Goal: Task Accomplishment & Management: Complete application form

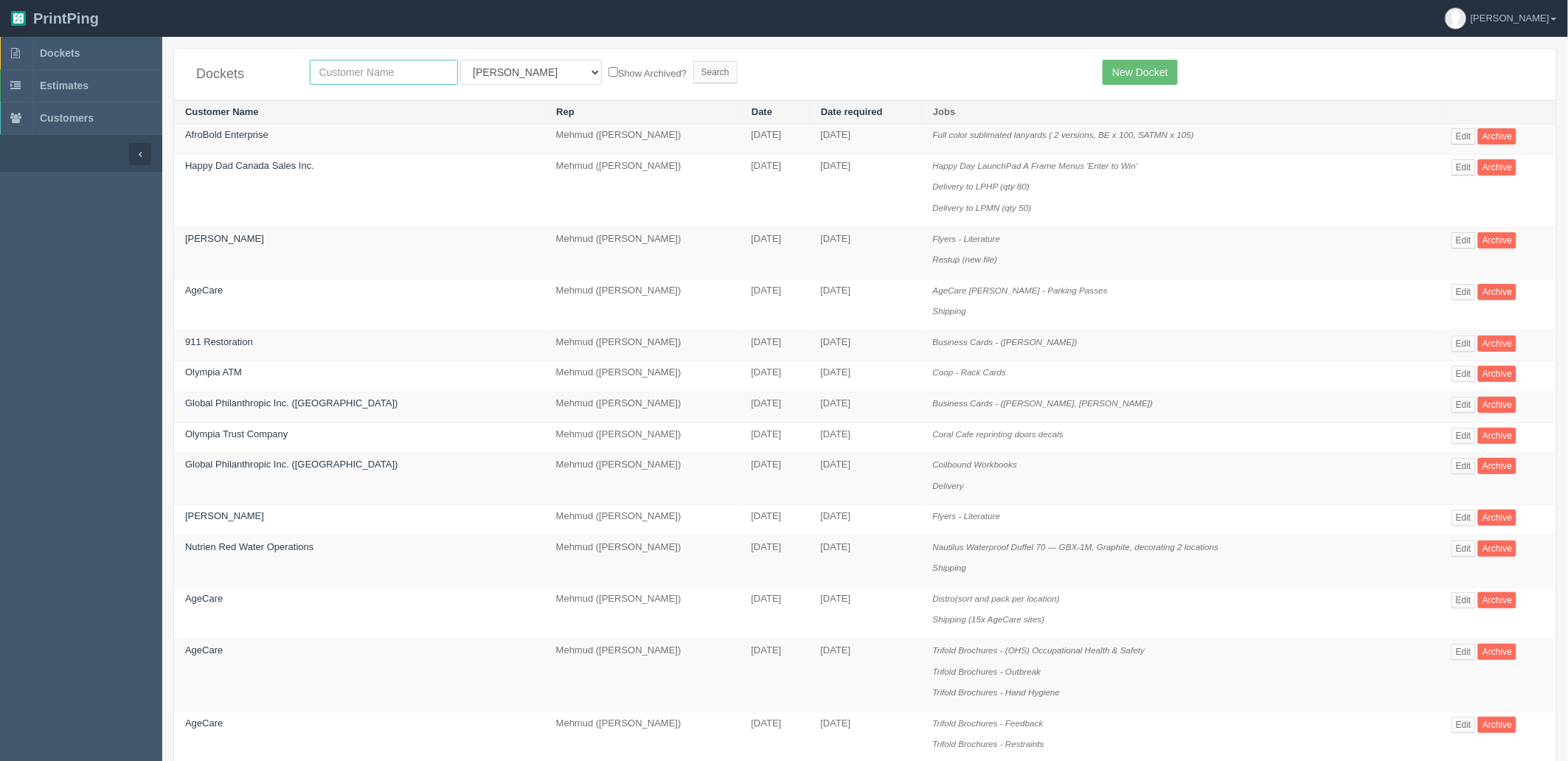
click at [396, 61] on input "text" at bounding box center [383, 72] width 148 height 25
type input "hearing"
click at [693, 62] on input "Search" at bounding box center [715, 72] width 44 height 23
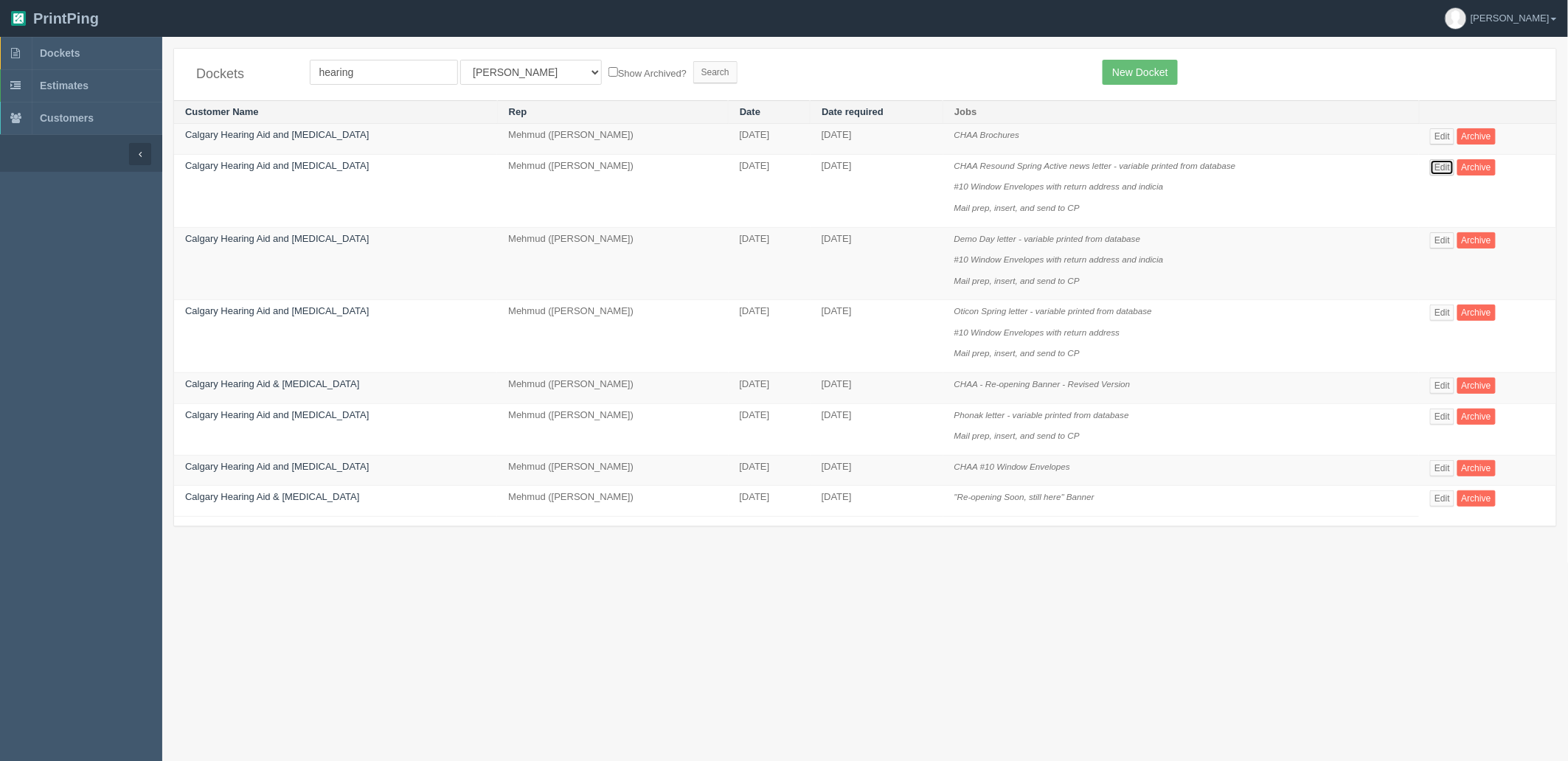
click at [1446, 166] on link "Edit" at bounding box center [1442, 167] width 24 height 17
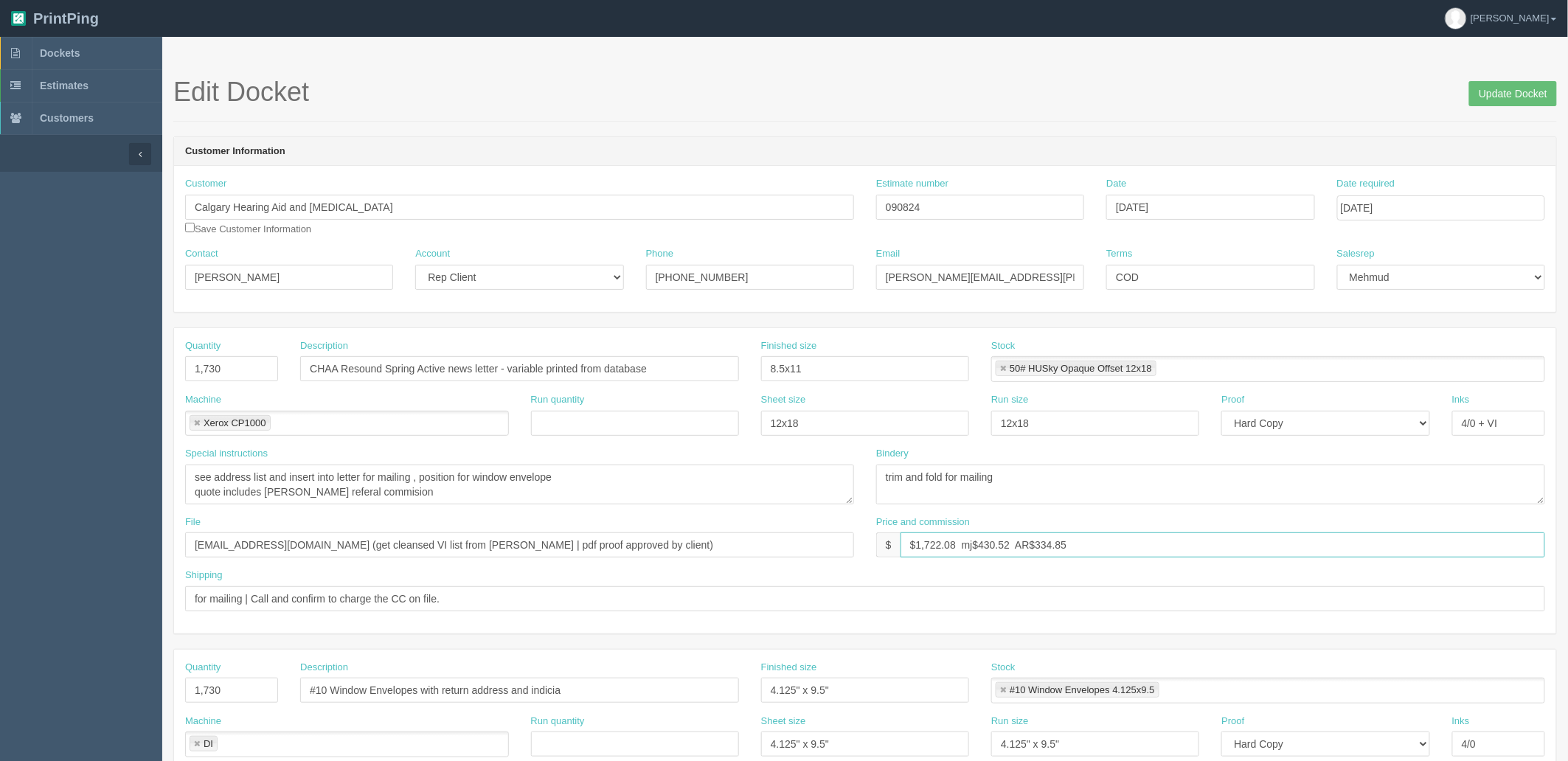
click at [1121, 547] on input "$1,722.08 mj$430.52 AR$334.85" at bounding box center [1222, 546] width 644 height 25
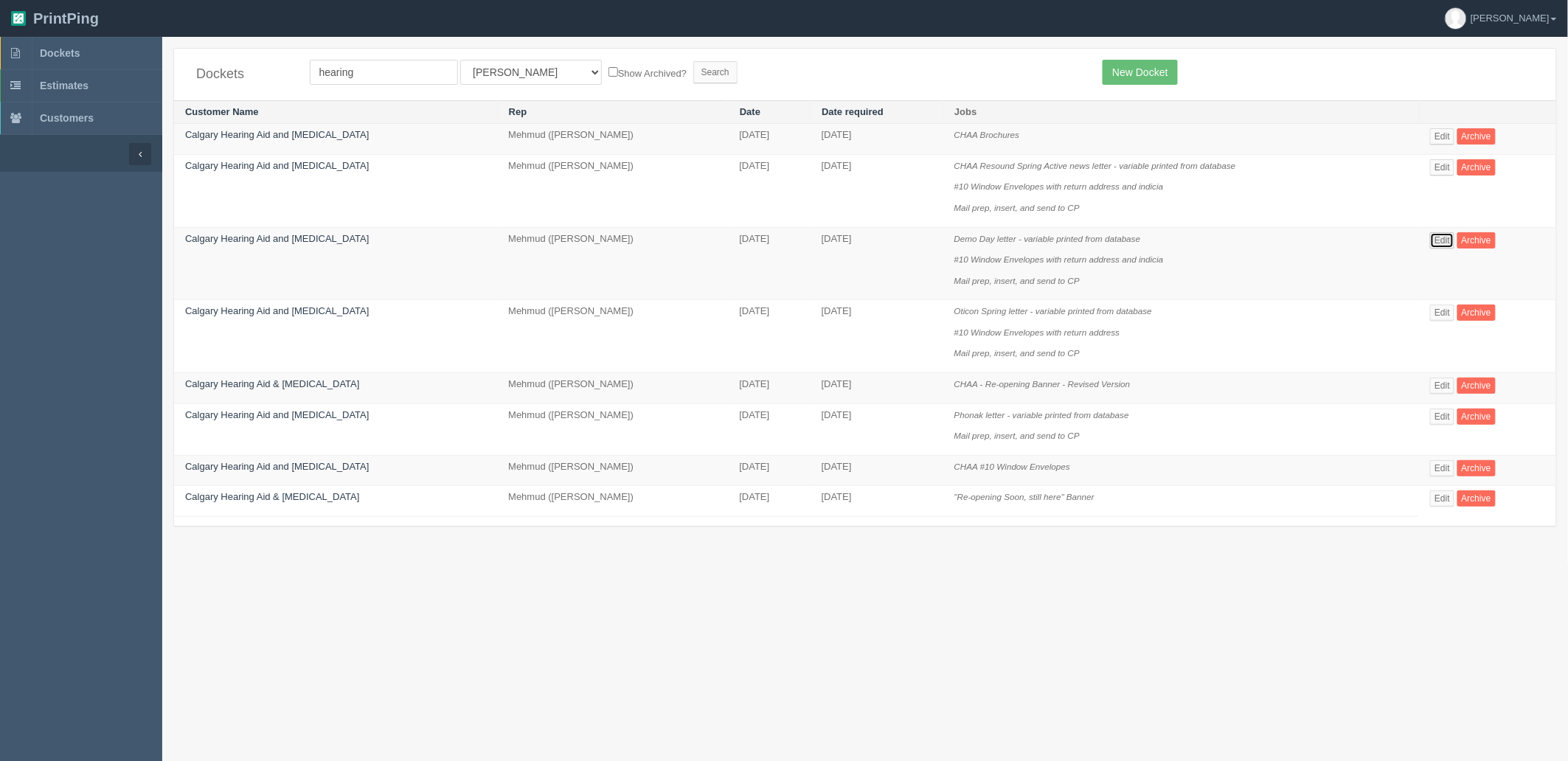
click at [1436, 238] on link "Edit" at bounding box center [1442, 240] width 24 height 17
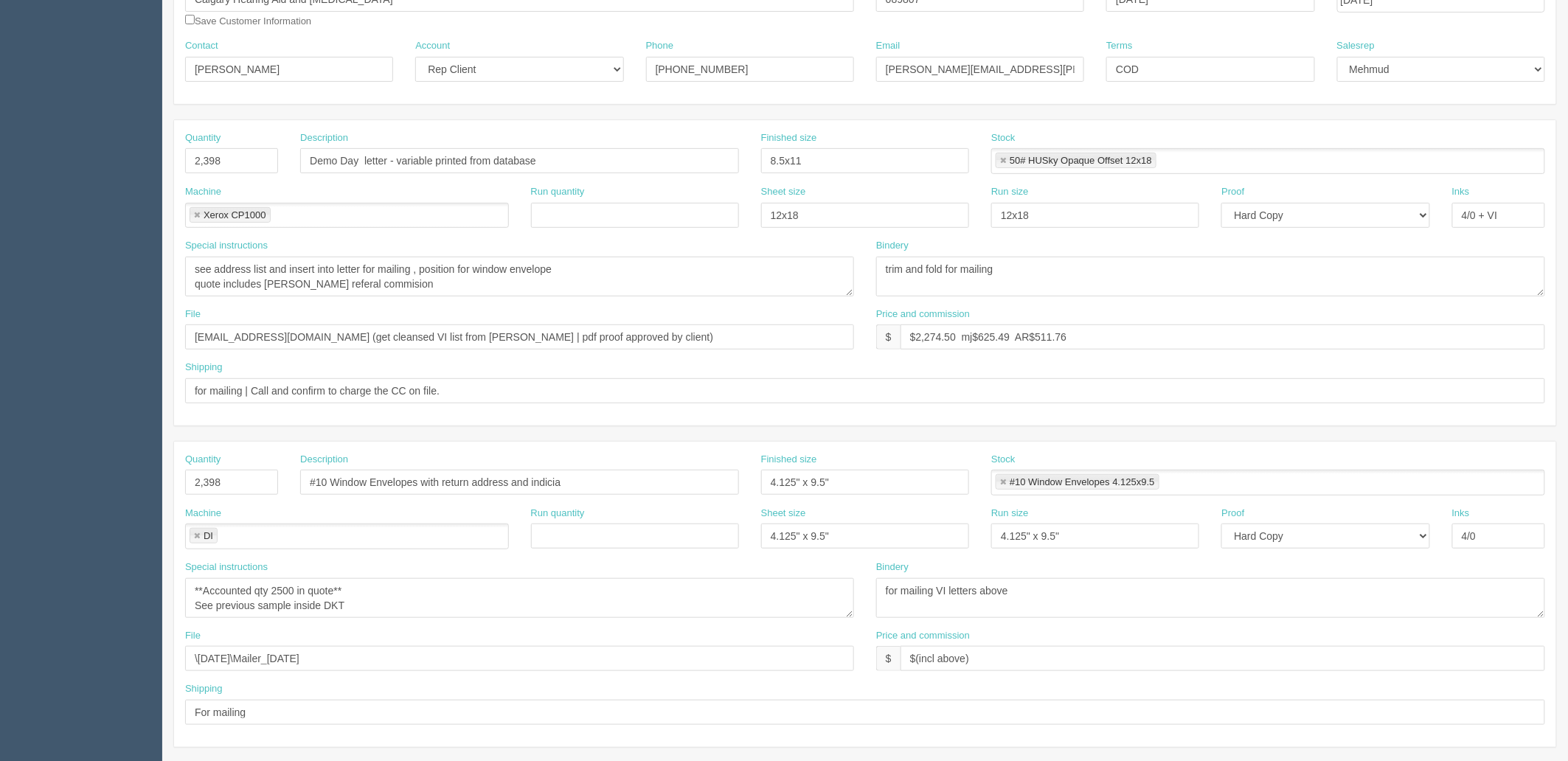
scroll to position [246, 0]
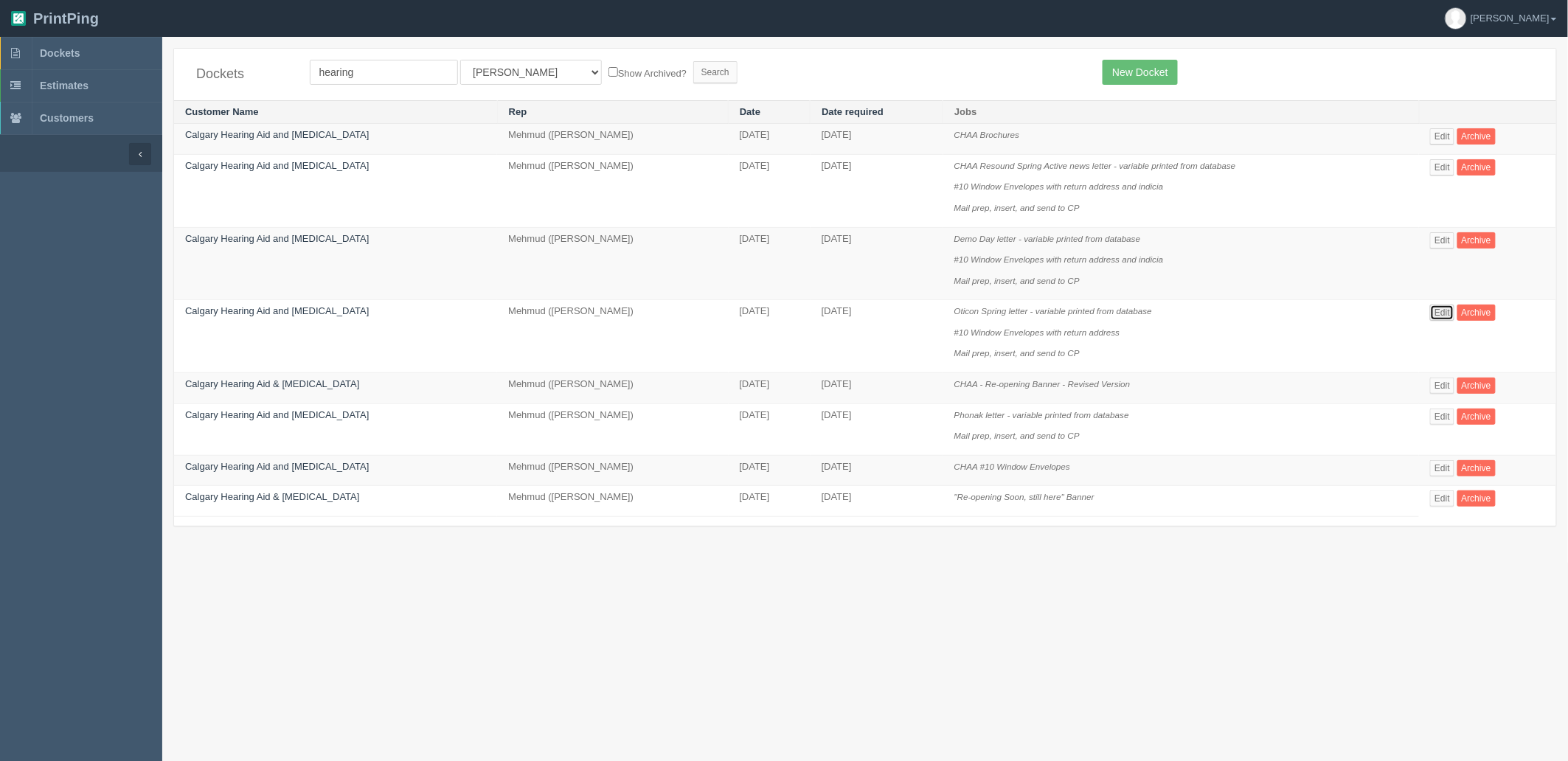
click at [1444, 313] on link "Edit" at bounding box center [1442, 312] width 24 height 17
click at [1446, 421] on link "Edit" at bounding box center [1442, 416] width 24 height 17
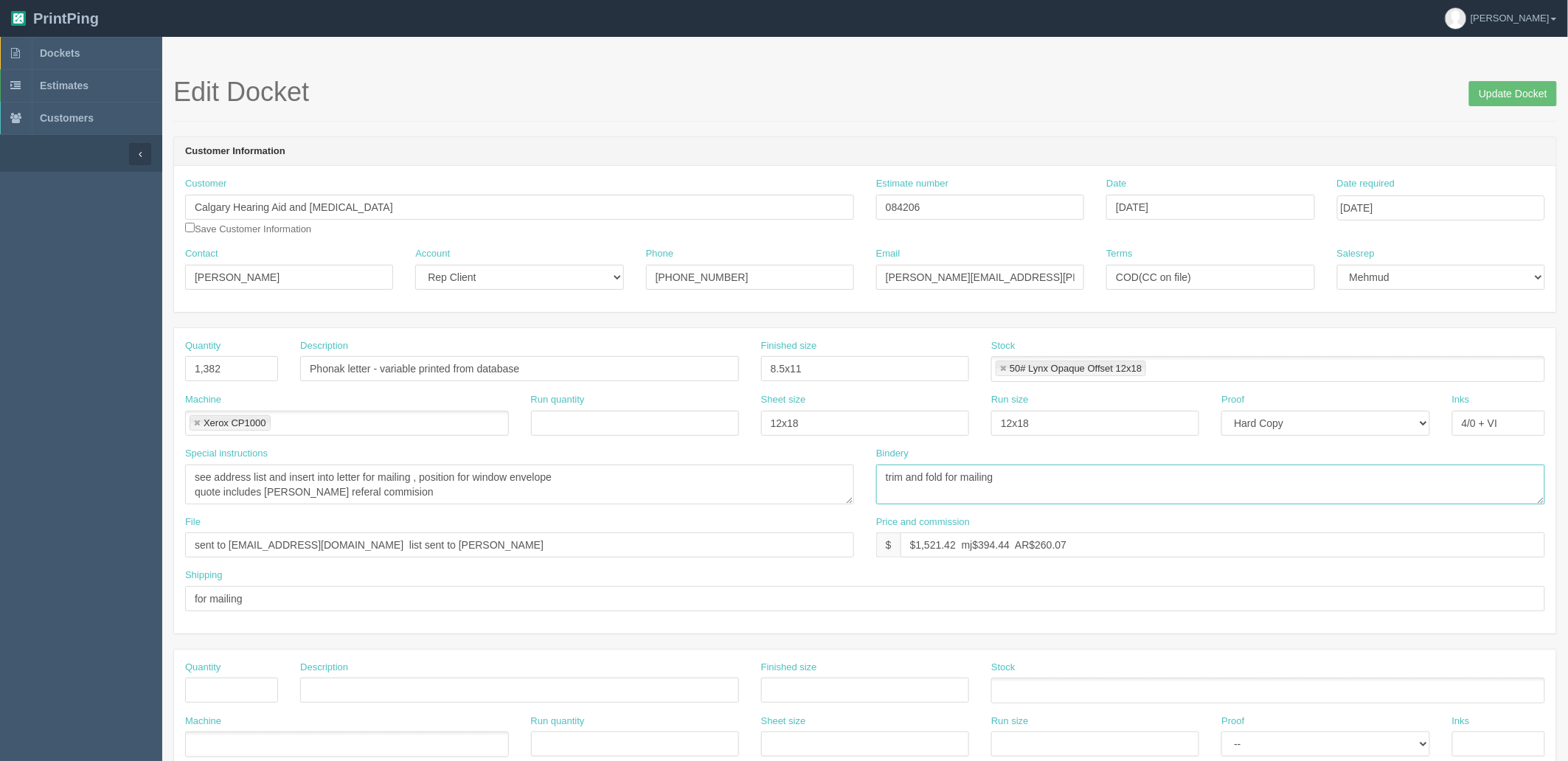
click at [1026, 482] on textarea "trim and fold for mailing" at bounding box center [1210, 485] width 669 height 40
click at [93, 50] on link "Dockets" at bounding box center [81, 53] width 162 height 32
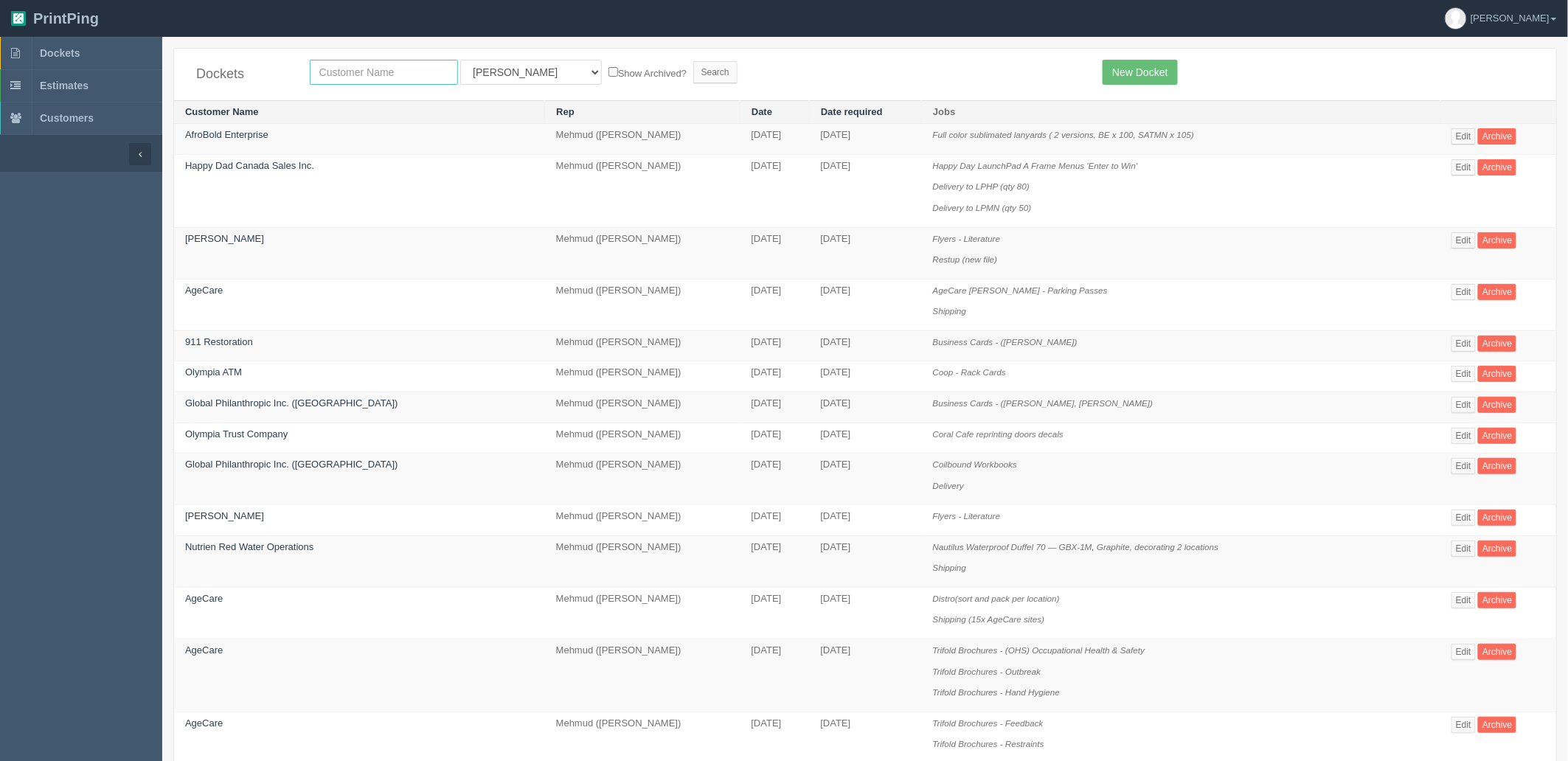
click at [392, 72] on input "text" at bounding box center [383, 72] width 148 height 25
type input "willow"
click at [693, 62] on input "Search" at bounding box center [715, 72] width 44 height 23
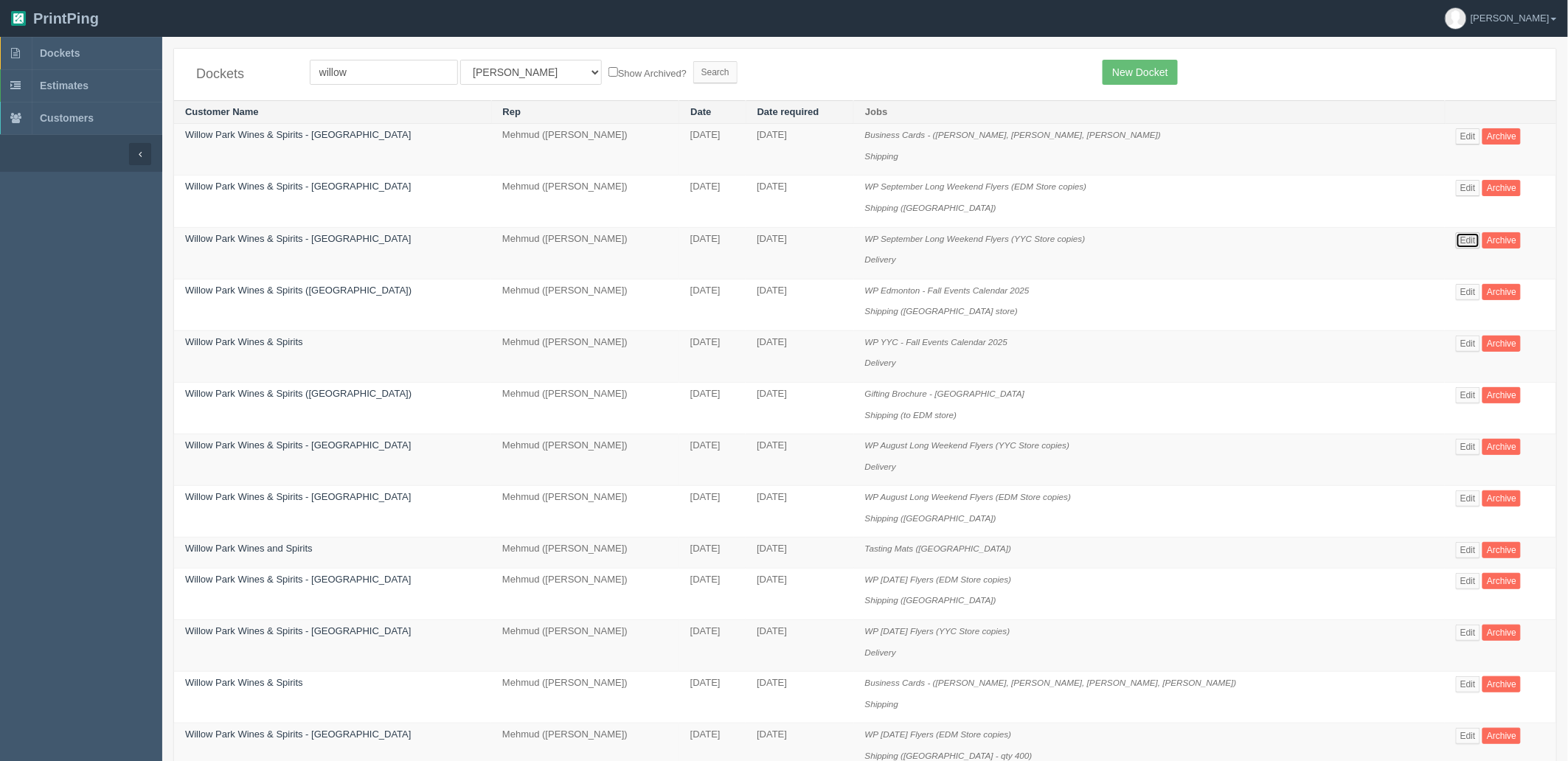
click at [1455, 240] on link "Edit" at bounding box center [1467, 240] width 24 height 17
click at [309, 234] on link "Willow Park Wines & Spirits - Calgary" at bounding box center [298, 238] width 226 height 11
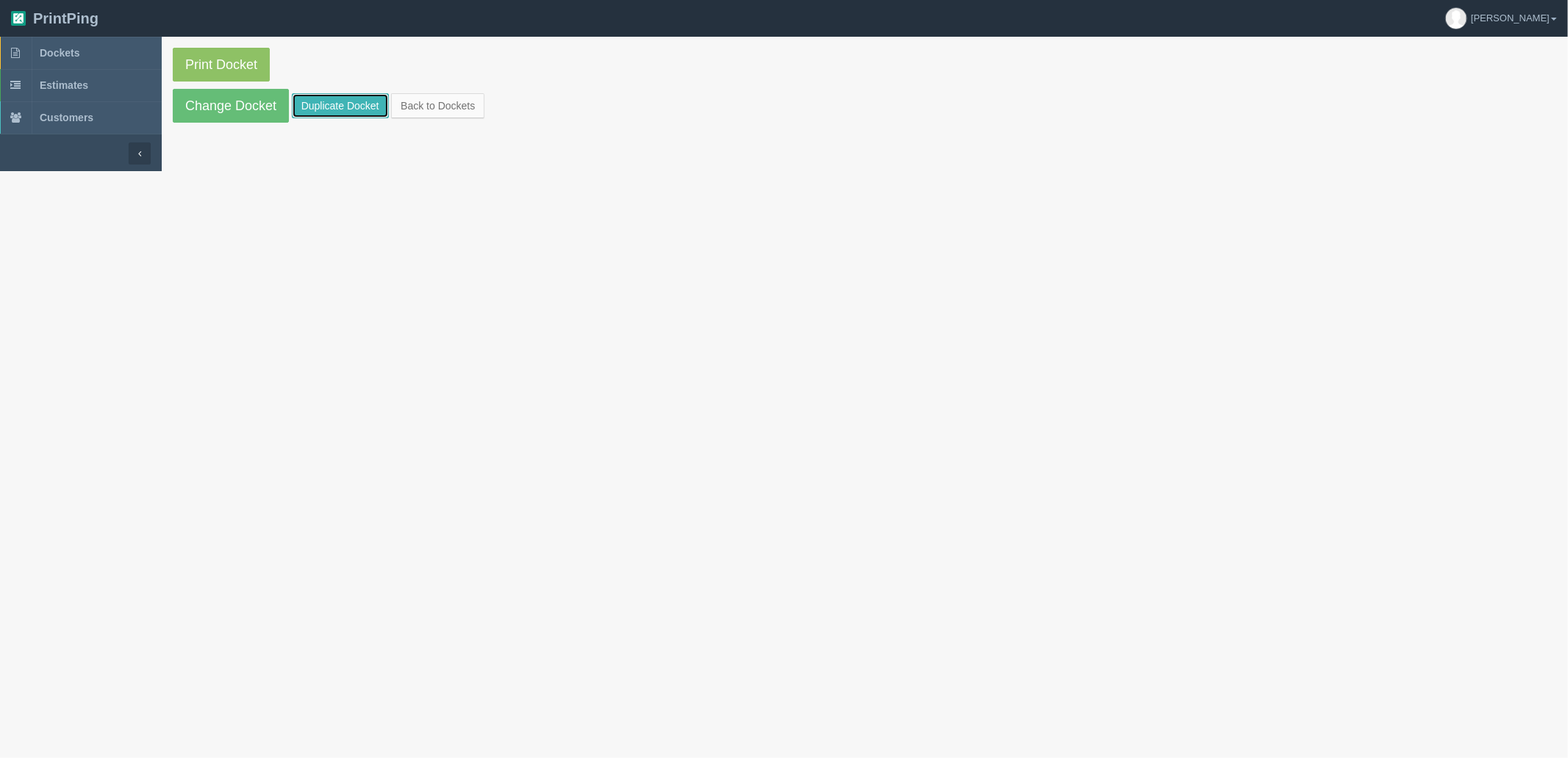
click at [339, 100] on link "Duplicate Docket" at bounding box center [340, 106] width 97 height 25
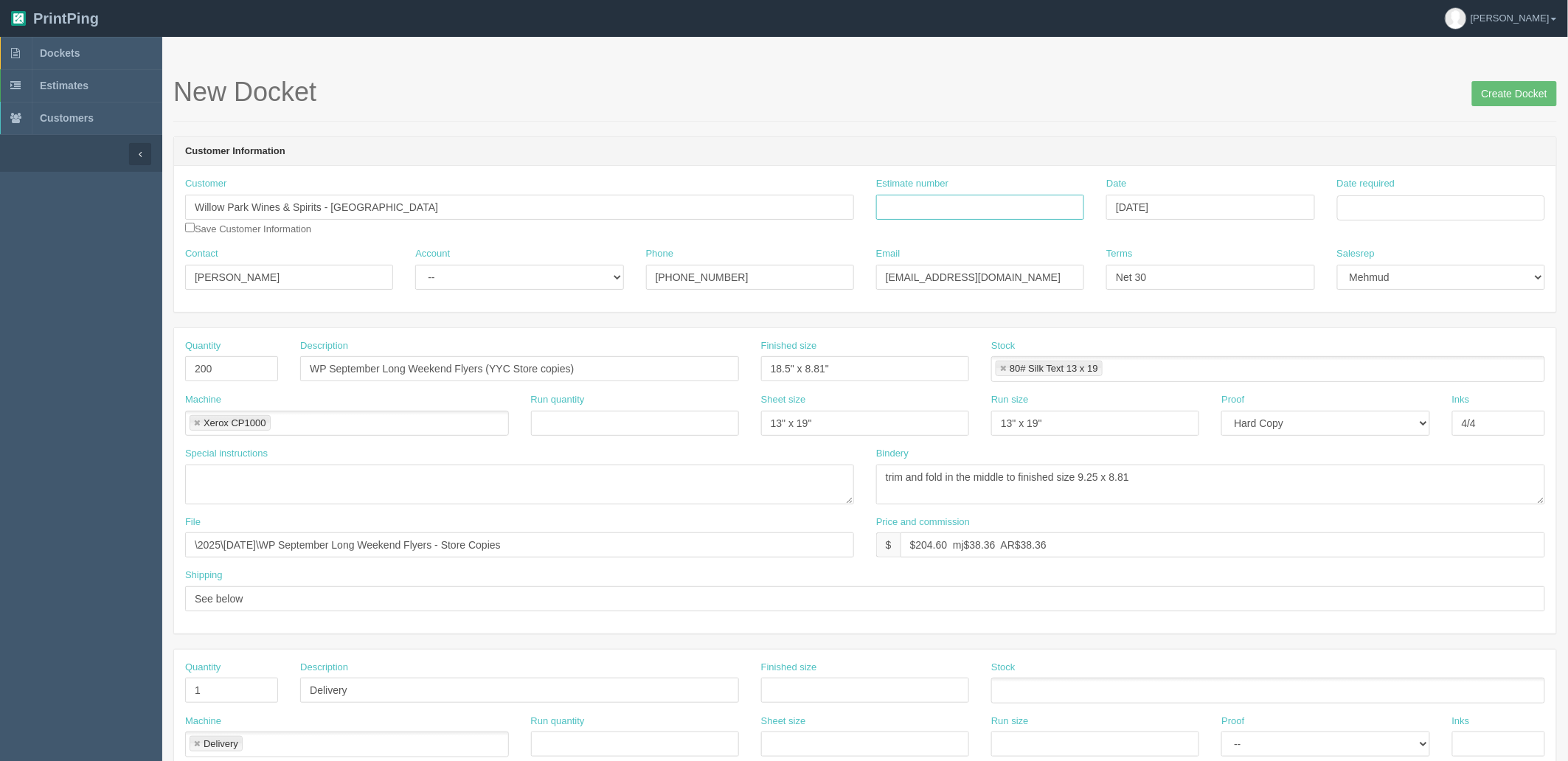
click at [998, 203] on input "Estimate number" at bounding box center [980, 208] width 208 height 25
paste input "091430"
type input "091430"
drag, startPoint x: 1428, startPoint y: 207, endPoint x: 1423, endPoint y: 216, distance: 10.3
click at [1428, 207] on input "Date required" at bounding box center [1441, 209] width 208 height 25
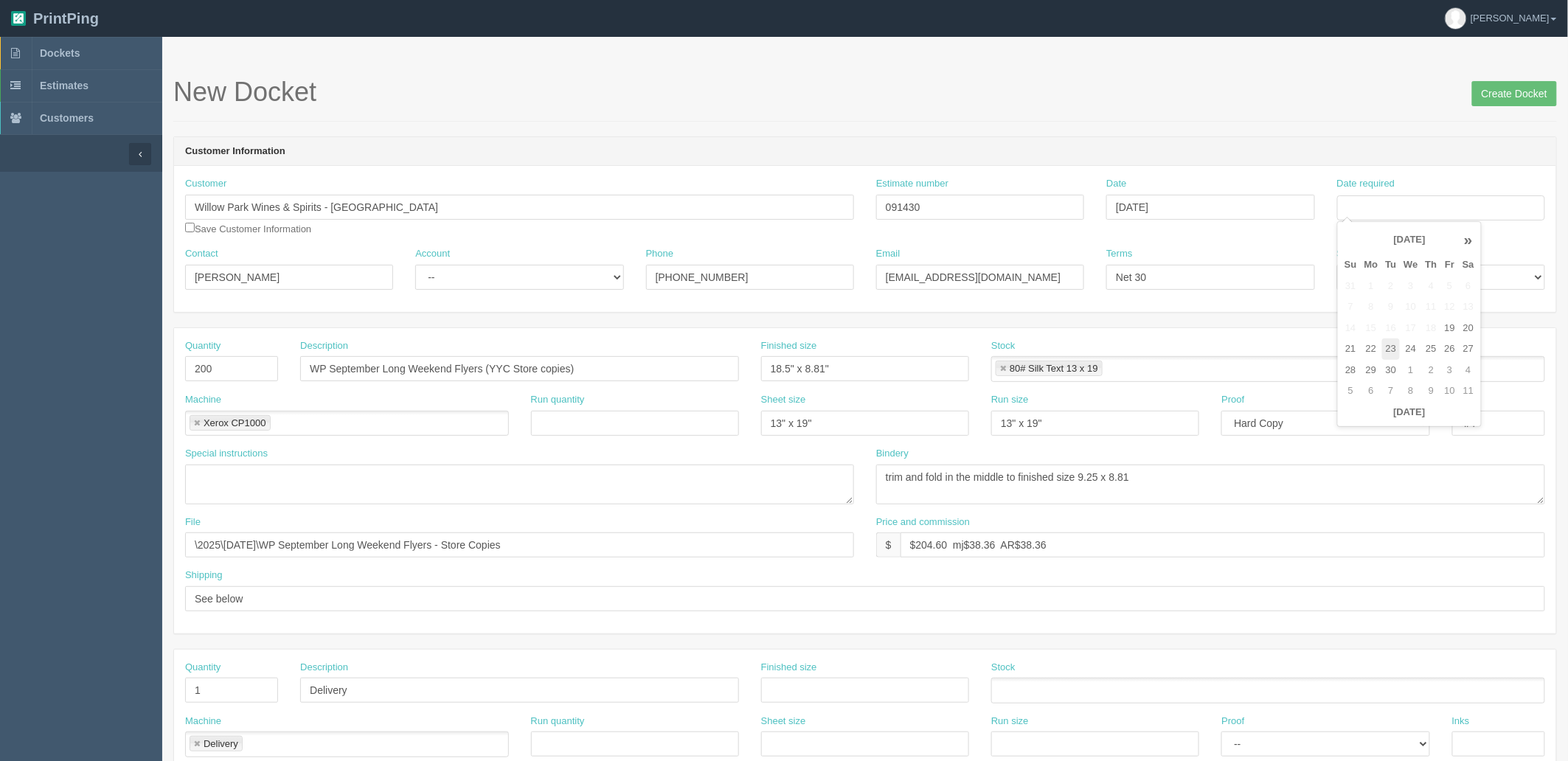
click at [1399, 344] on td "23" at bounding box center [1391, 350] width 19 height 22
click at [1450, 342] on td "26" at bounding box center [1450, 350] width 18 height 22
type input "[DATE]"
click at [1265, 131] on form "New Docket Create Docket Customer Information Customer Willow Park Wines & Spir…" at bounding box center [864, 697] width 1383 height 1240
drag, startPoint x: 453, startPoint y: 267, endPoint x: 458, endPoint y: 288, distance: 21.6
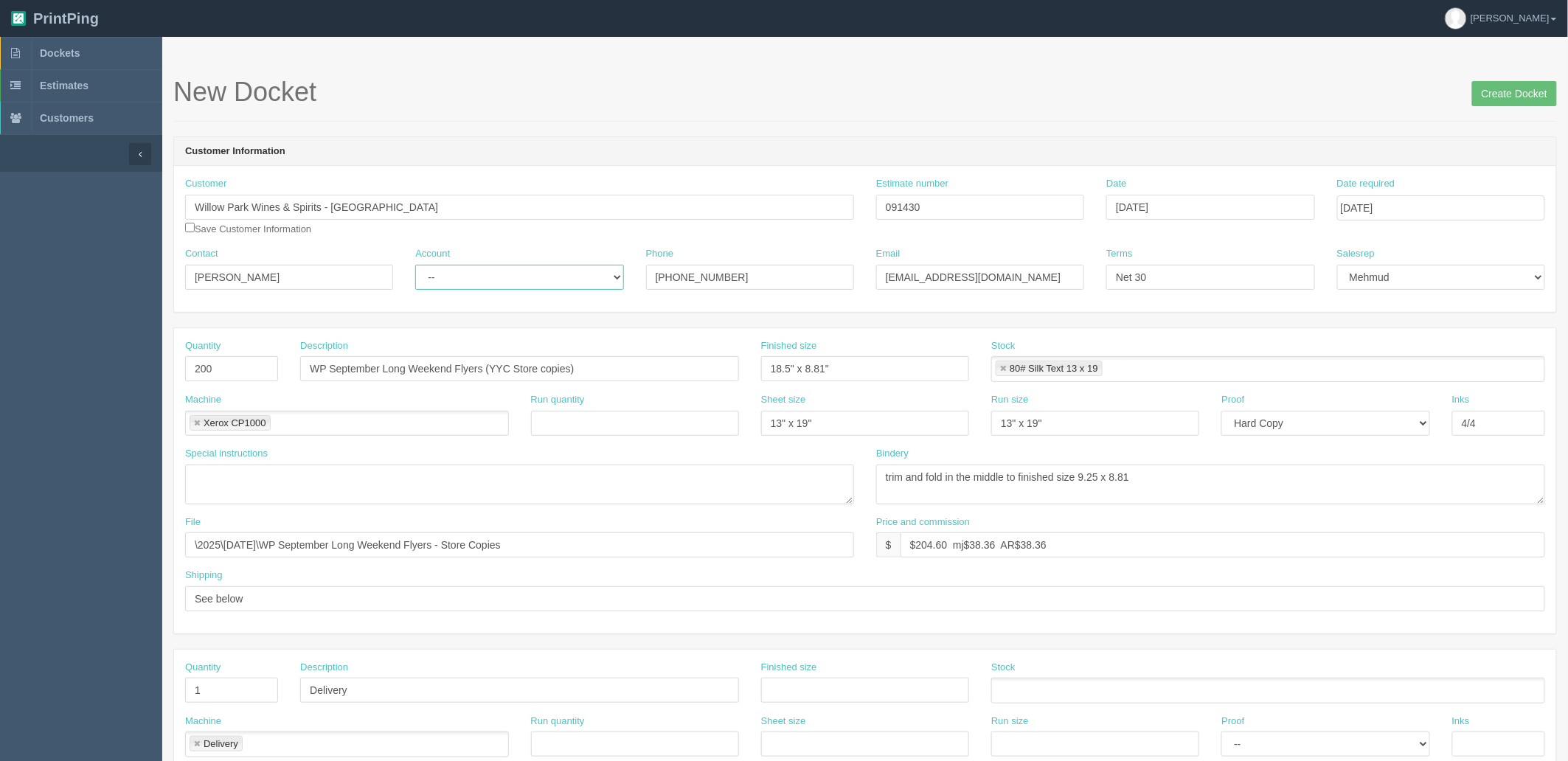
click at [453, 267] on select "-- Existing Client Allrush Client Rep Client" at bounding box center [519, 277] width 208 height 25
select select "Rep Client"
click at [415, 264] on select "-- Existing Client Allrush Client Rep Client" at bounding box center [519, 277] width 208 height 25
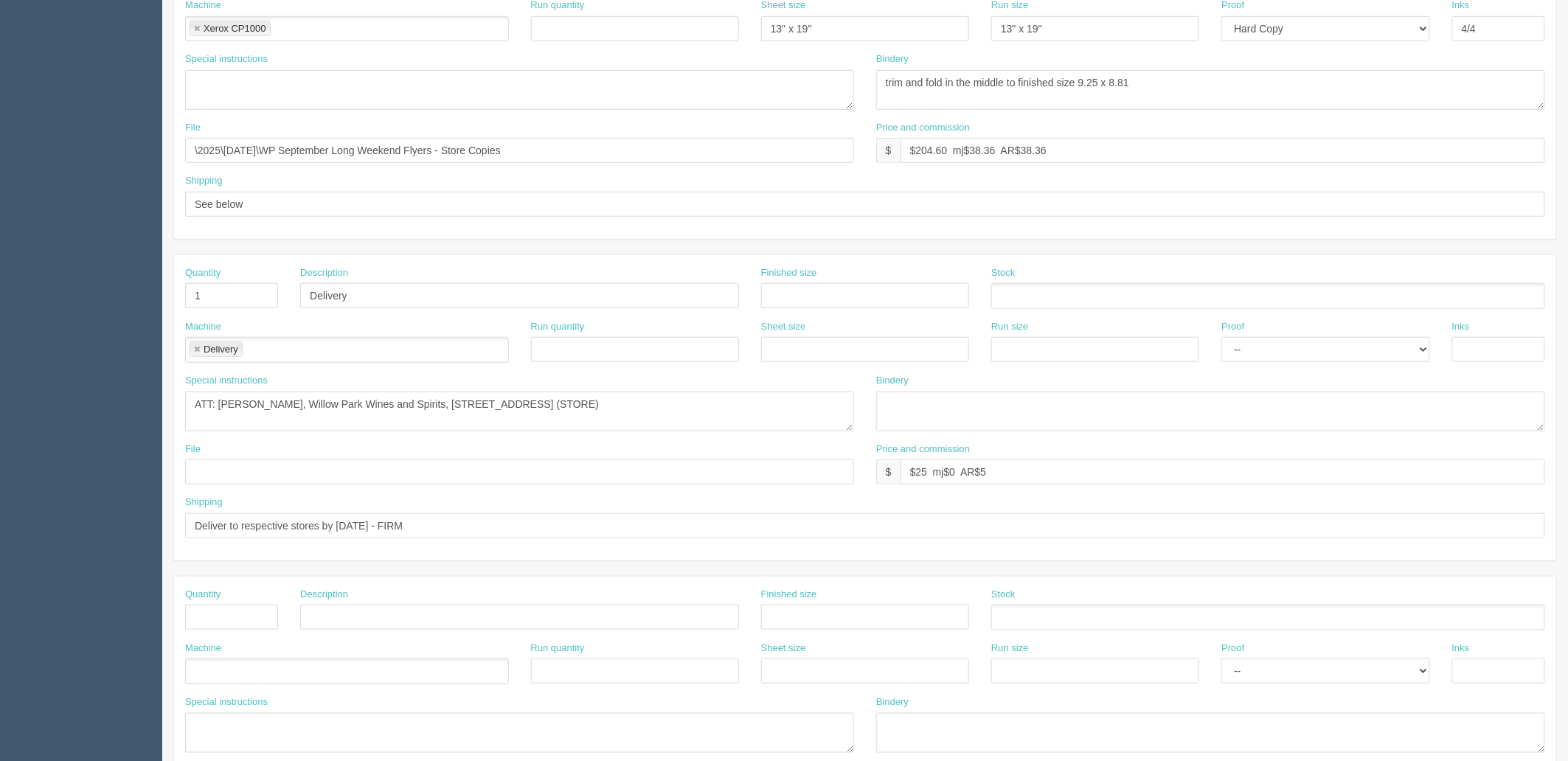
scroll to position [409, 0]
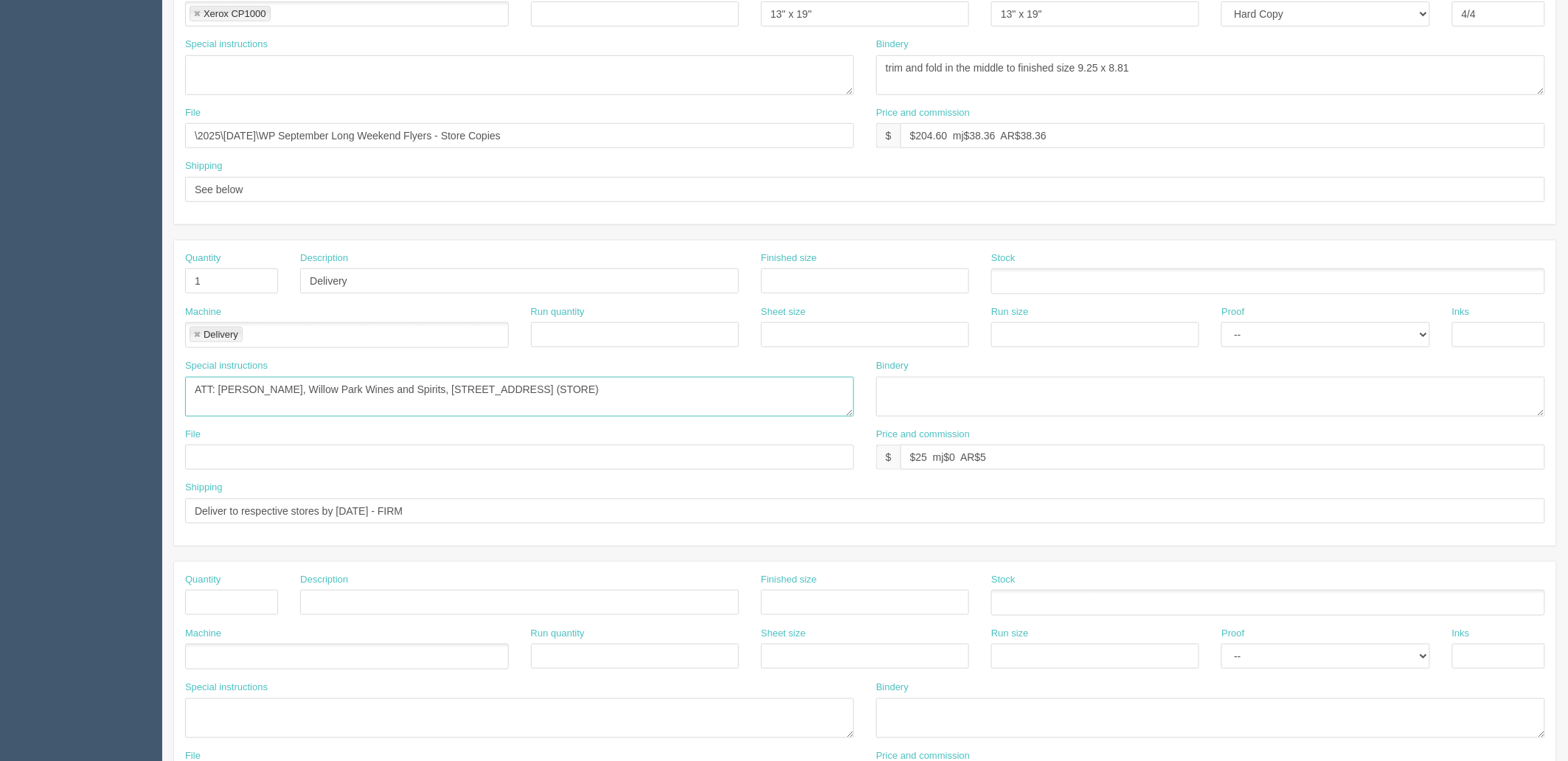
click at [737, 396] on textarea "ATT: [PERSON_NAME], Willow Park Wines and Spirits, [STREET_ADDRESS] (STORE)" at bounding box center [519, 397] width 669 height 40
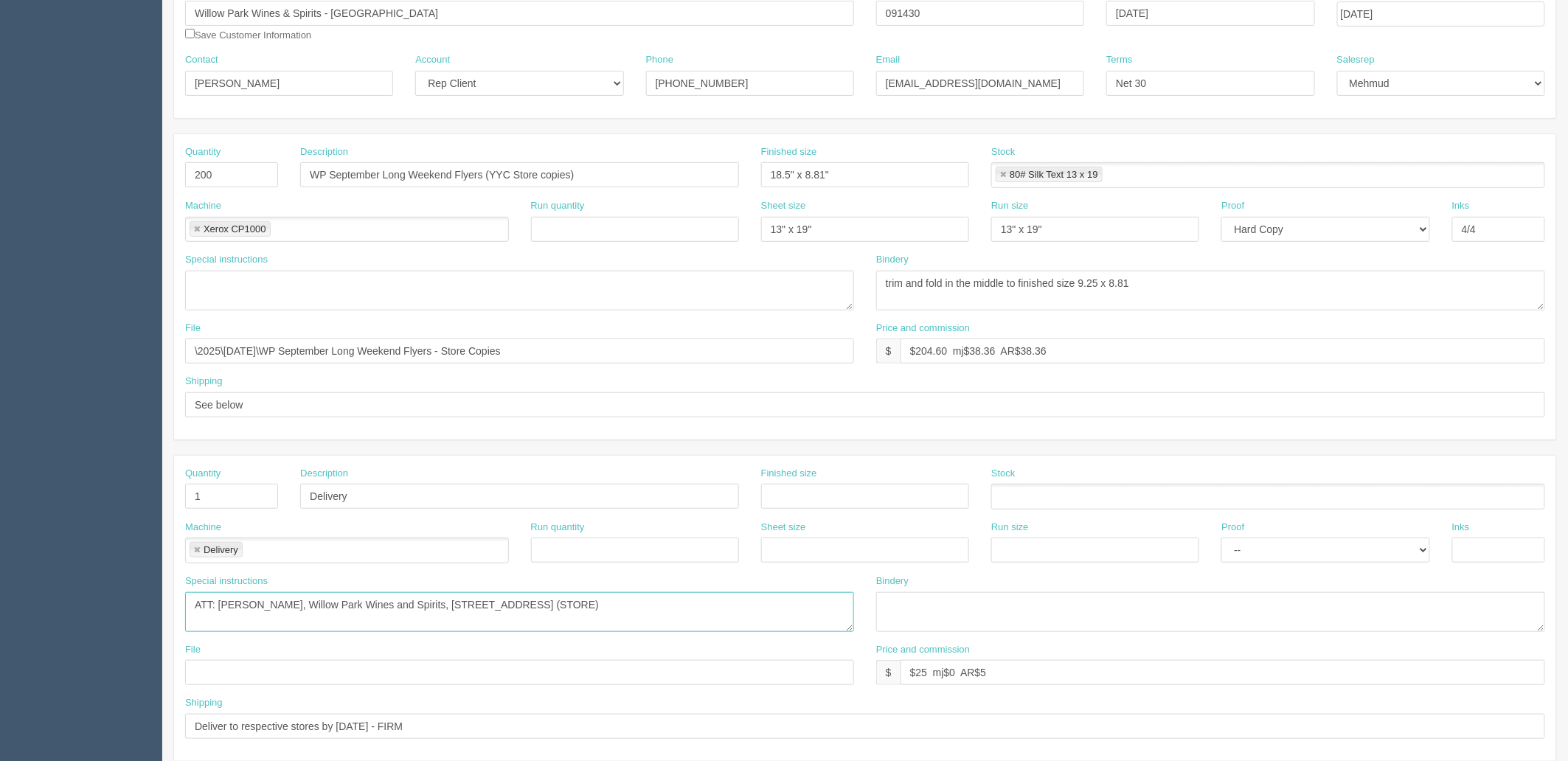
scroll to position [164, 0]
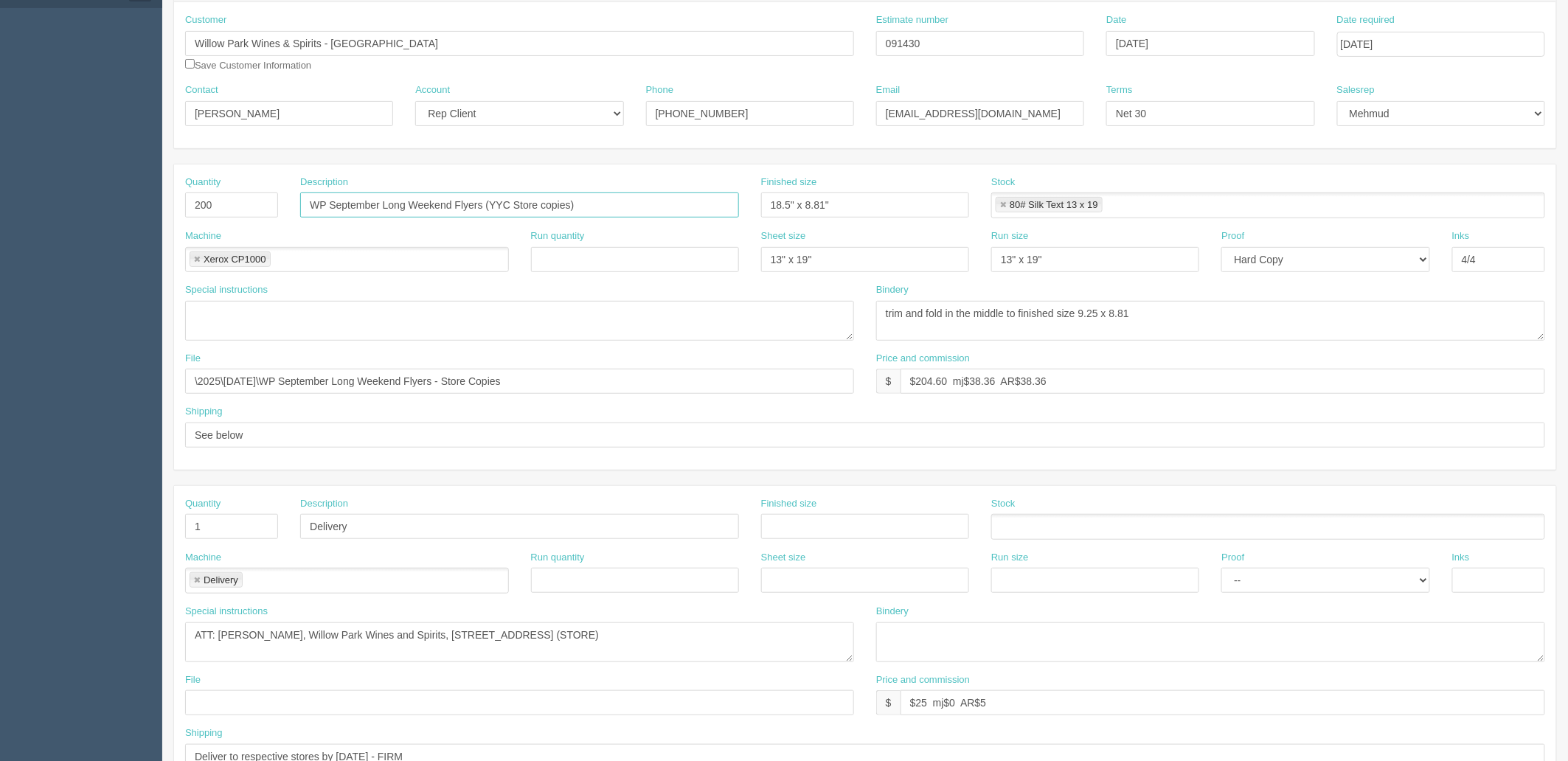
click at [399, 204] on input "WP September Long Weekend Flyers (YYC Store copies)" at bounding box center [520, 206] width 438 height 25
click at [395, 205] on input "WP October Flyers (YYC Store copies)" at bounding box center [520, 206] width 438 height 25
click at [510, 190] on div "Description WP October - Italian Wine Week Flyers (YYC Store copies)" at bounding box center [520, 197] width 438 height 43
drag, startPoint x: 494, startPoint y: 203, endPoint x: 0, endPoint y: 202, distance: 494.0
click at [0, 202] on section "Dockets Estimates Customers" at bounding box center [784, 524] width 1568 height 1303
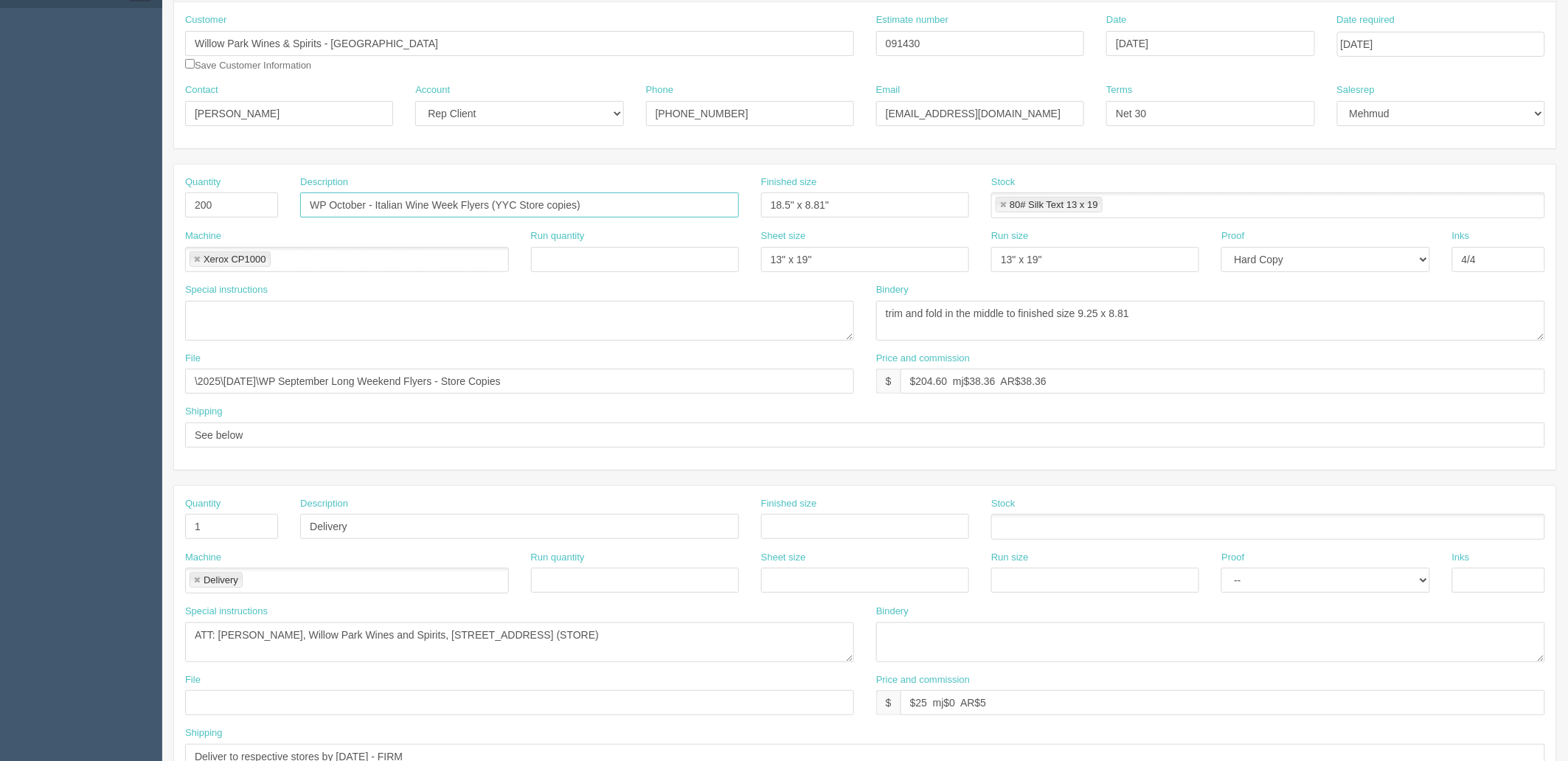
click at [363, 202] on input "WP October - Italian Wine Week Flyers (YYC Store copies)" at bounding box center [520, 206] width 438 height 25
paste input "October"
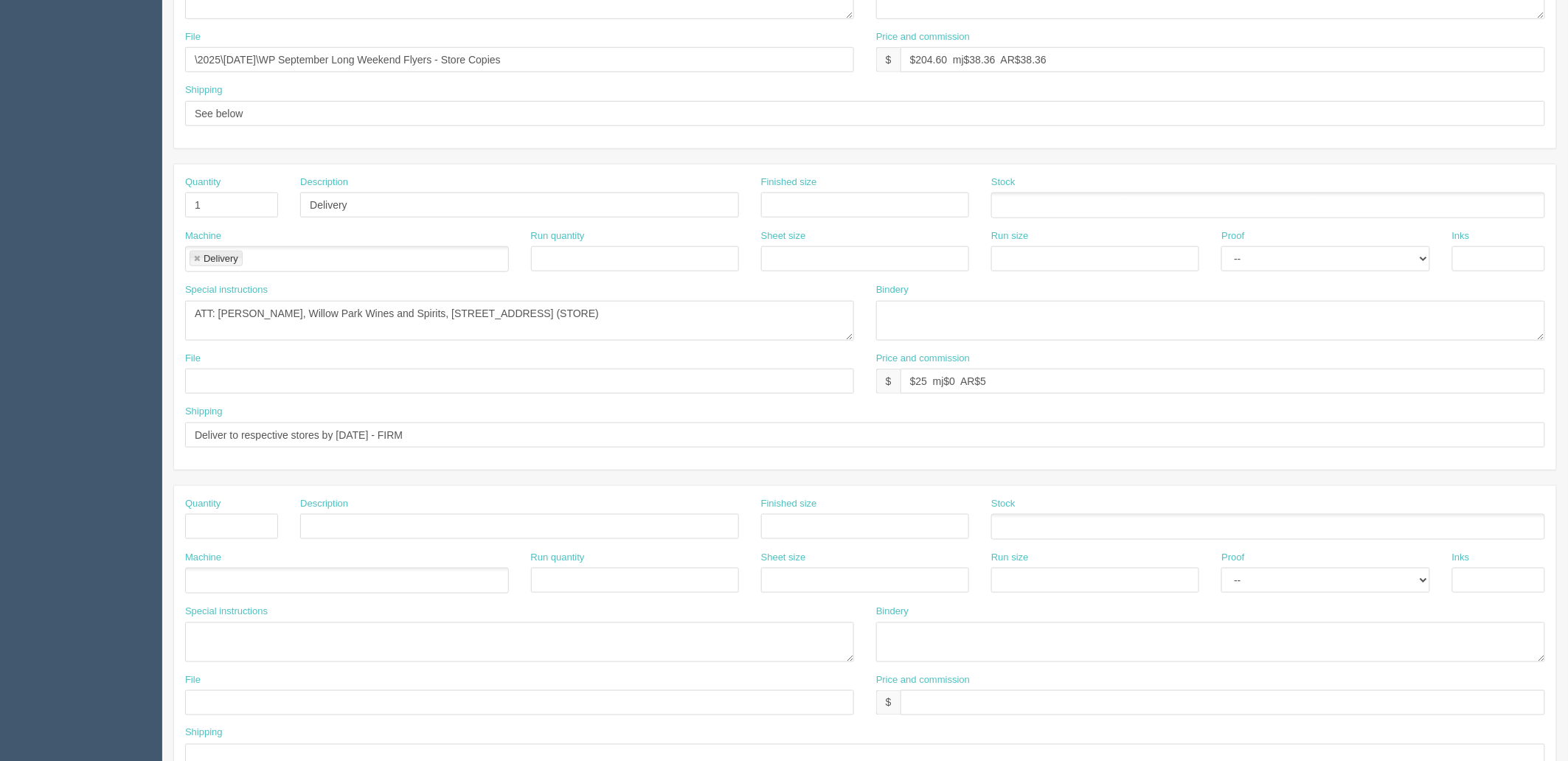
scroll to position [498, 0]
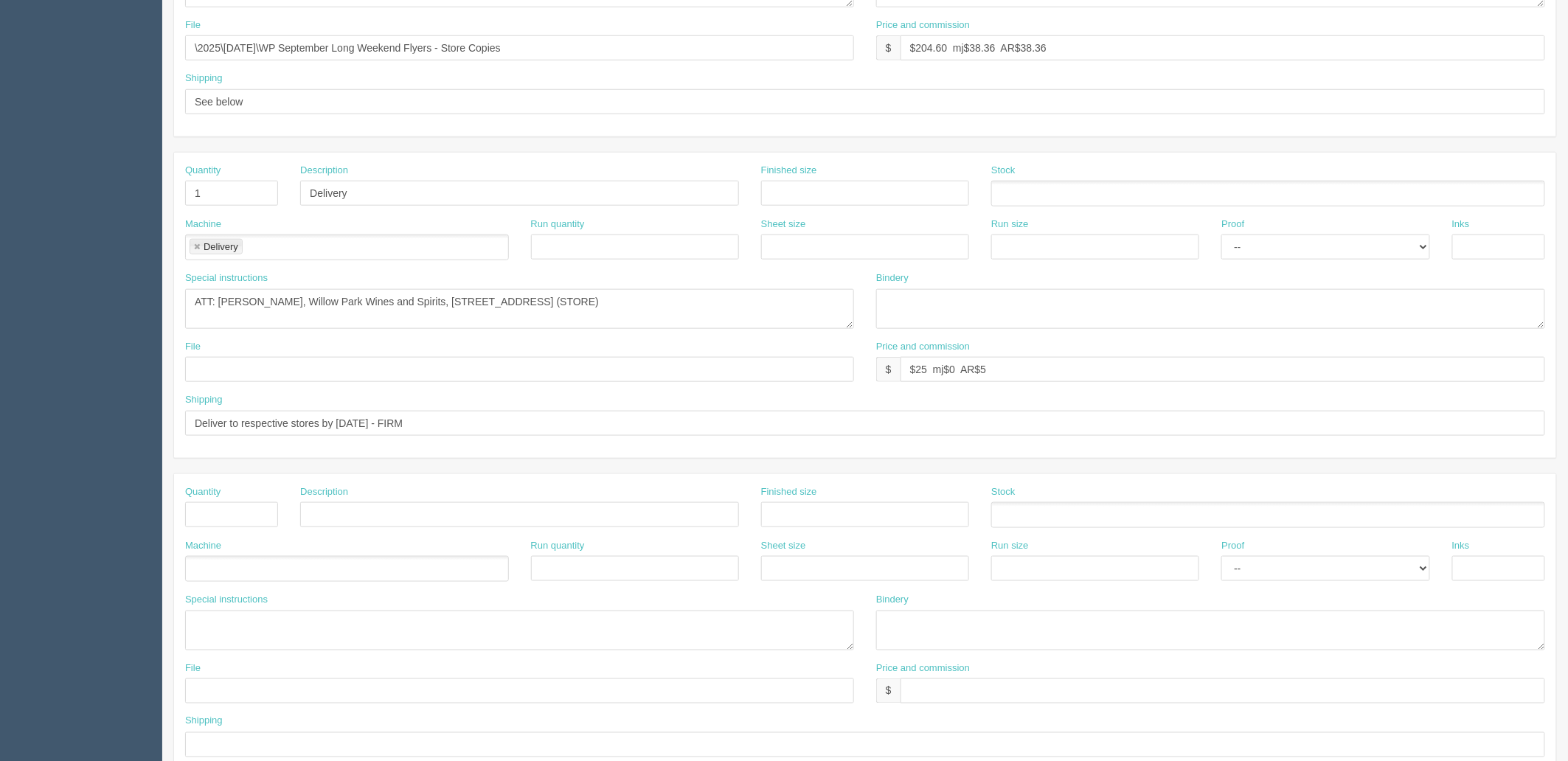
type input "WP Italian Wine Week - October Flyers (YYC Store copies)"
click at [348, 419] on input "Deliver to respective stores by 27th August - FIRM" at bounding box center [864, 424] width 1360 height 25
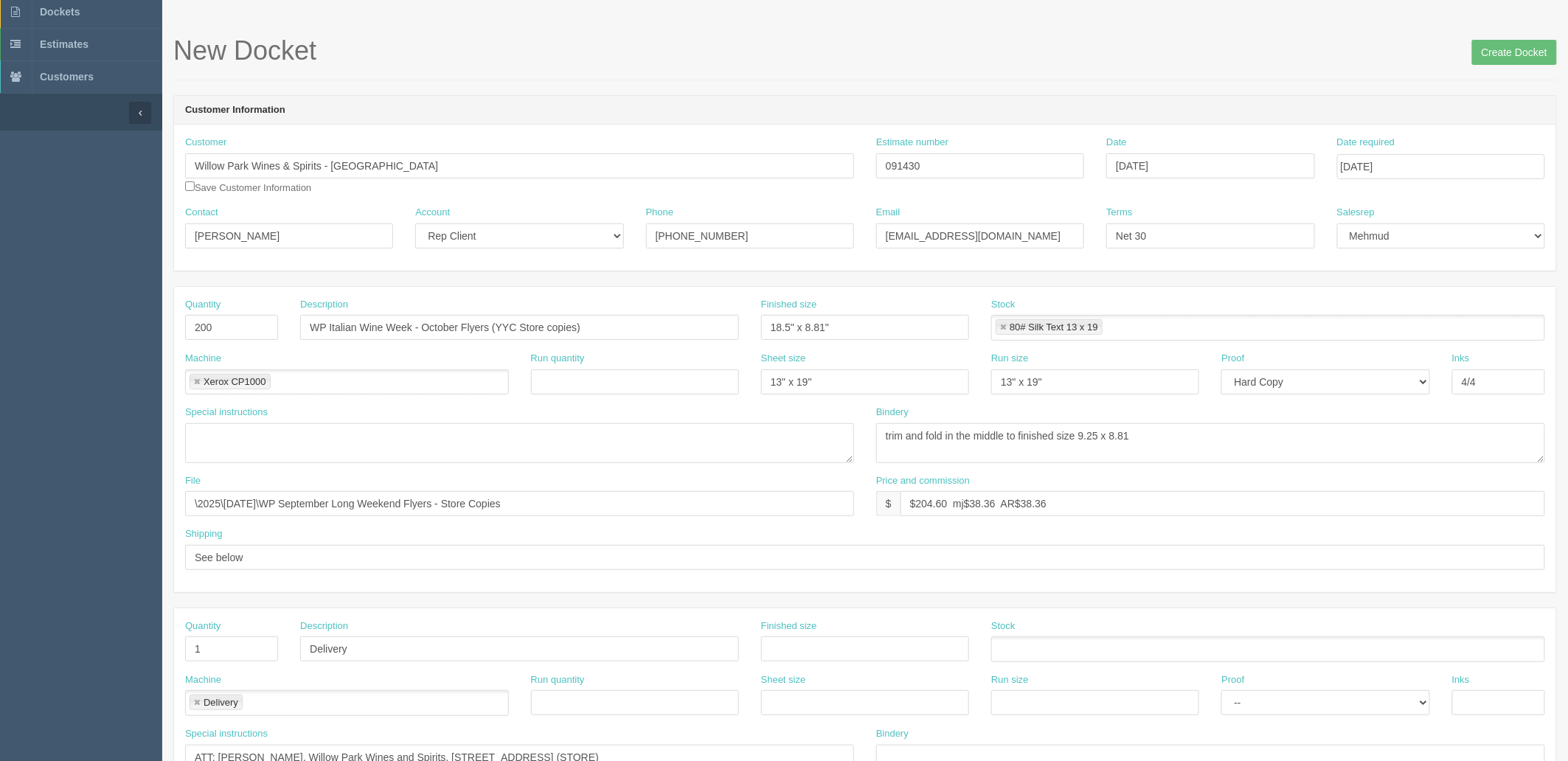
scroll to position [0, 0]
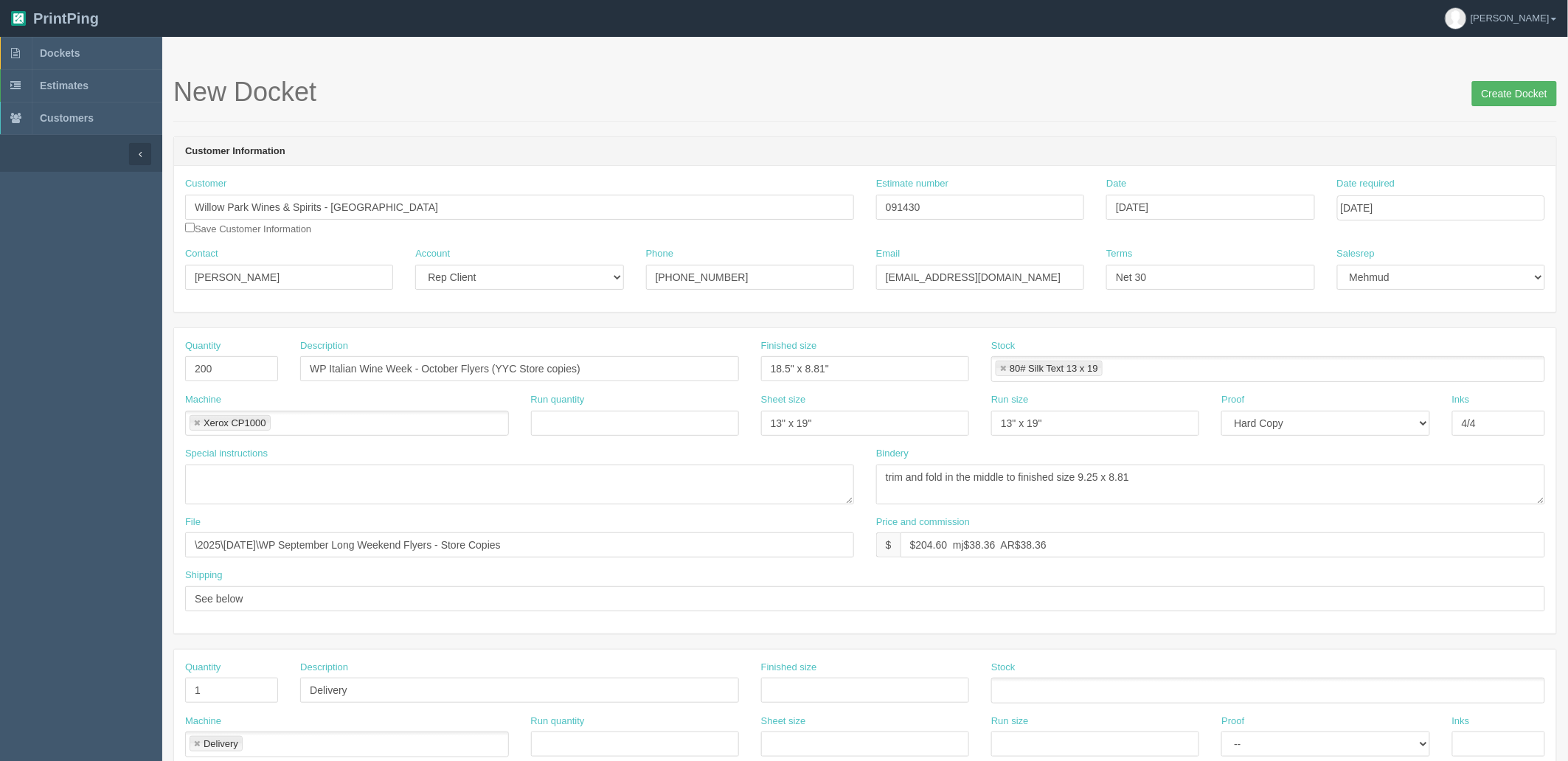
type input "Deliver to respective stores by 29th Sep"
click at [1486, 91] on input "Create Docket" at bounding box center [1514, 94] width 85 height 25
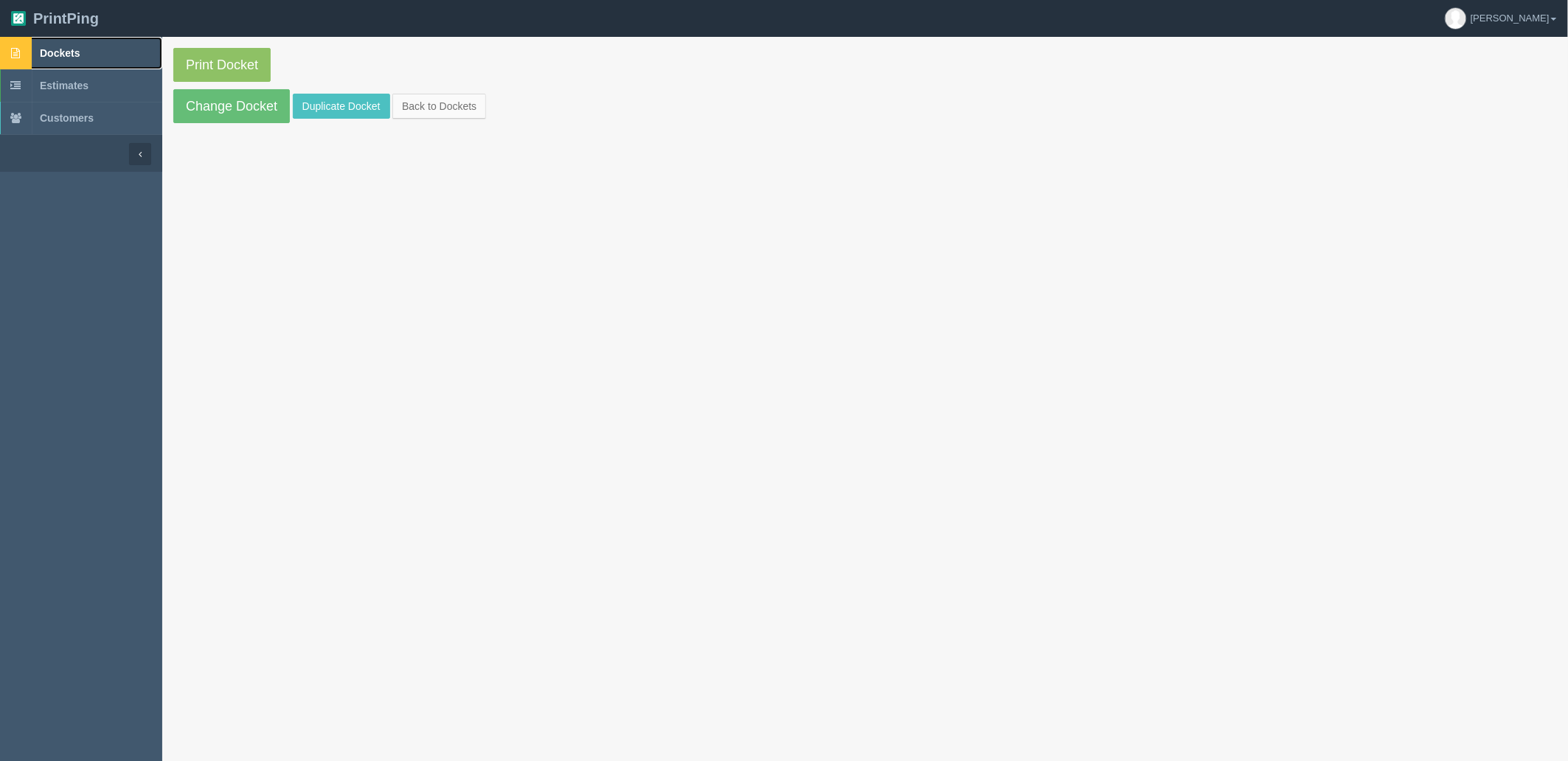
click at [90, 52] on link "Dockets" at bounding box center [81, 53] width 162 height 32
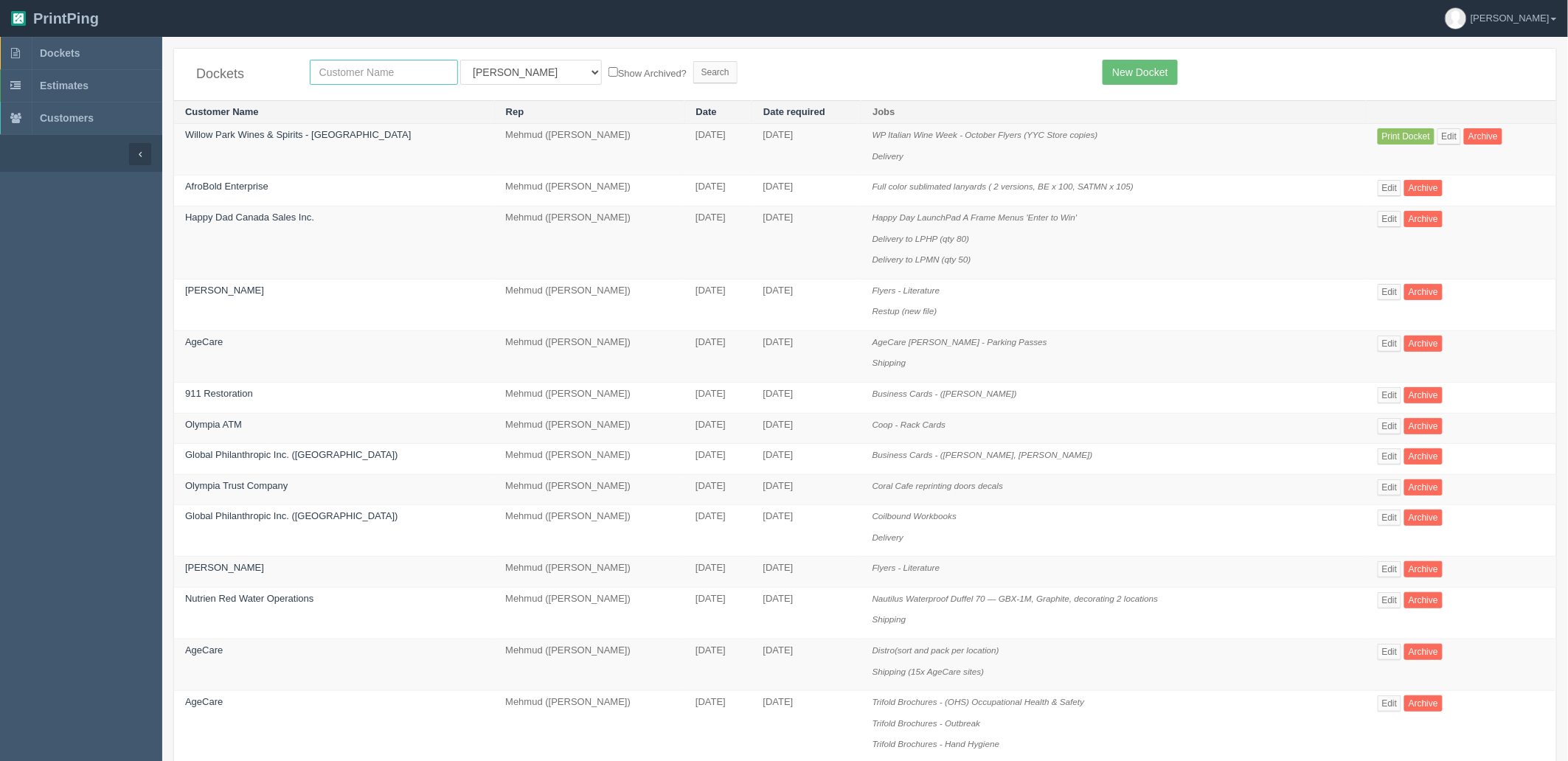
click at [398, 71] on input "text" at bounding box center [383, 72] width 148 height 25
type input "willow"
click at [693, 62] on input "Search" at bounding box center [715, 72] width 44 height 23
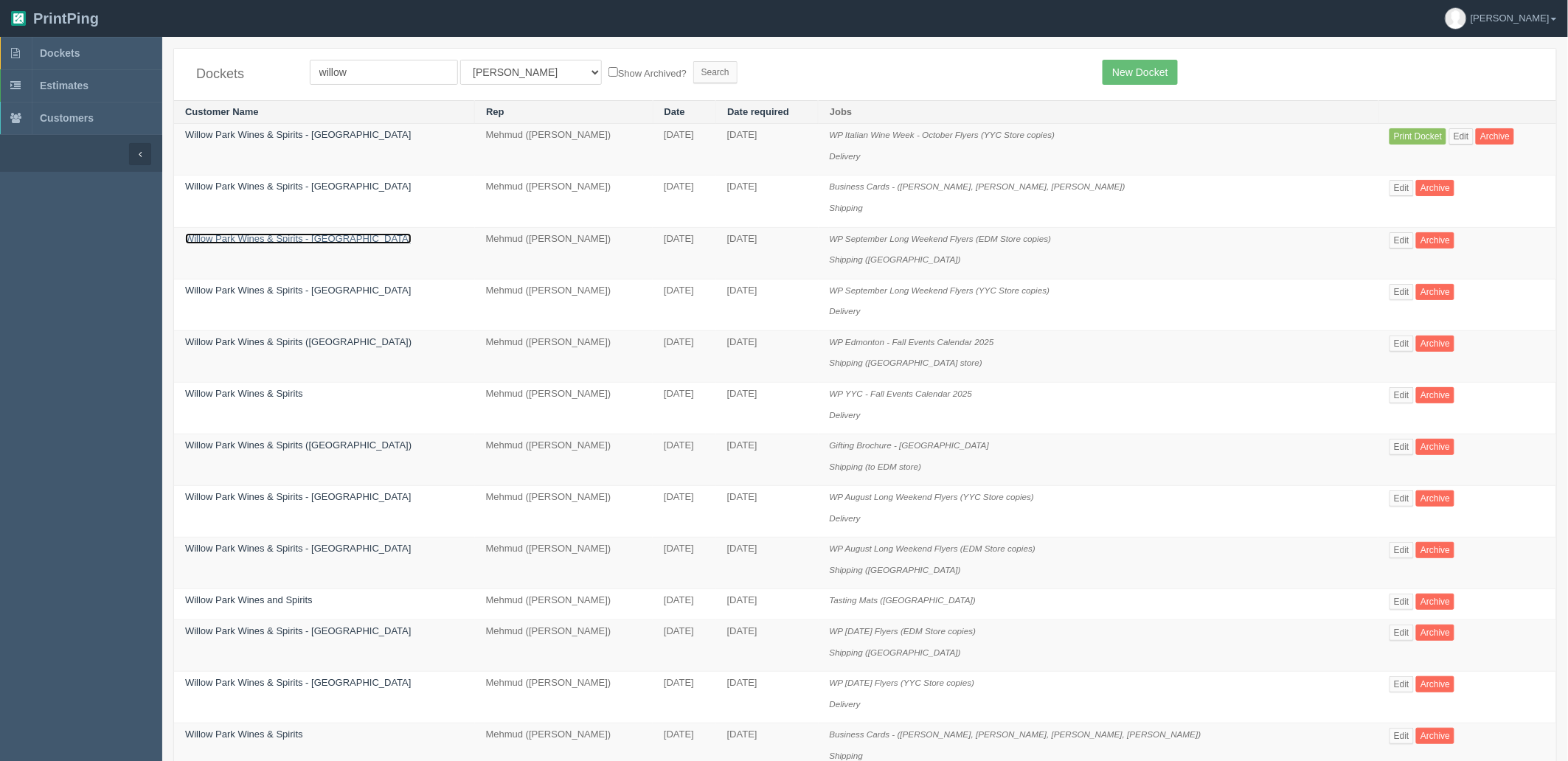
click at [266, 238] on link "Willow Park Wines & Spirits - [GEOGRAPHIC_DATA]" at bounding box center [298, 238] width 226 height 11
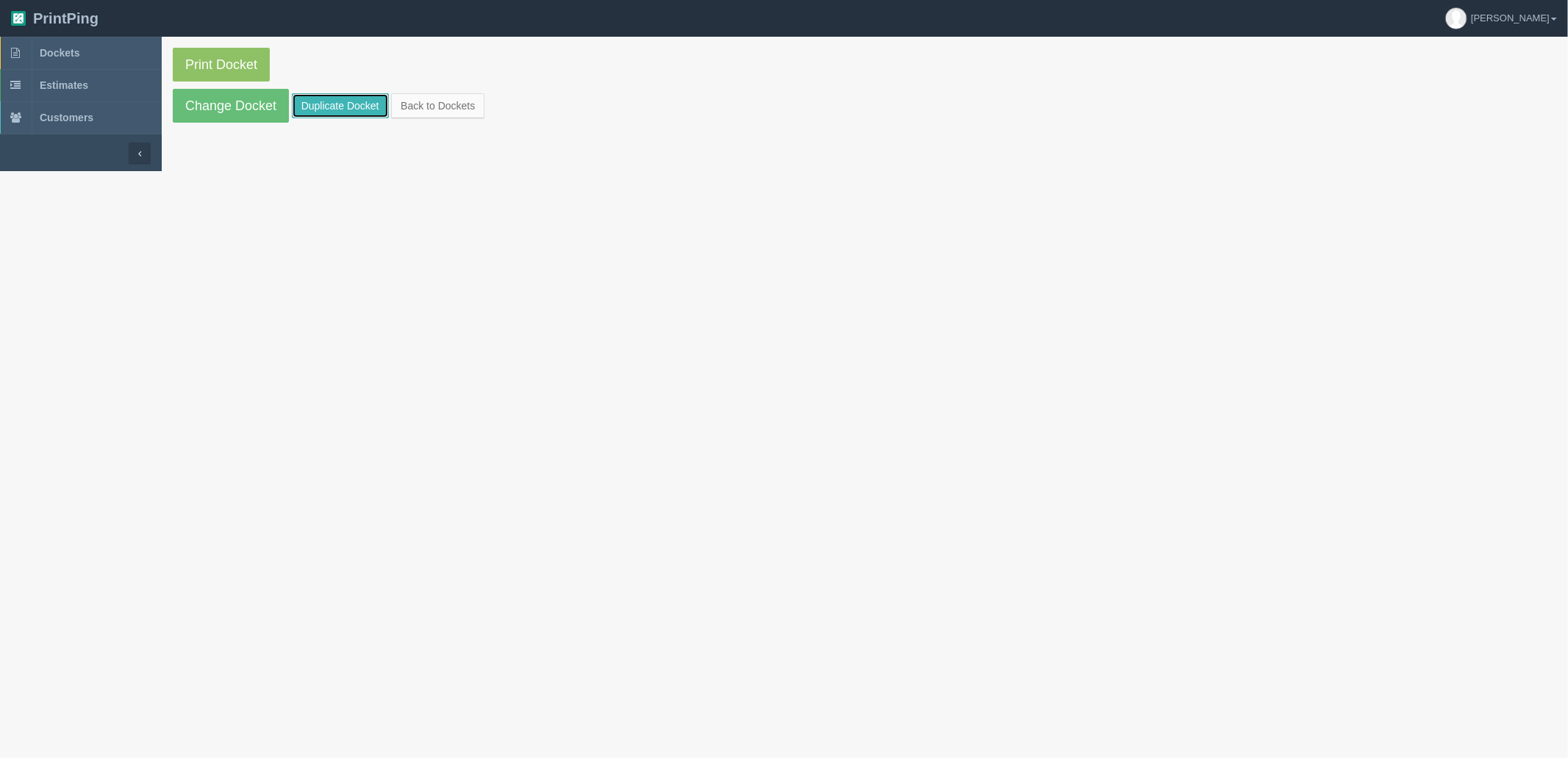
click at [325, 101] on link "Duplicate Docket" at bounding box center [340, 106] width 97 height 25
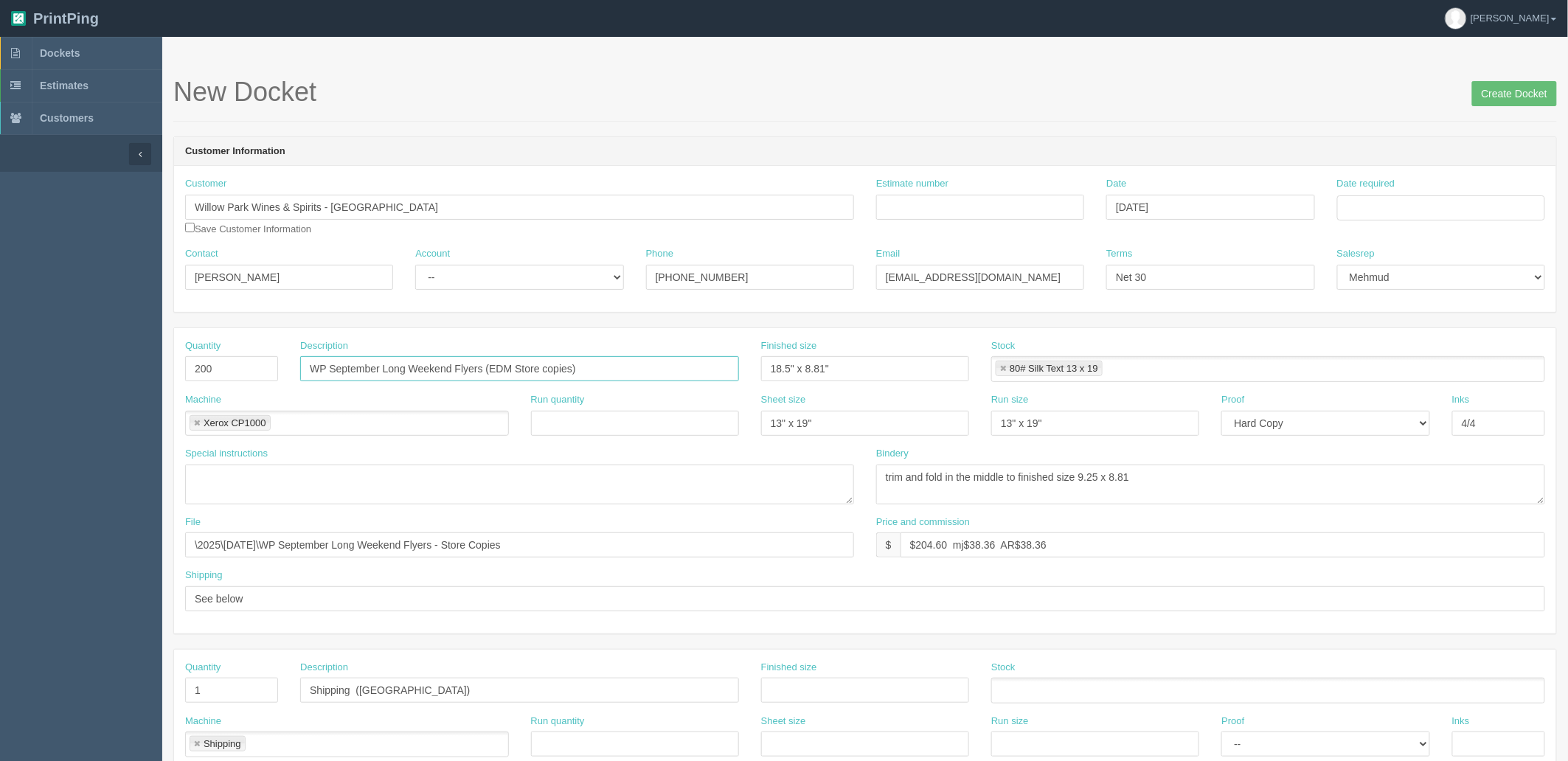
drag, startPoint x: 484, startPoint y: 369, endPoint x: 0, endPoint y: 358, distance: 484.1
click at [0, 358] on section "Dockets Estimates Customers" at bounding box center [784, 689] width 1568 height 1303
paste input "Italian Wine Week - October"
type input "WP Italian Wine Week - October Flyers (EDM Store copies)"
click at [931, 207] on input "Estimate number" at bounding box center [980, 208] width 208 height 25
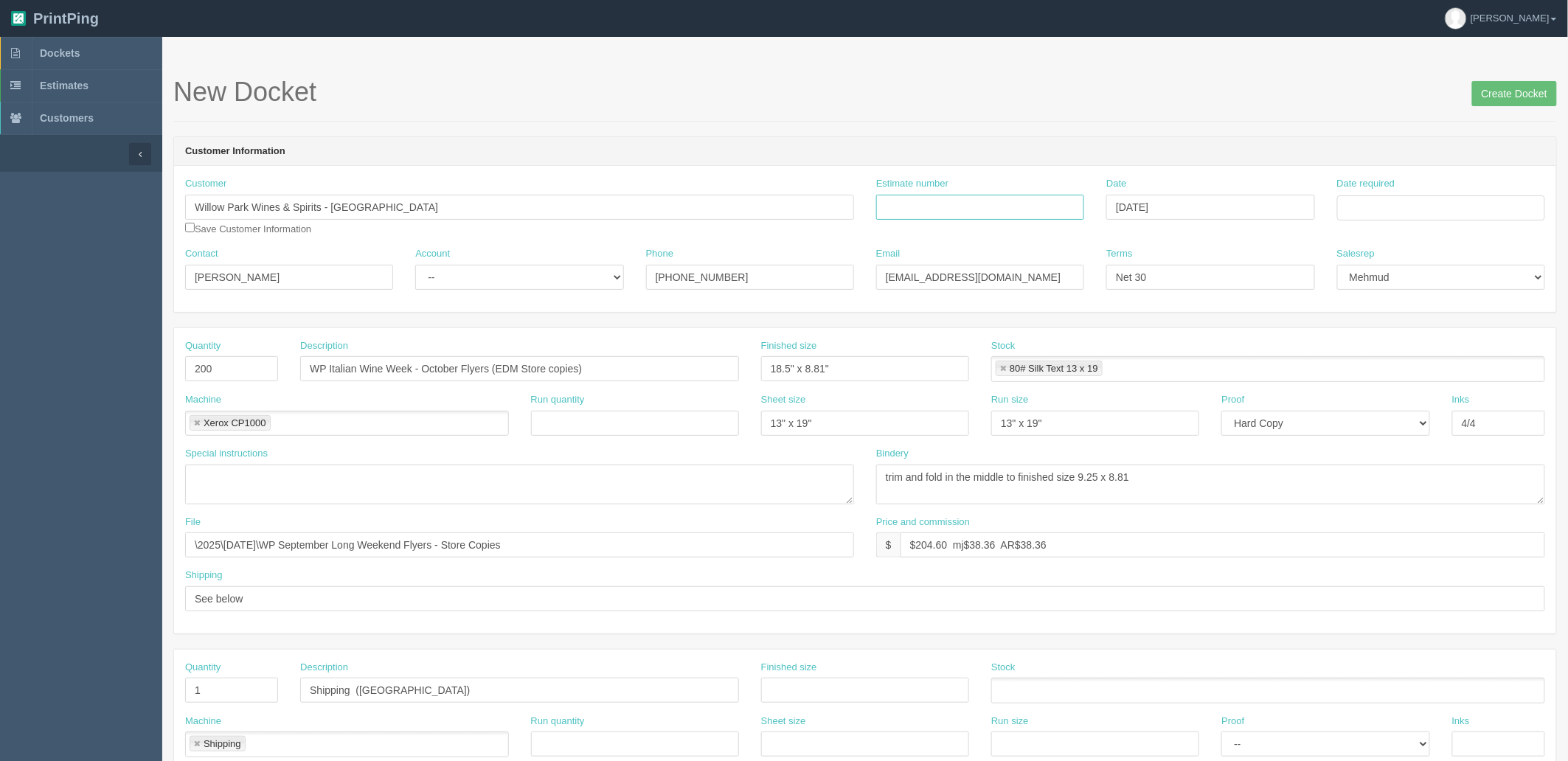
paste input "091430"
type input "091430"
click at [1394, 203] on input "Date required" at bounding box center [1441, 209] width 208 height 25
click at [1394, 349] on td "23" at bounding box center [1391, 350] width 19 height 22
click at [1451, 344] on td "26" at bounding box center [1450, 350] width 18 height 22
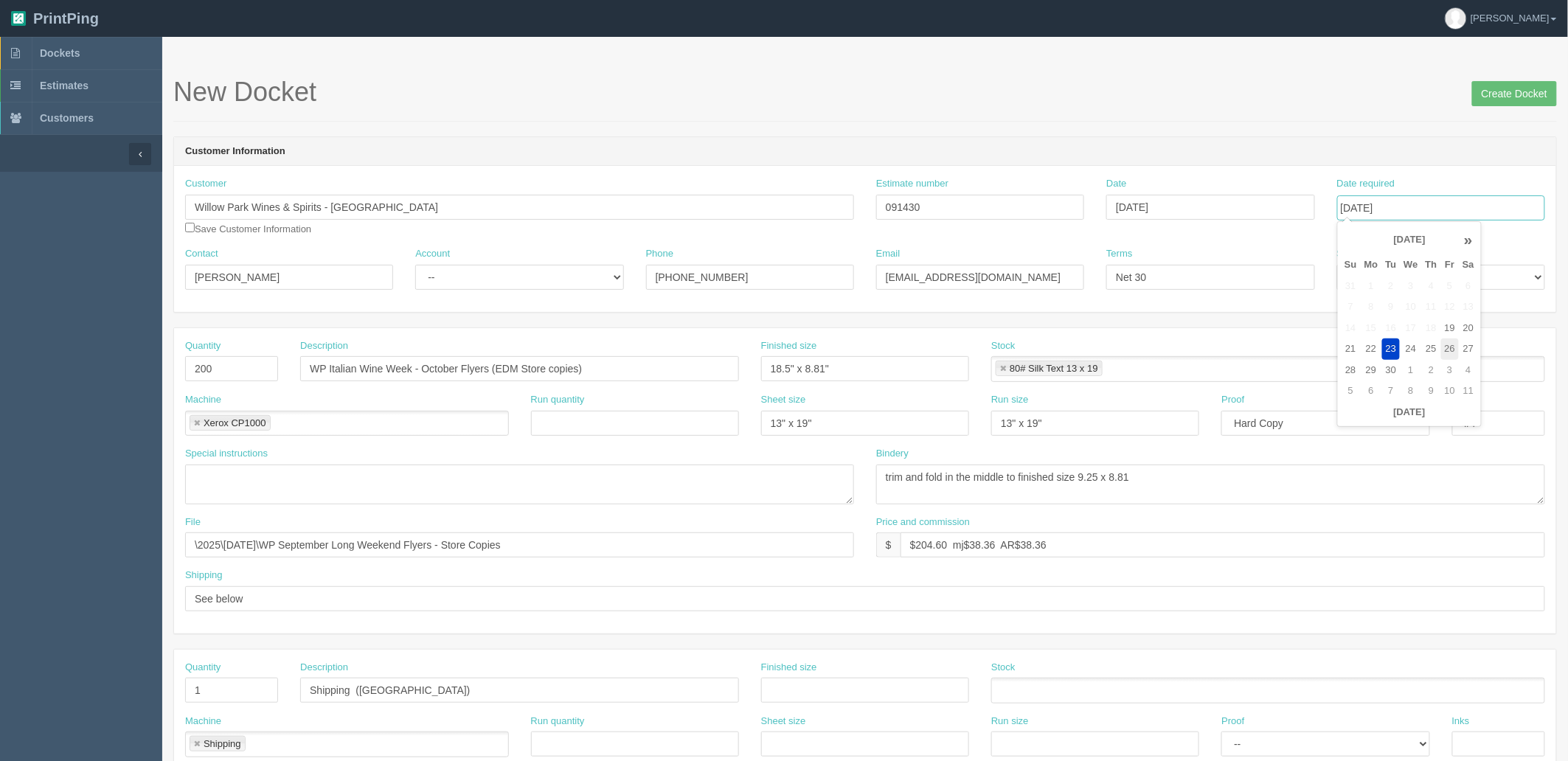
type input "[DATE]"
click at [1276, 123] on form "New Docket Create Docket Customer Information Customer Willow Park Wines & Spir…" at bounding box center [864, 697] width 1383 height 1240
click at [446, 280] on select "-- Existing Client Allrush Client Rep Client" at bounding box center [519, 277] width 208 height 25
click at [415, 264] on select "-- Existing Client Allrush Client Rep Client" at bounding box center [519, 277] width 208 height 25
click at [459, 271] on select "-- Existing Client Allrush Client Rep Client" at bounding box center [519, 277] width 208 height 25
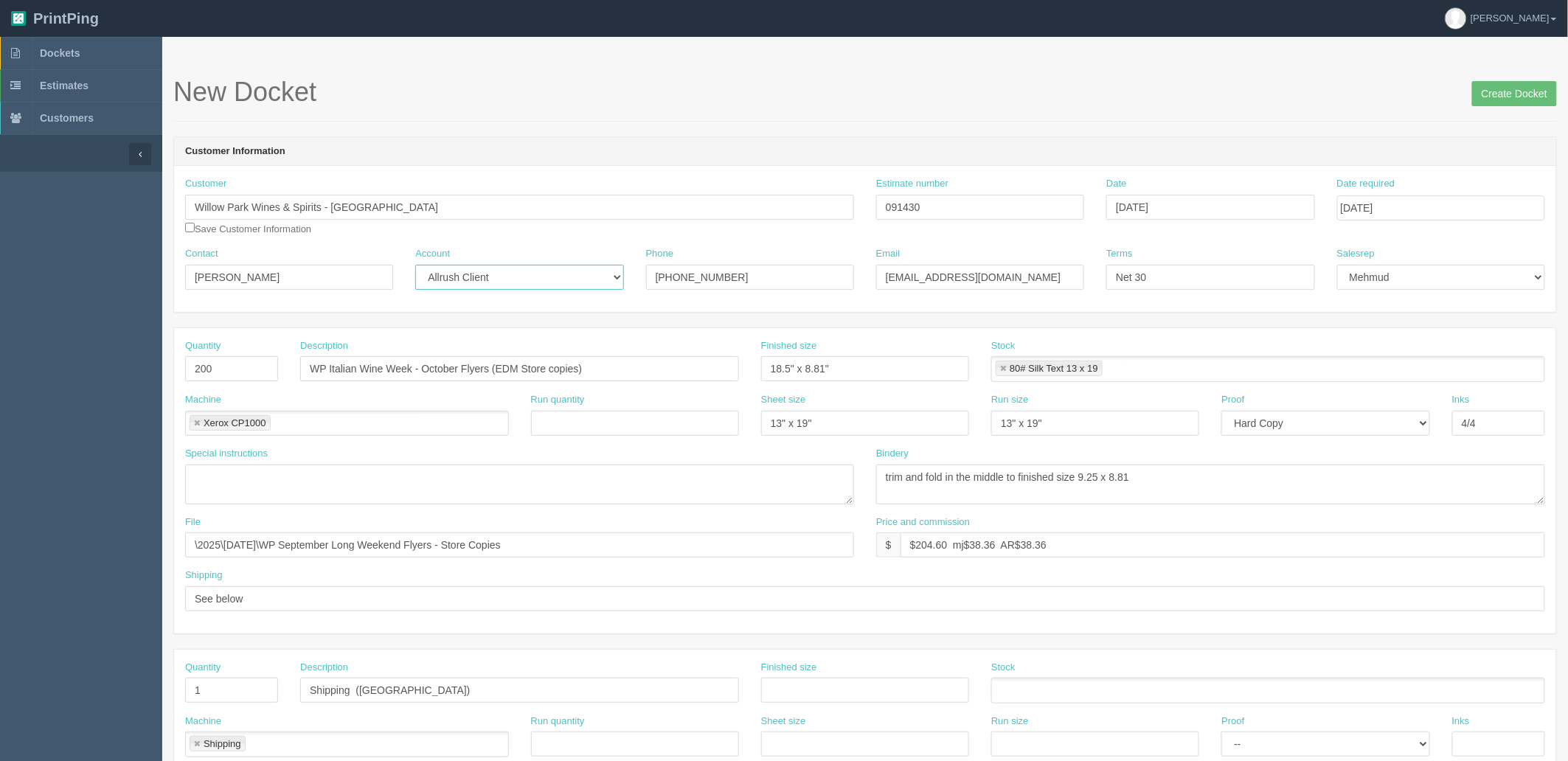
select select "Rep Client"
click at [415, 264] on select "-- Existing Client Allrush Client Rep Client" at bounding box center [519, 277] width 208 height 25
drag, startPoint x: 570, startPoint y: 543, endPoint x: 0, endPoint y: 543, distance: 570.0
click at [0, 543] on section "Dockets Estimates Customers" at bounding box center [784, 689] width 1568 height 1303
paste input "Z:\W\Willow Park Wines and Spirit\2025\September 2025\Italian Wine Week - Flyer"
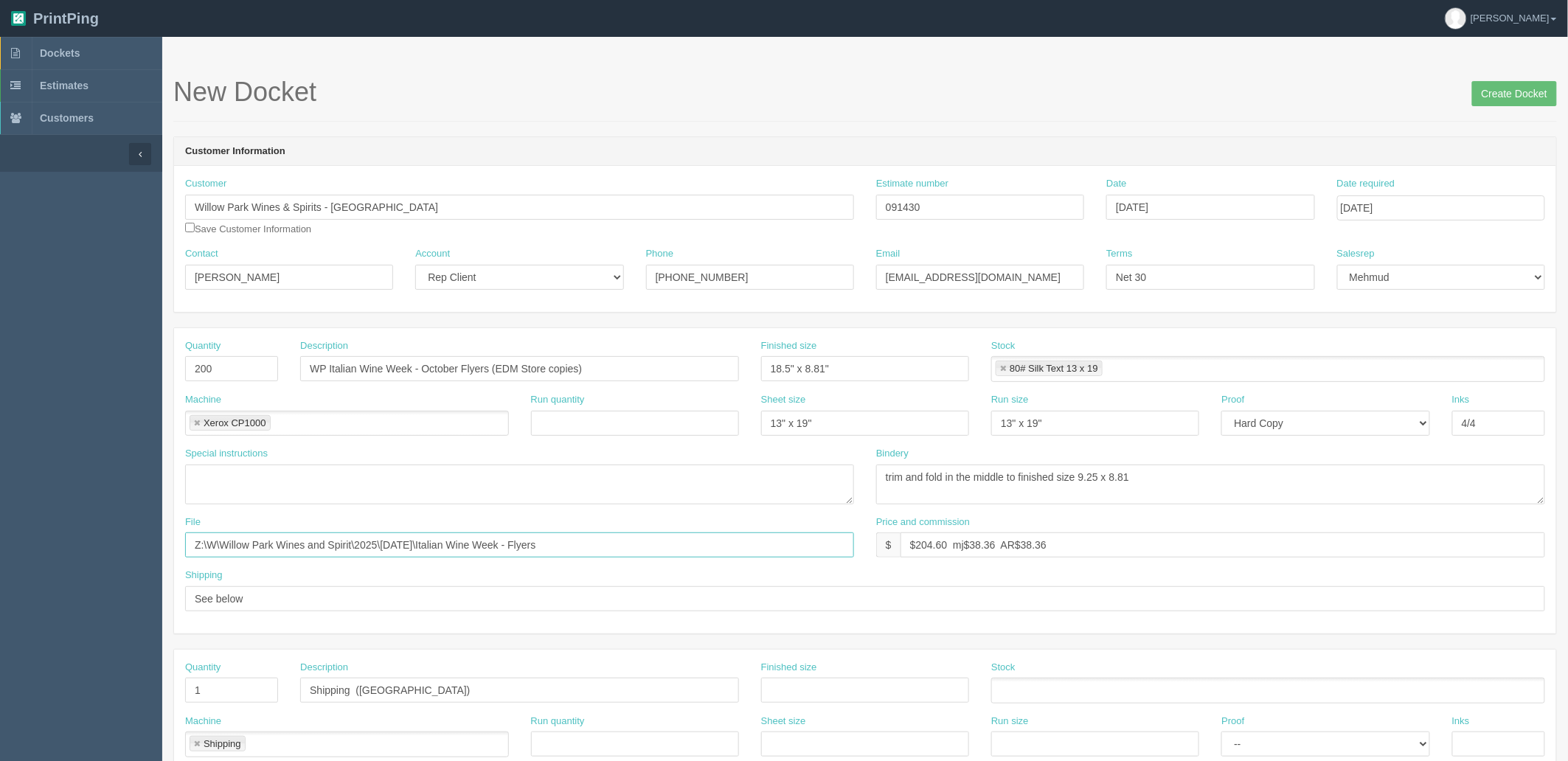
drag, startPoint x: 355, startPoint y: 548, endPoint x: 0, endPoint y: 536, distance: 355.2
click at [0, 536] on section "Dockets Estimates Customers" at bounding box center [784, 689] width 1568 height 1303
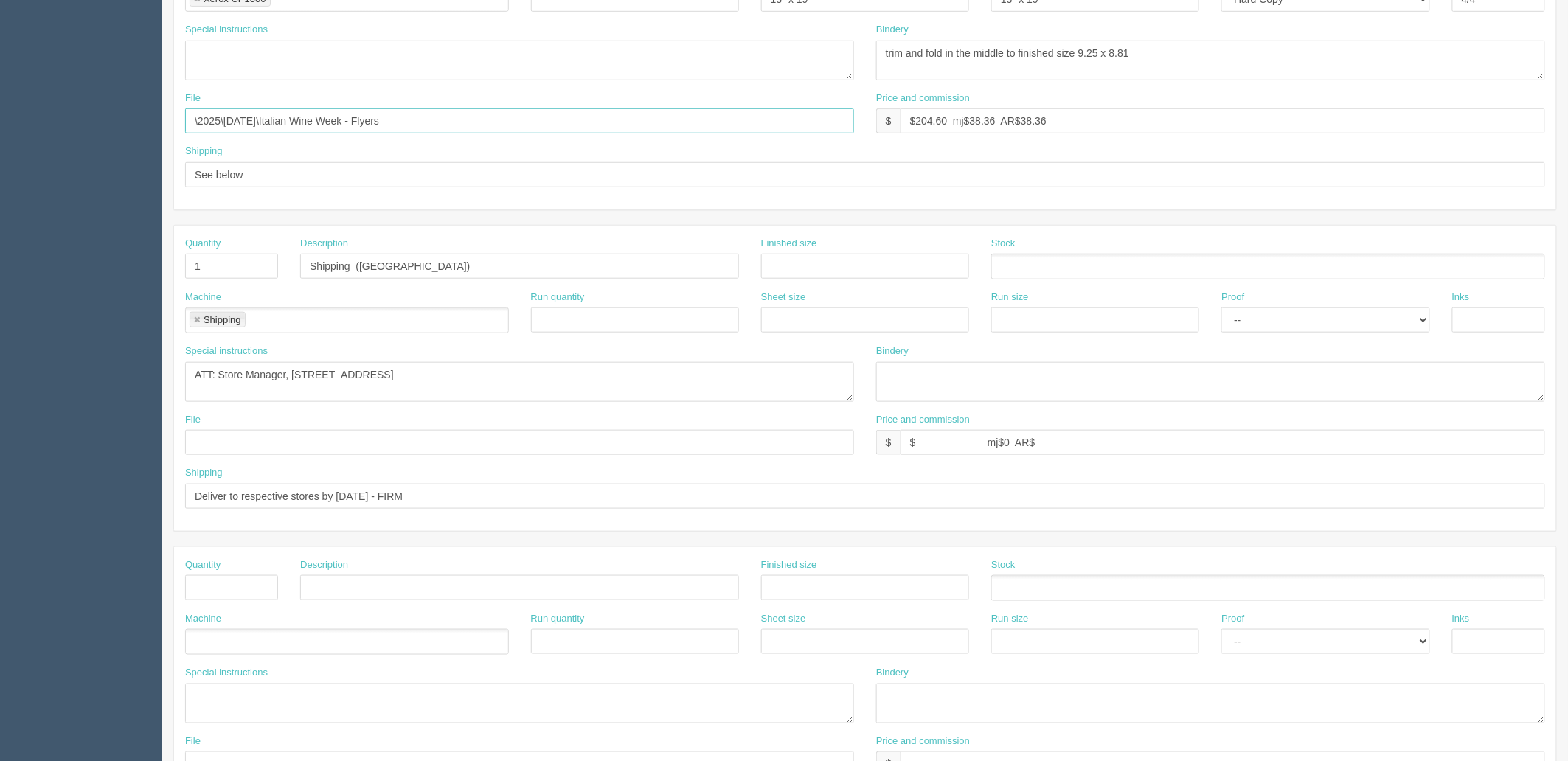
scroll to position [409, 0]
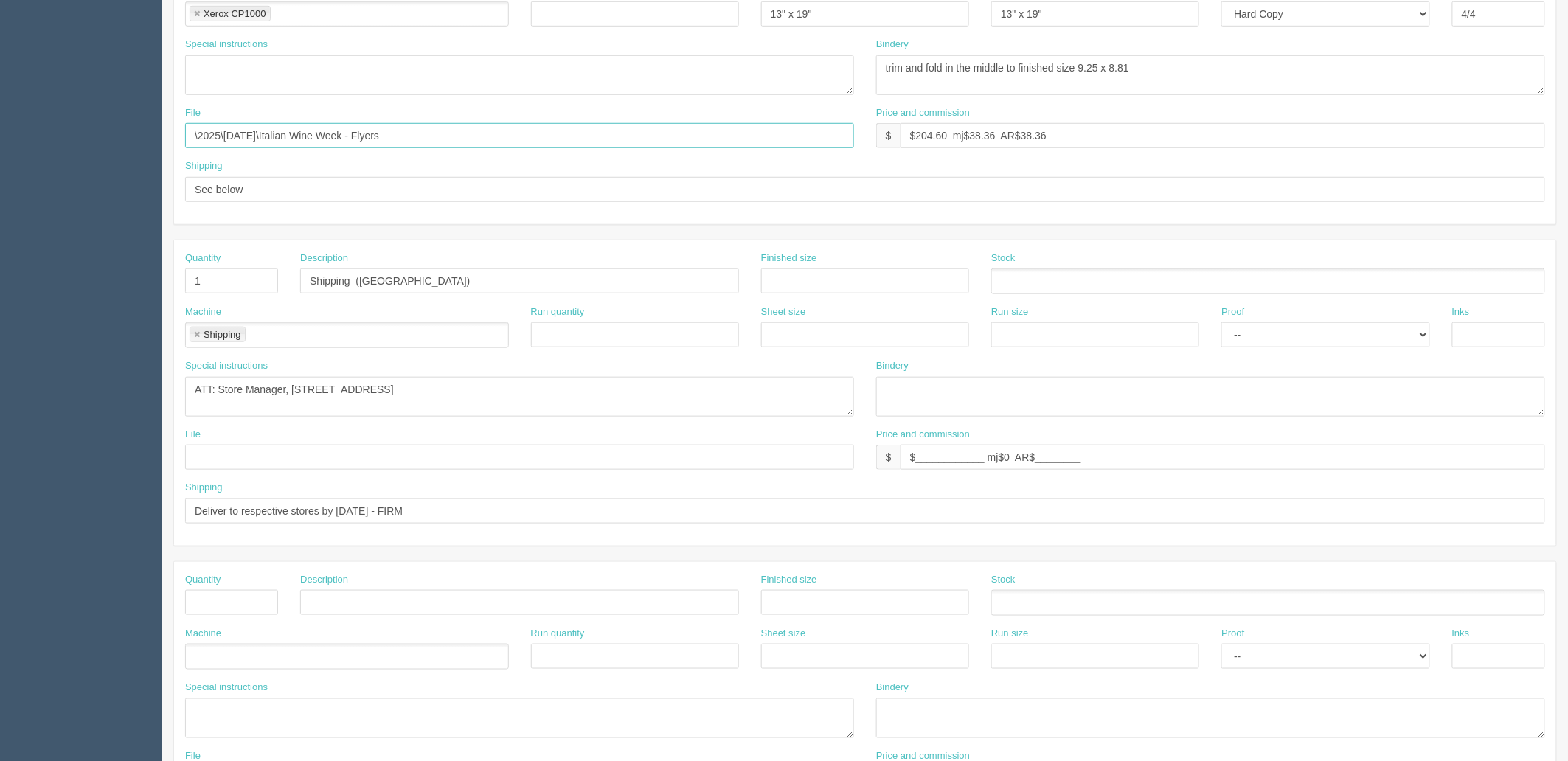
type input "\2025\September 2025\Italian Wine Week - Flyers"
drag, startPoint x: 354, startPoint y: 511, endPoint x: 399, endPoint y: 511, distance: 45.0
click at [399, 511] on input "Deliver to respective stores by 27th August - FIRM" at bounding box center [864, 511] width 1360 height 25
type input "Deliver to respective stores by 29th Sep - FIRM"
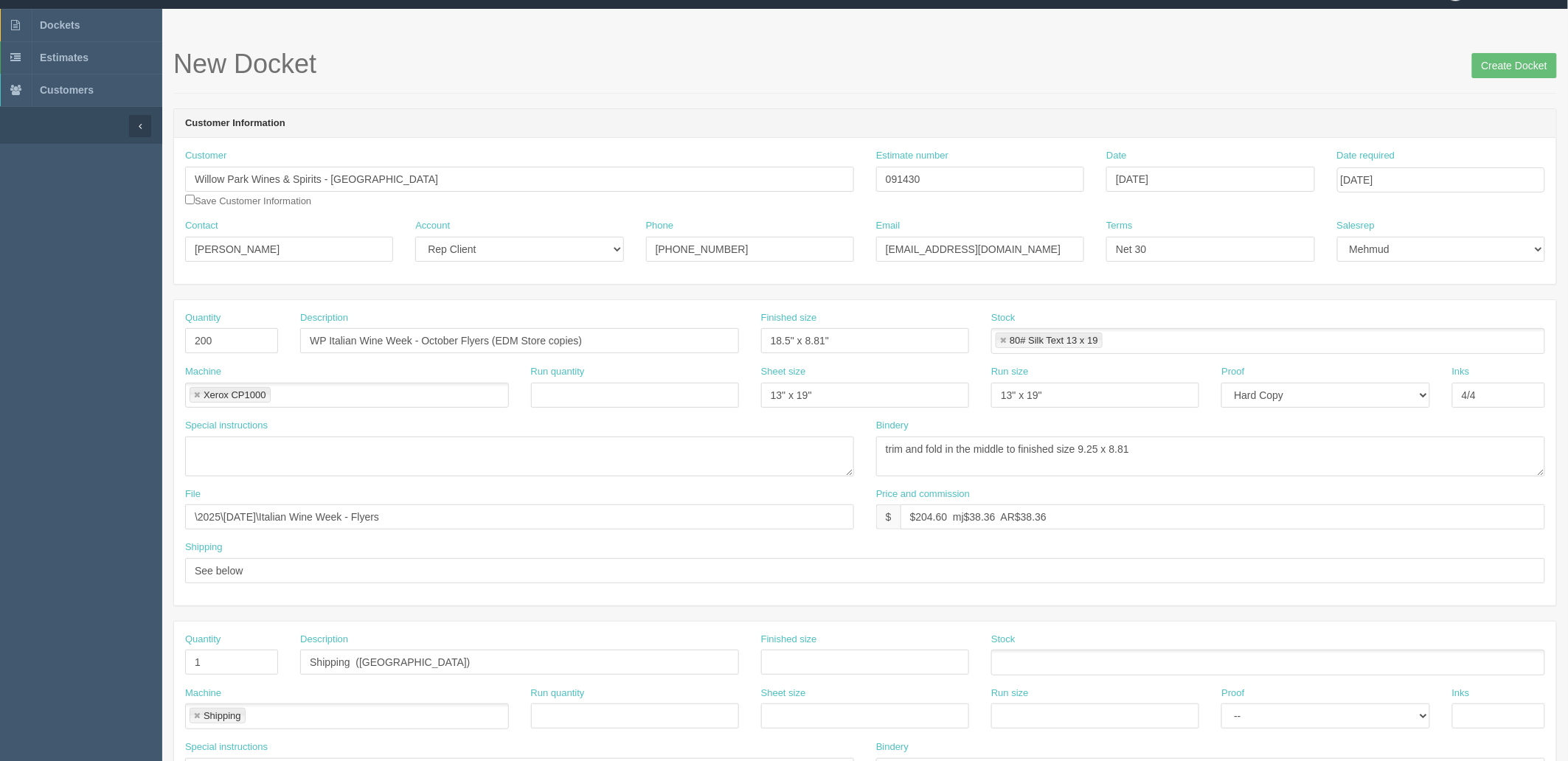
scroll to position [0, 0]
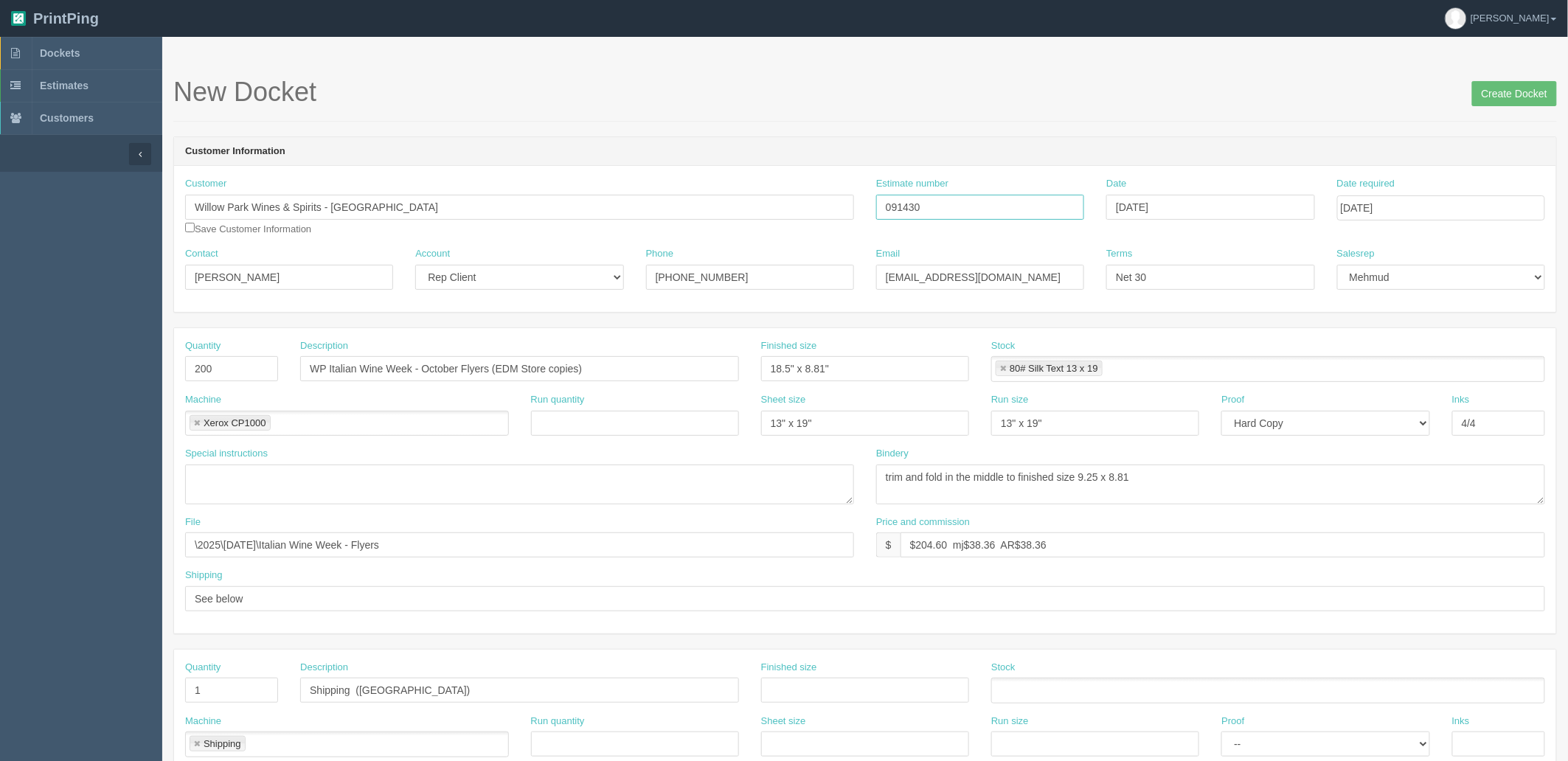
drag, startPoint x: 638, startPoint y: 205, endPoint x: 627, endPoint y: 205, distance: 11.0
click at [627, 205] on div "Customer Willow Park Wines & Spirits - Edmonton Save Customer Information Estim…" at bounding box center [865, 213] width 1382 height 71
drag, startPoint x: 491, startPoint y: 371, endPoint x: 31, endPoint y: 329, distance: 461.9
click at [31, 329] on section "Dockets Estimates Customers" at bounding box center [784, 689] width 1568 height 1303
click at [1499, 90] on input "Create Docket" at bounding box center [1514, 94] width 85 height 25
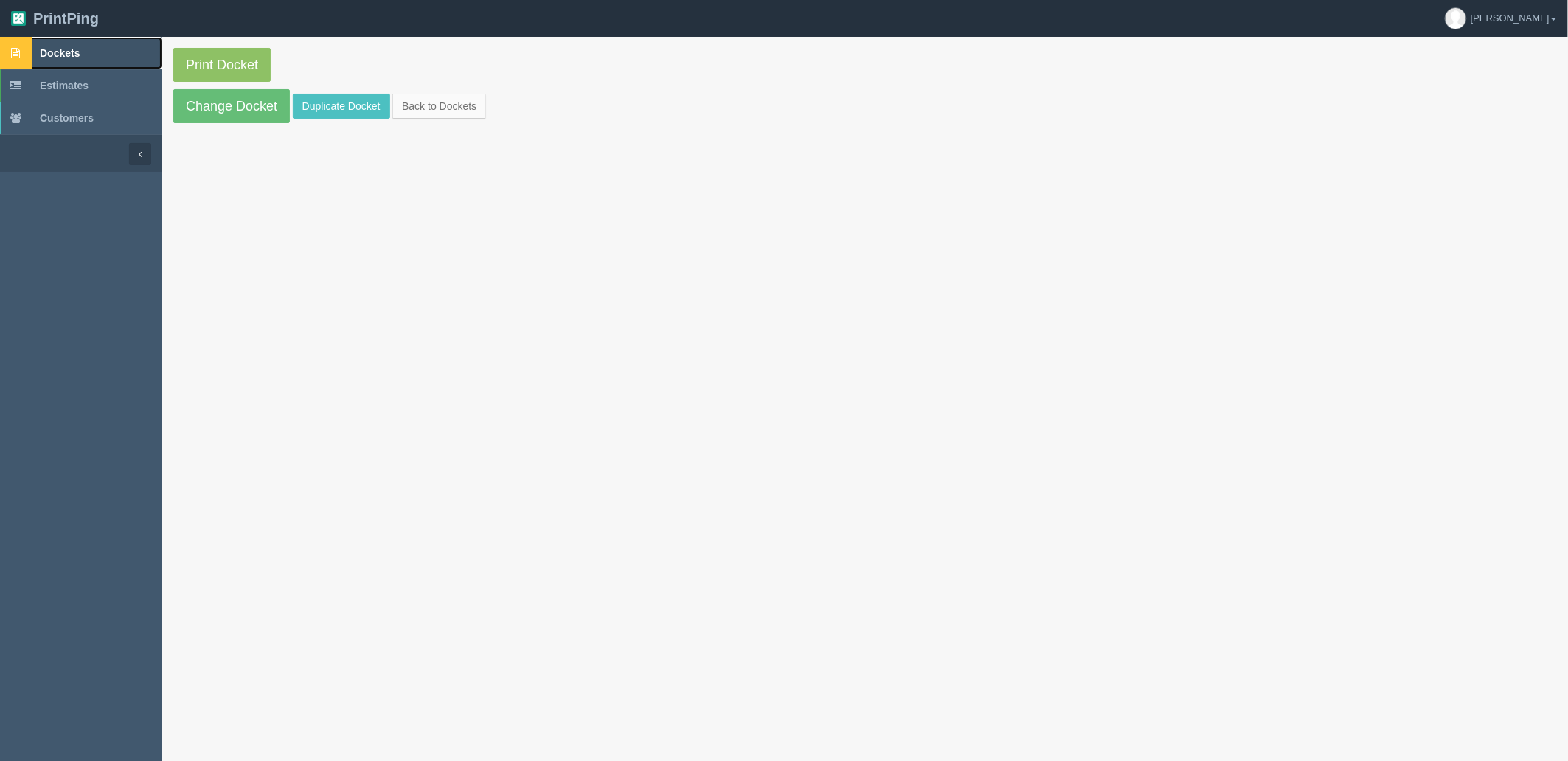
click at [109, 49] on link "Dockets" at bounding box center [81, 53] width 162 height 32
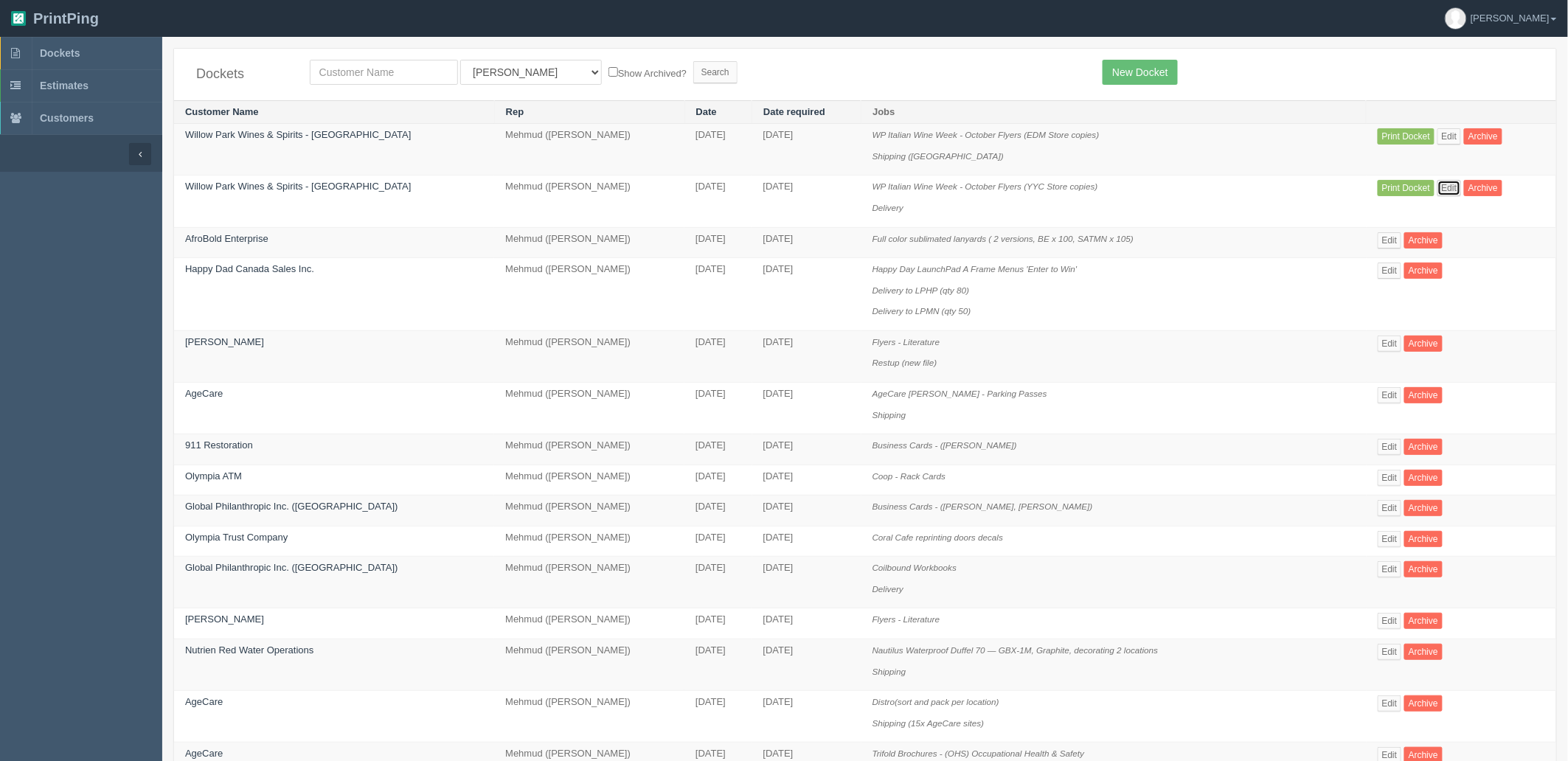
click at [1437, 190] on link "Edit" at bounding box center [1449, 188] width 24 height 17
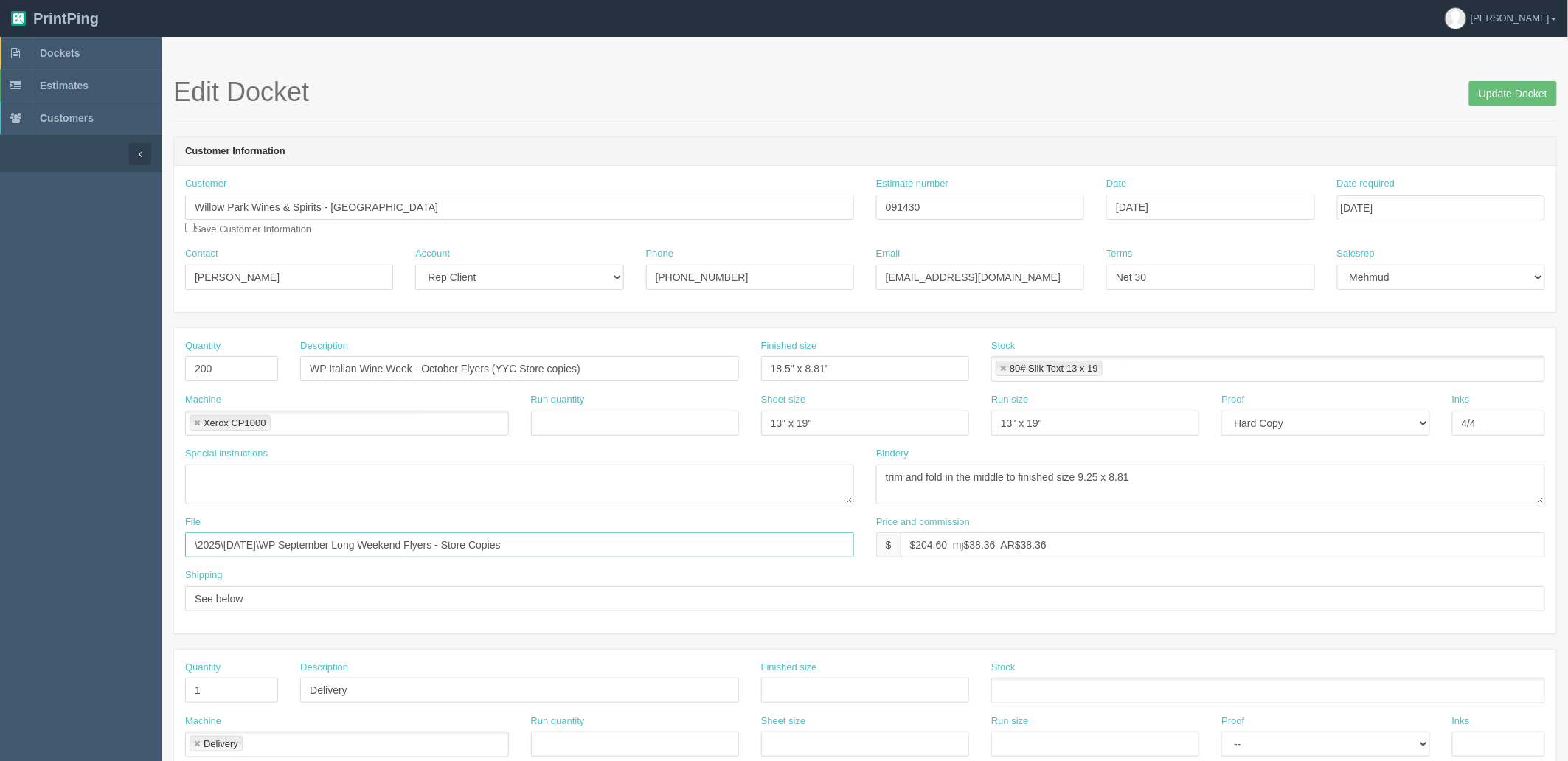
drag, startPoint x: 610, startPoint y: 548, endPoint x: -145, endPoint y: 543, distance: 755.0
click at [0, 543] on html "PrintPing Zack Edit account ( [PERSON_NAME][EMAIL_ADDRESS][DOMAIN_NAME] ) Logou…" at bounding box center [784, 670] width 1568 height 1340
paste input "Z:\W\Willow Park Wines and Spirit\2025\[DATE]\Italian Wine Week - Flyer"
drag, startPoint x: 354, startPoint y: 545, endPoint x: -128, endPoint y: 487, distance: 485.5
click at [0, 487] on html "PrintPing Zack Edit account ( [PERSON_NAME][EMAIL_ADDRESS][DOMAIN_NAME] ) Logou…" at bounding box center [784, 670] width 1568 height 1340
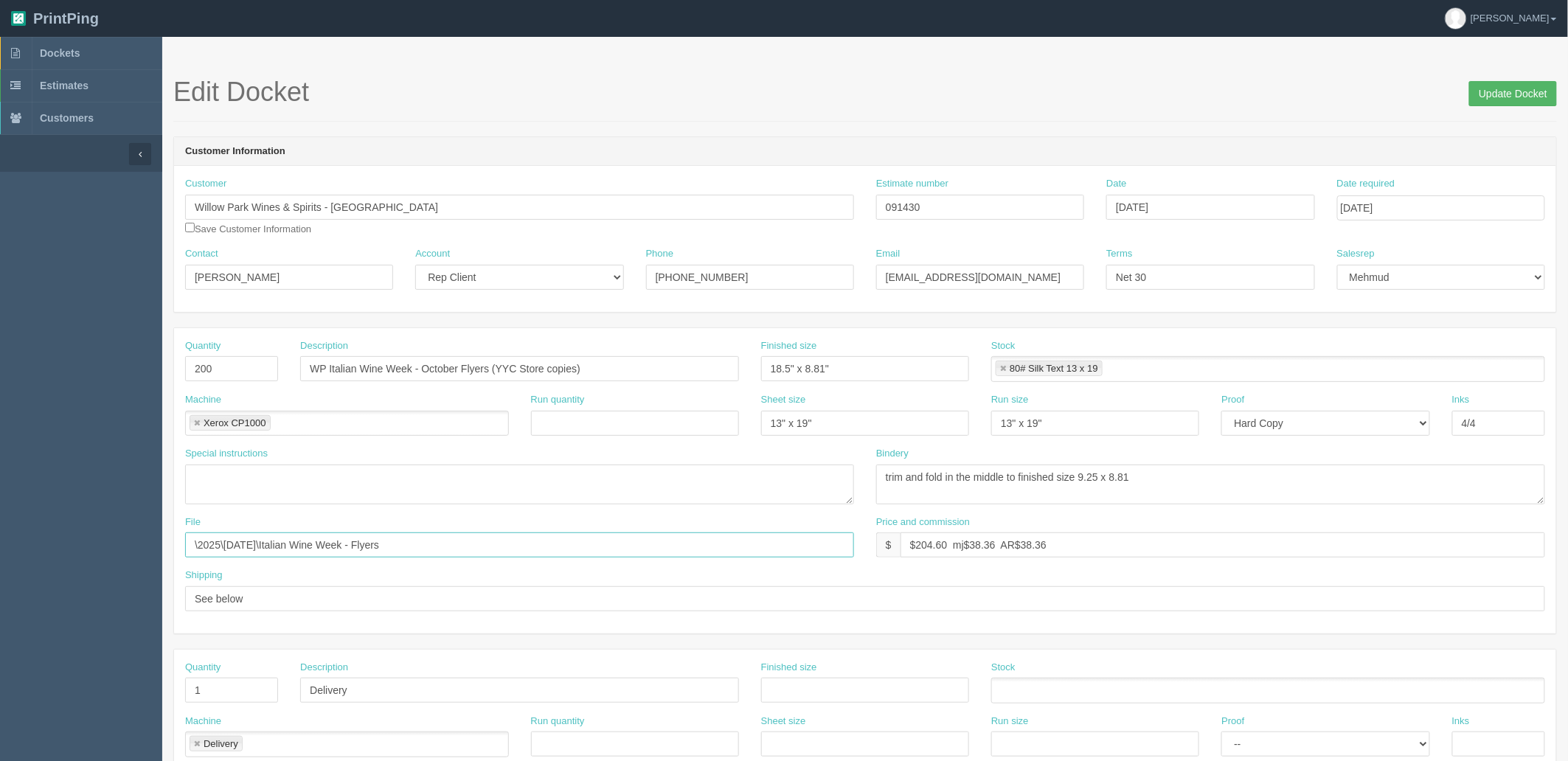
type input "\2025\[DATE]\Italian Wine Week - Flyers"
click at [1504, 83] on input "Update Docket" at bounding box center [1513, 94] width 88 height 25
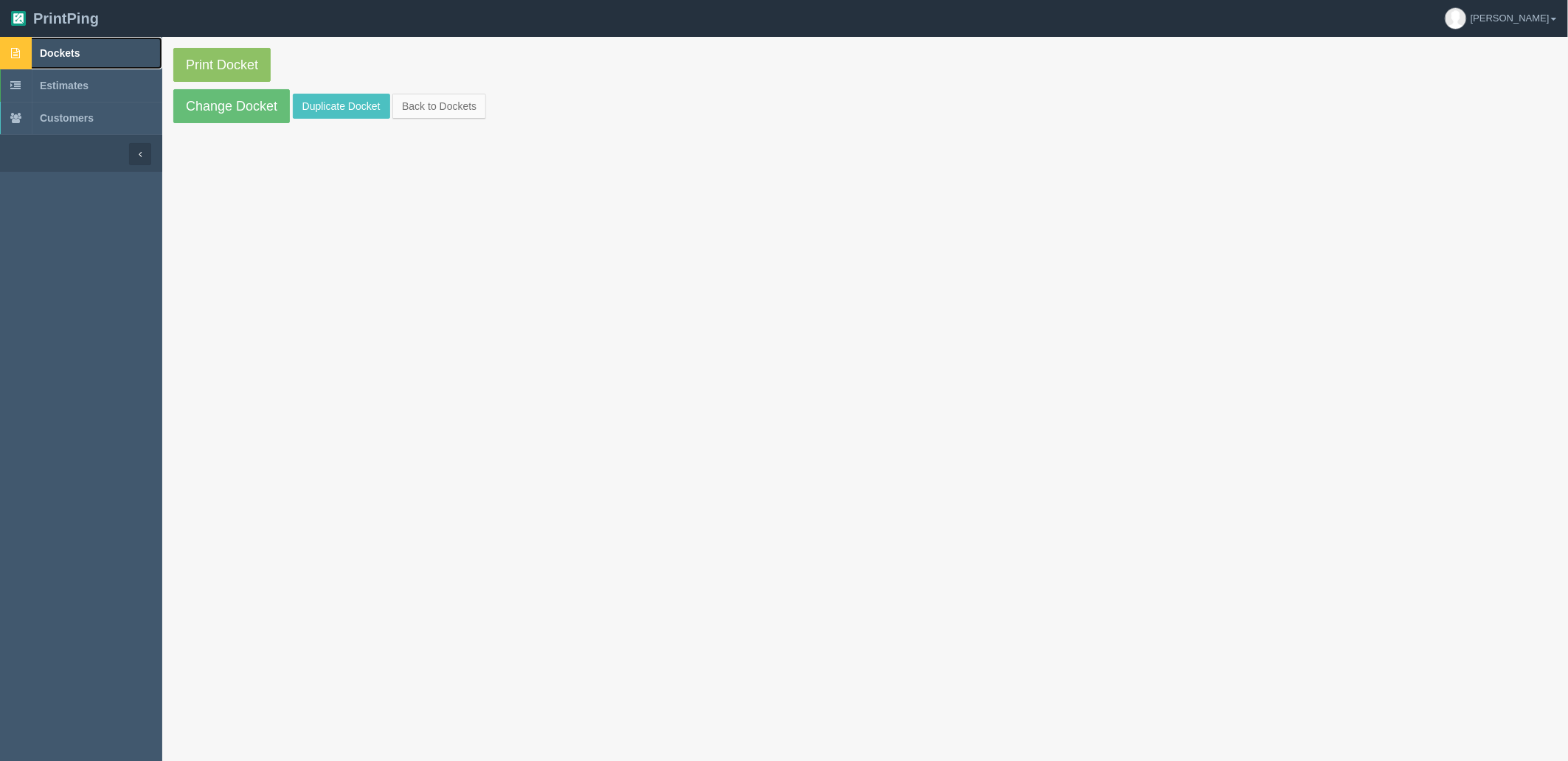
drag, startPoint x: 99, startPoint y: 43, endPoint x: 116, endPoint y: 52, distance: 19.2
click at [100, 43] on link "Dockets" at bounding box center [81, 53] width 162 height 32
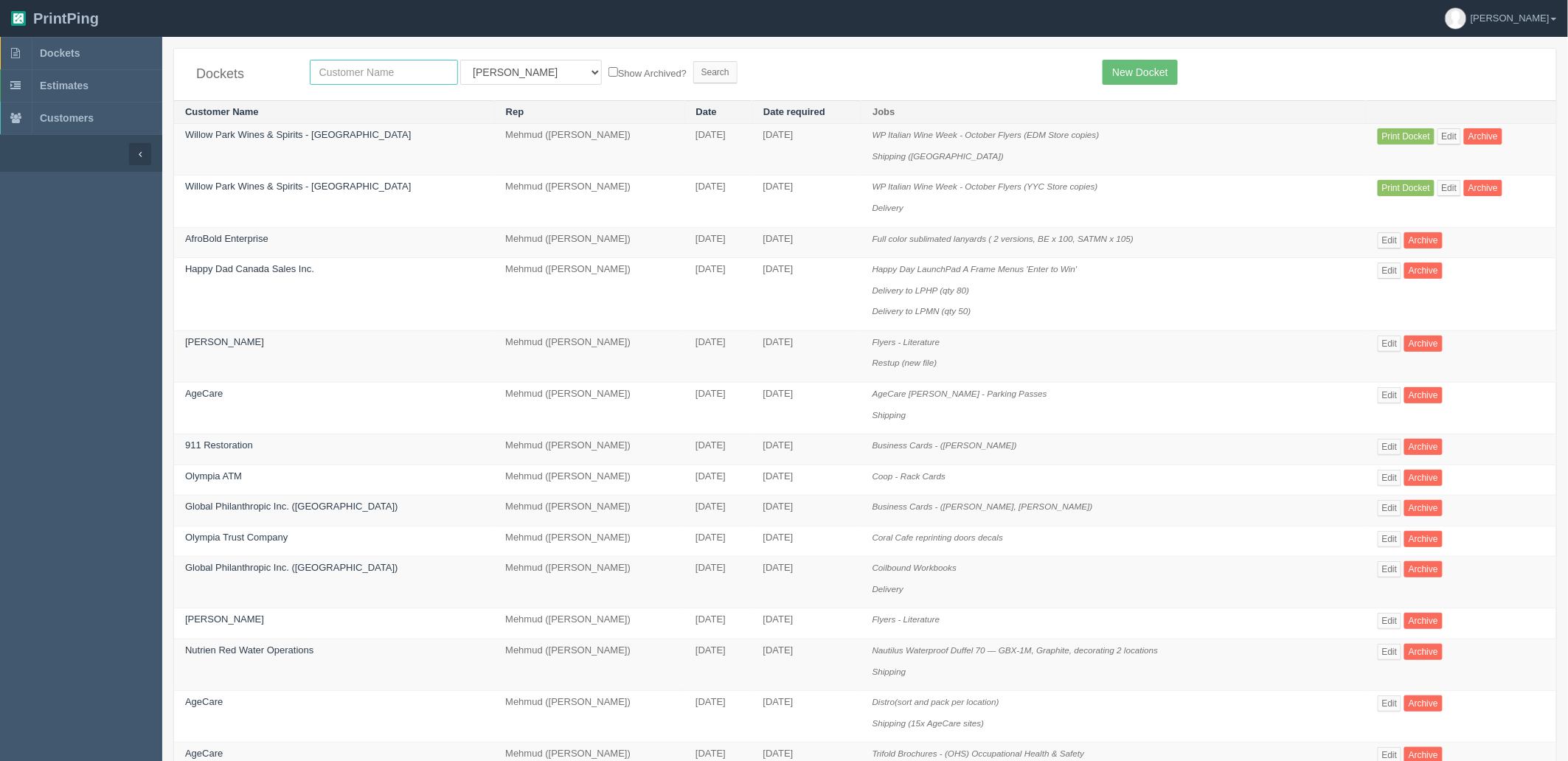
click at [352, 71] on input "text" at bounding box center [383, 72] width 148 height 25
type input "wh"
click at [693, 62] on input "Search" at bounding box center [715, 72] width 44 height 23
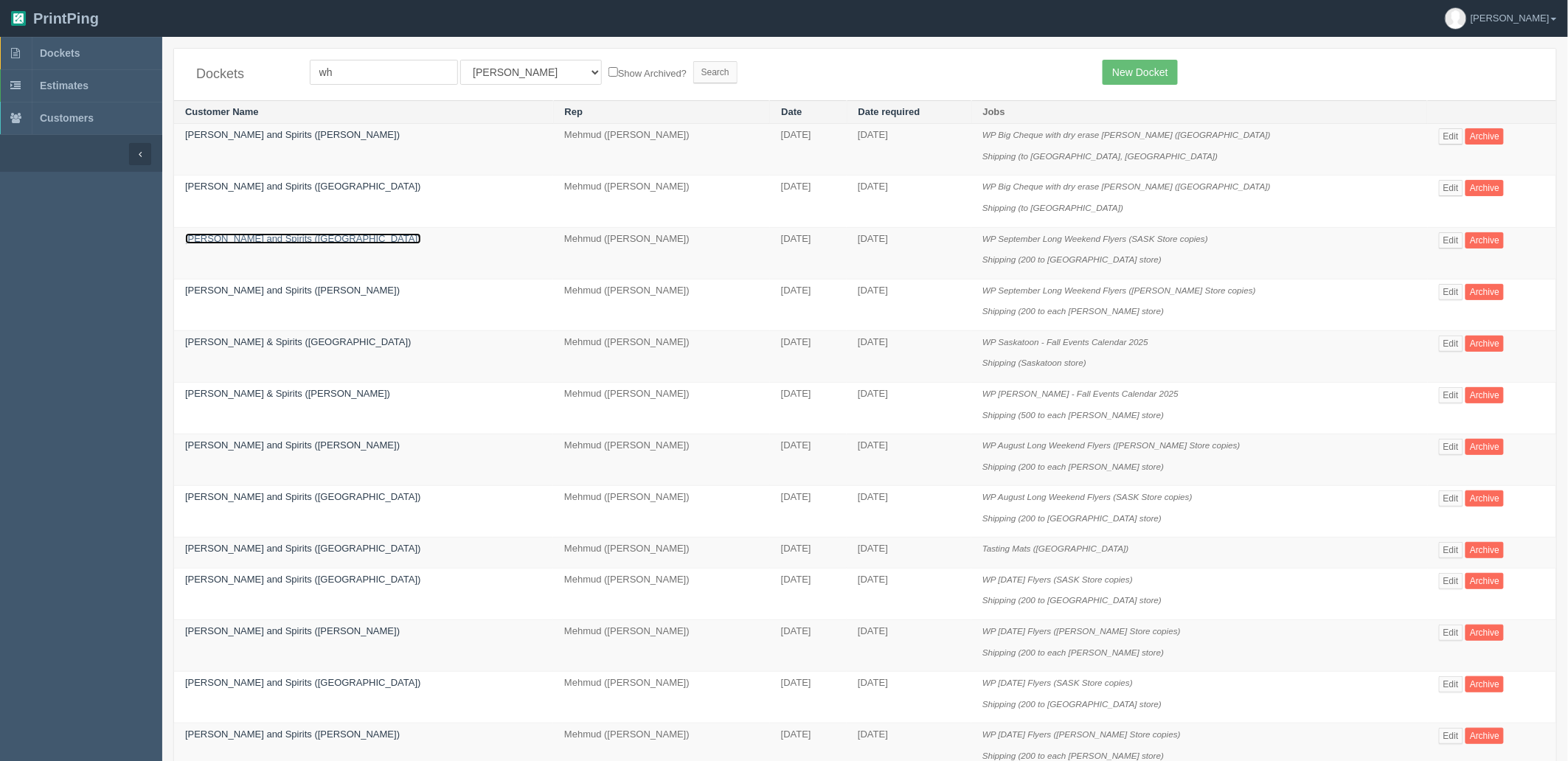
click at [286, 236] on link "[PERSON_NAME] and Spirits ([GEOGRAPHIC_DATA])" at bounding box center [302, 238] width 236 height 11
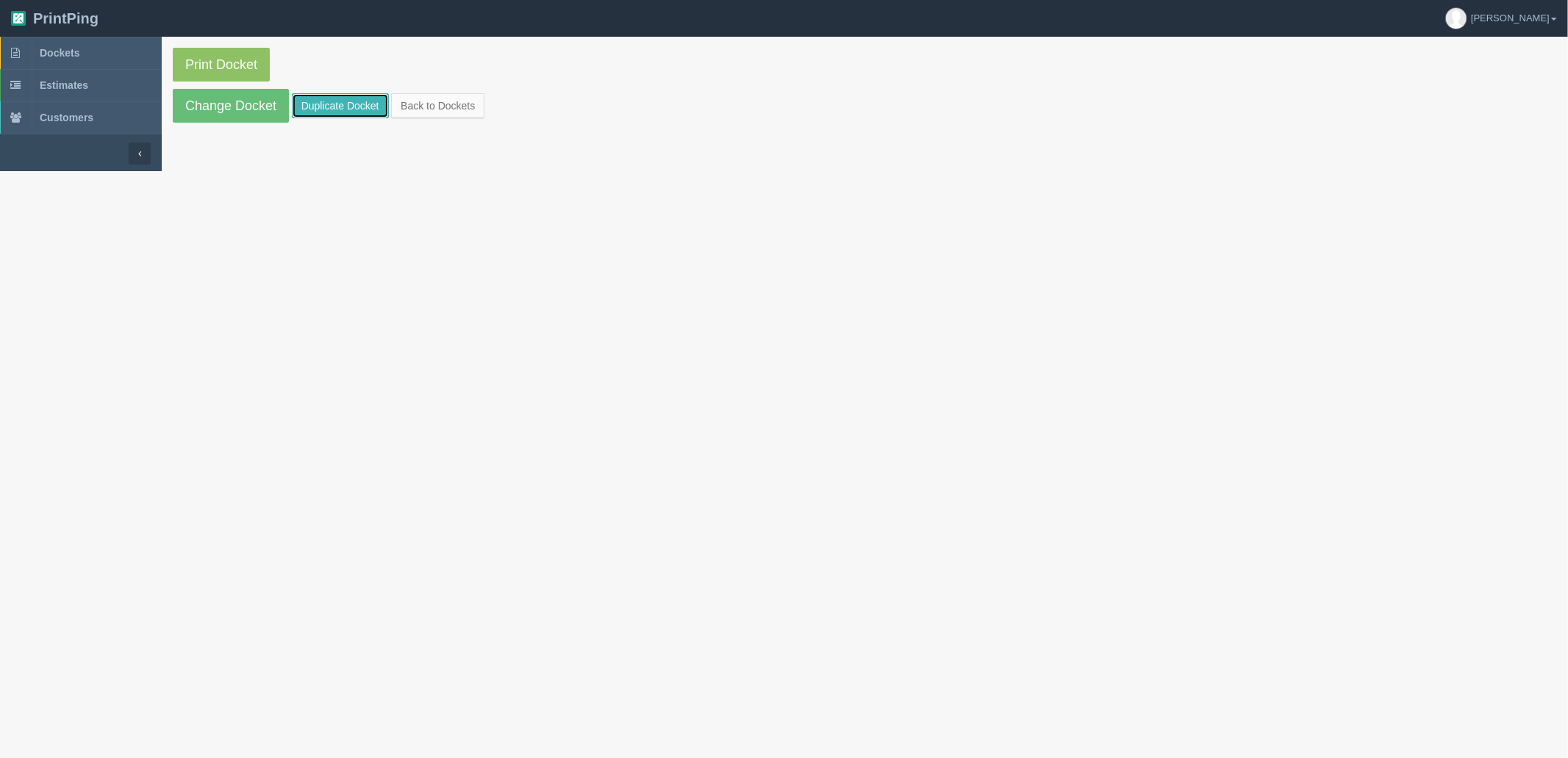
click at [346, 97] on link "Duplicate Docket" at bounding box center [340, 106] width 97 height 25
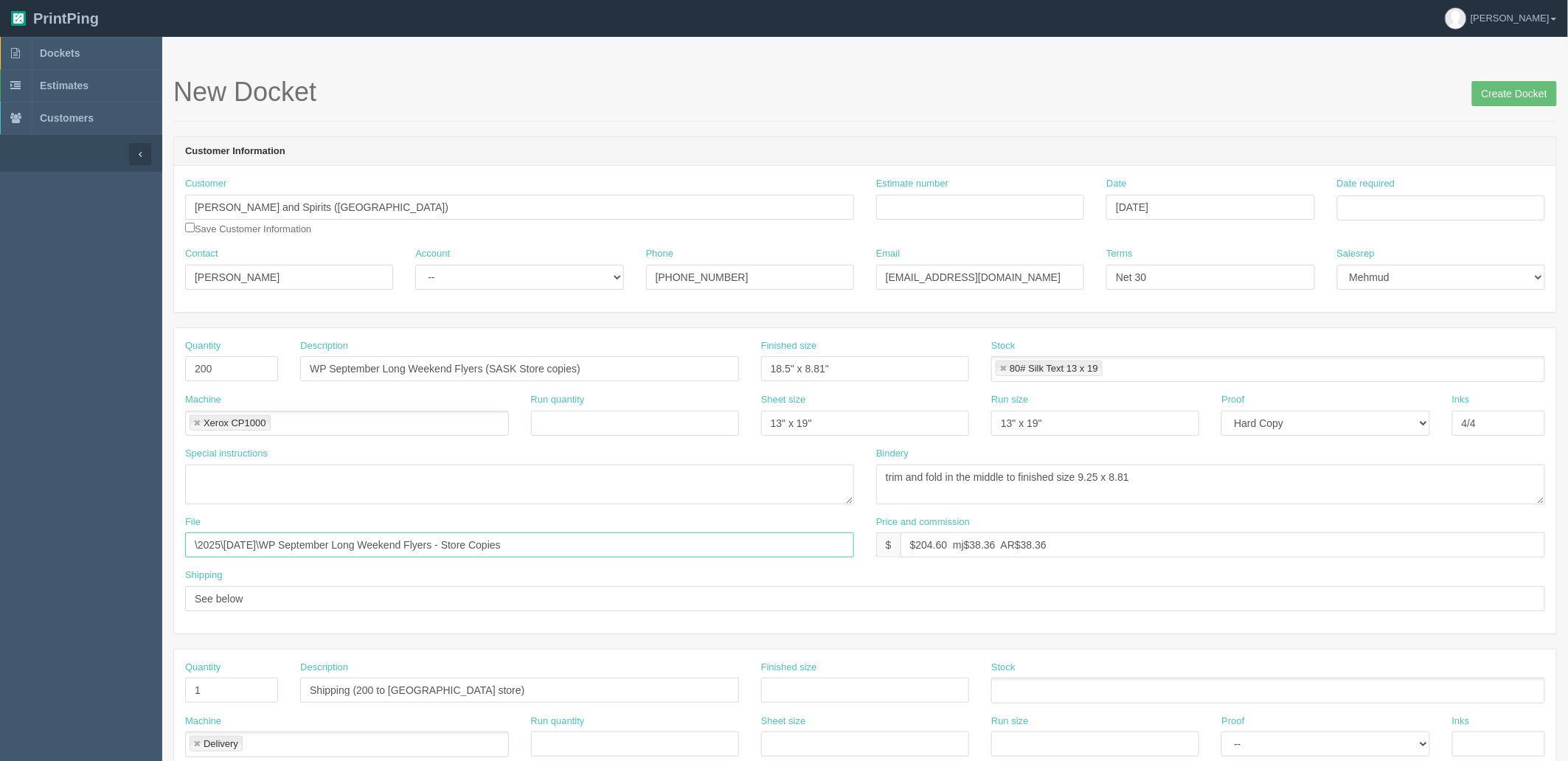
click at [0, 448] on section "Dockets Estimates Customers" at bounding box center [784, 689] width 1568 height 1303
paste input "Z:\W\Willow Park Wines and Spirit\2025\[DATE]\Italian Wine Week - Flyer"
drag, startPoint x: 352, startPoint y: 543, endPoint x: 0, endPoint y: 504, distance: 354.2
click at [0, 504] on section "Dockets Estimates Customers" at bounding box center [784, 689] width 1568 height 1303
type input "\2025\[DATE]\Italian Wine Week - Flyers"
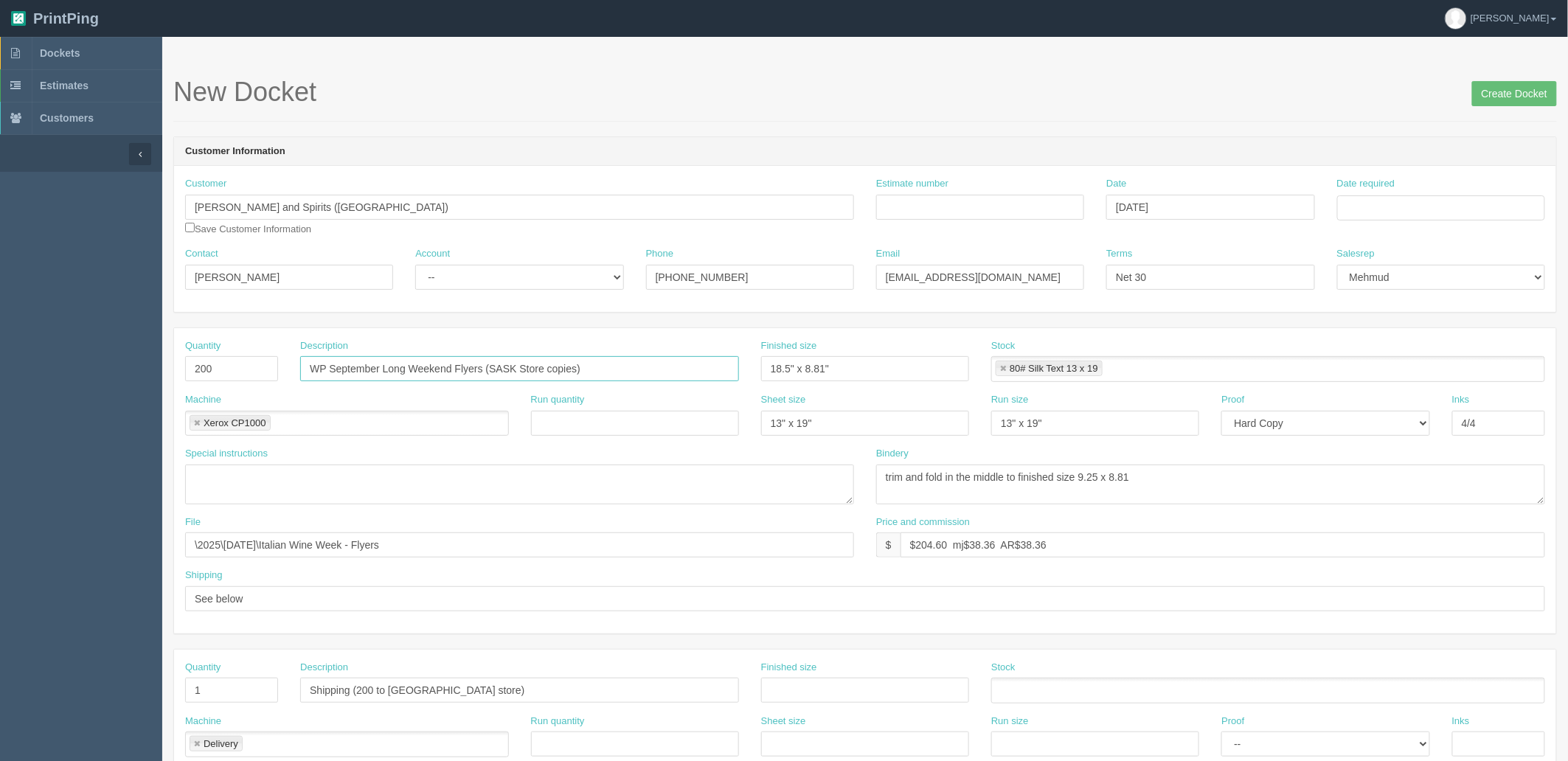
drag, startPoint x: 485, startPoint y: 369, endPoint x: 0, endPoint y: 358, distance: 485.1
click at [0, 358] on section "Dockets Estimates Customers" at bounding box center [784, 689] width 1568 height 1303
paste input "Italian Wine Week - October"
type input "WP Italian Wine Week - October Flyers (SASK Store copies)"
drag, startPoint x: 912, startPoint y: 199, endPoint x: 967, endPoint y: 217, distance: 57.9
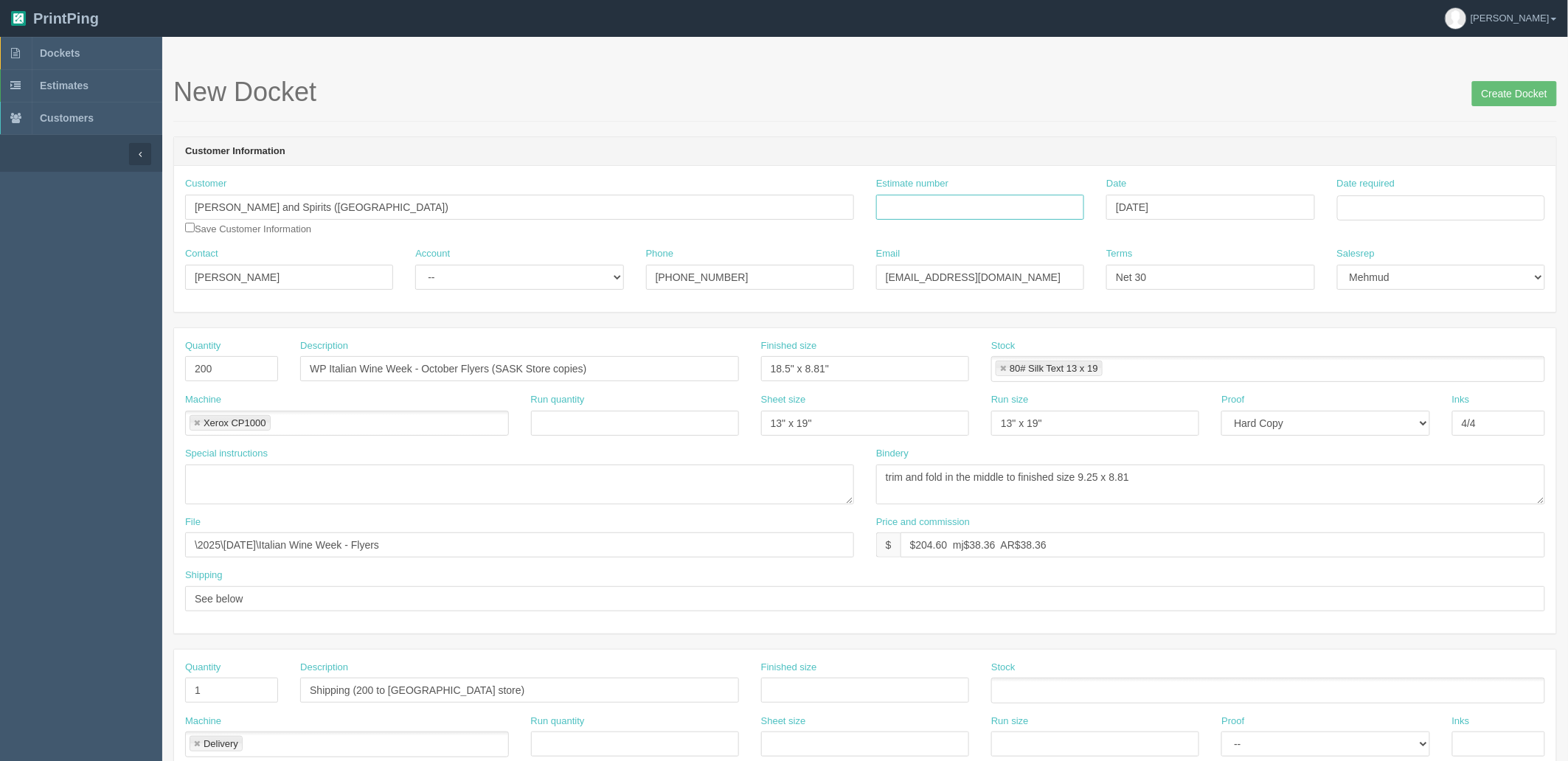
click at [912, 199] on input "Estimate number" at bounding box center [980, 208] width 208 height 25
paste input "091430"
type input "091430"
click at [1382, 208] on input "Date required" at bounding box center [1441, 209] width 208 height 25
click at [1384, 357] on td "23" at bounding box center [1391, 350] width 19 height 22
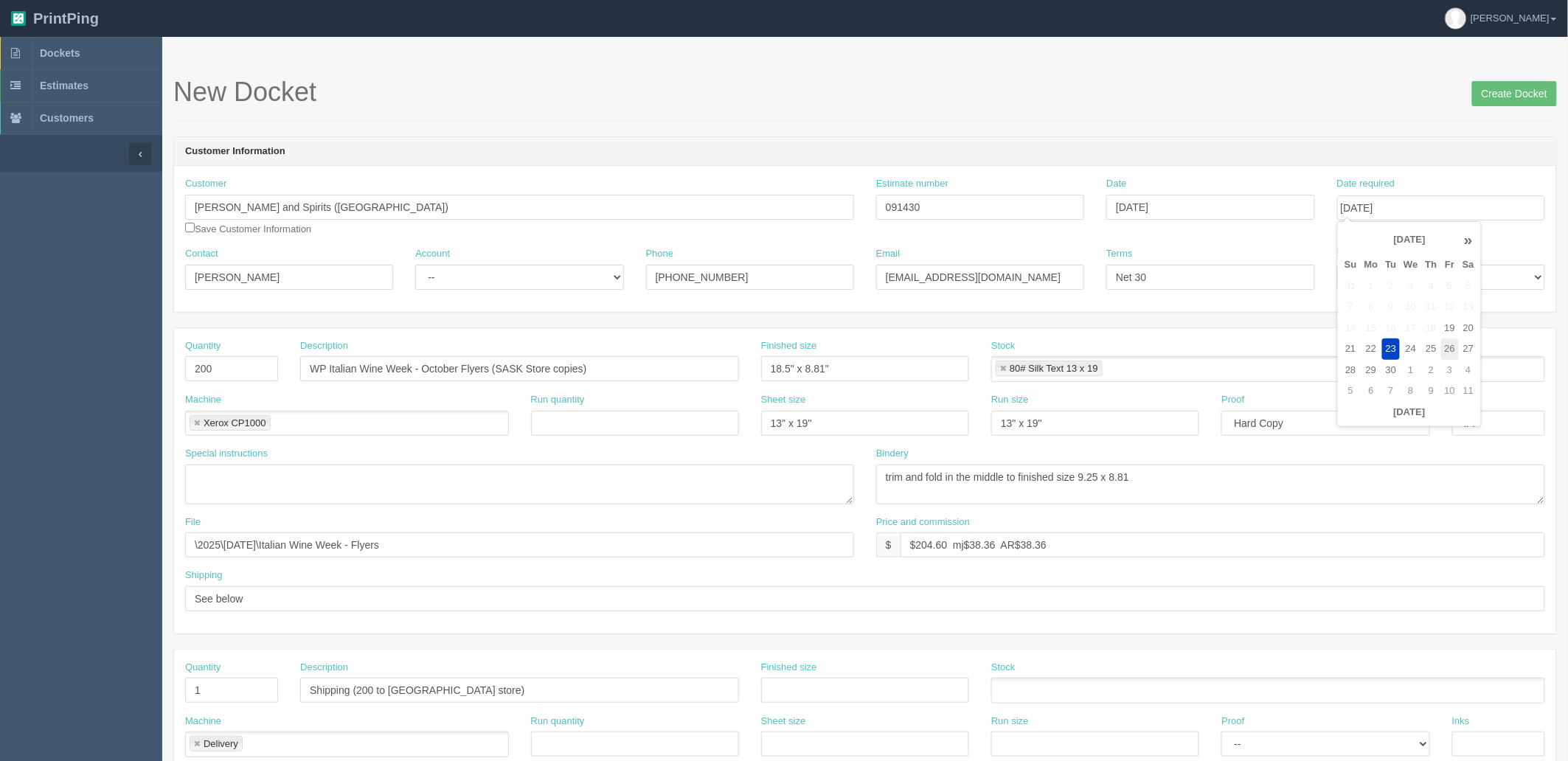
click at [1451, 349] on td "26" at bounding box center [1450, 350] width 18 height 22
type input "[DATE]"
drag, startPoint x: 554, startPoint y: 277, endPoint x: 533, endPoint y: 286, distance: 22.8
click at [554, 277] on select "-- Existing Client Allrush Client Rep Client" at bounding box center [519, 277] width 208 height 25
select select "Rep Client"
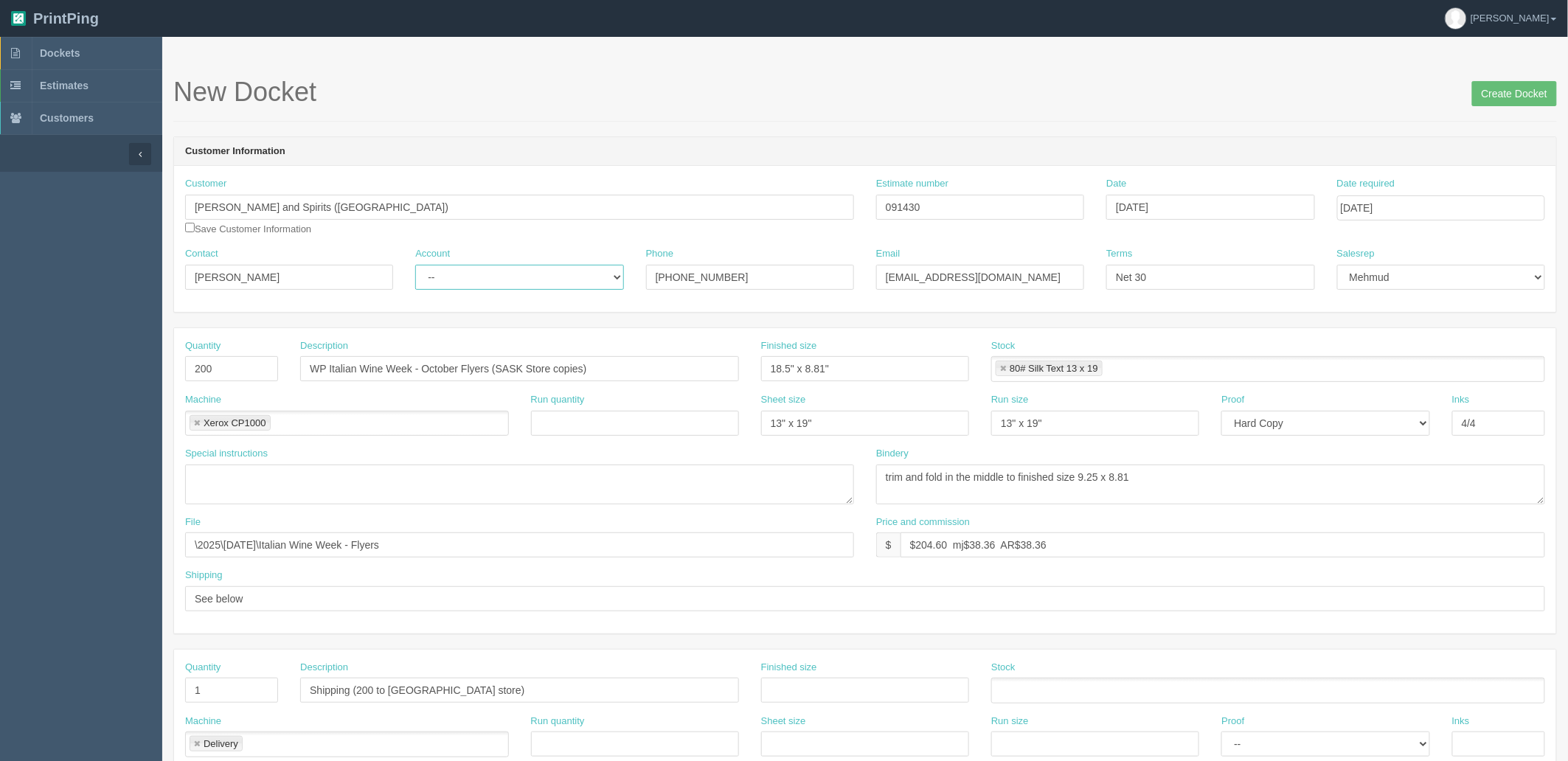
click at [415, 264] on select "-- Existing Client Allrush Client Rep Client" at bounding box center [519, 277] width 208 height 25
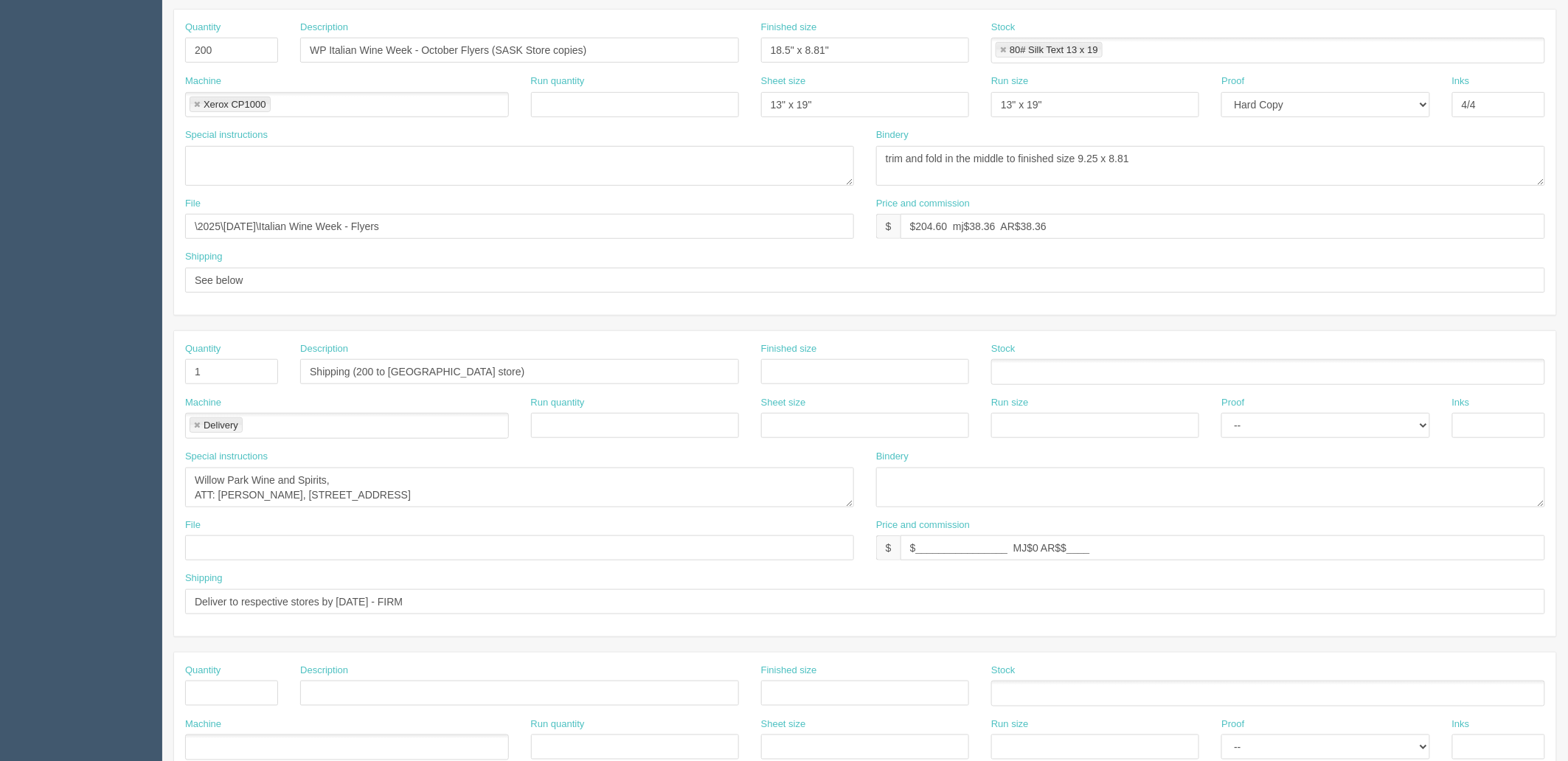
scroll to position [327, 0]
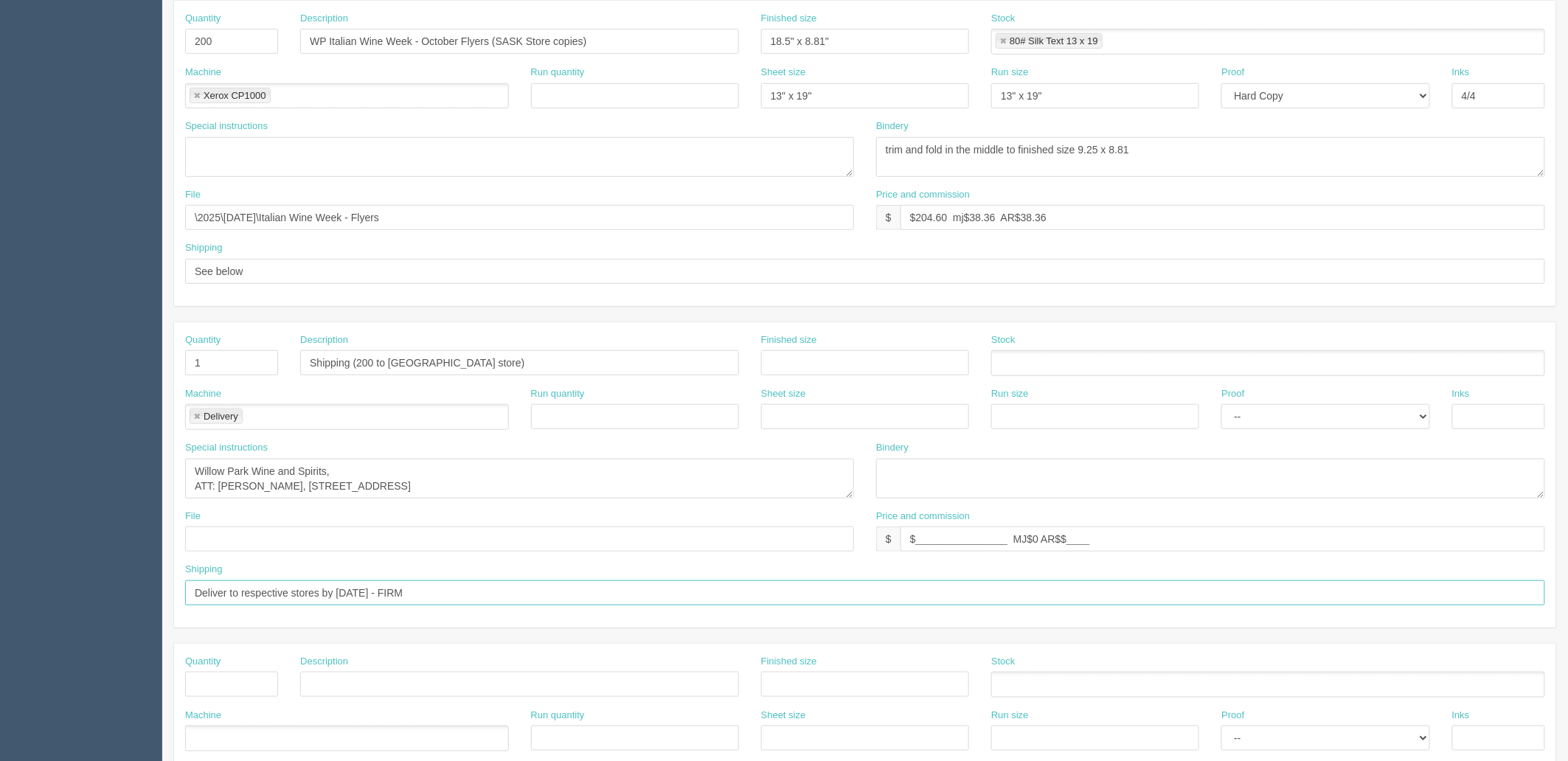
click at [0, 550] on section "Dockets Estimates Customers" at bounding box center [784, 360] width 1568 height 1303
paste input "9th Sep"
type input "Deliver to respective stores by [DATE] - FIRM"
click at [616, 477] on textarea "Willow Park Wine and Spirits, ATT: Leah Bantug, #110, 3120 8 Street East, Saska…" at bounding box center [519, 479] width 669 height 40
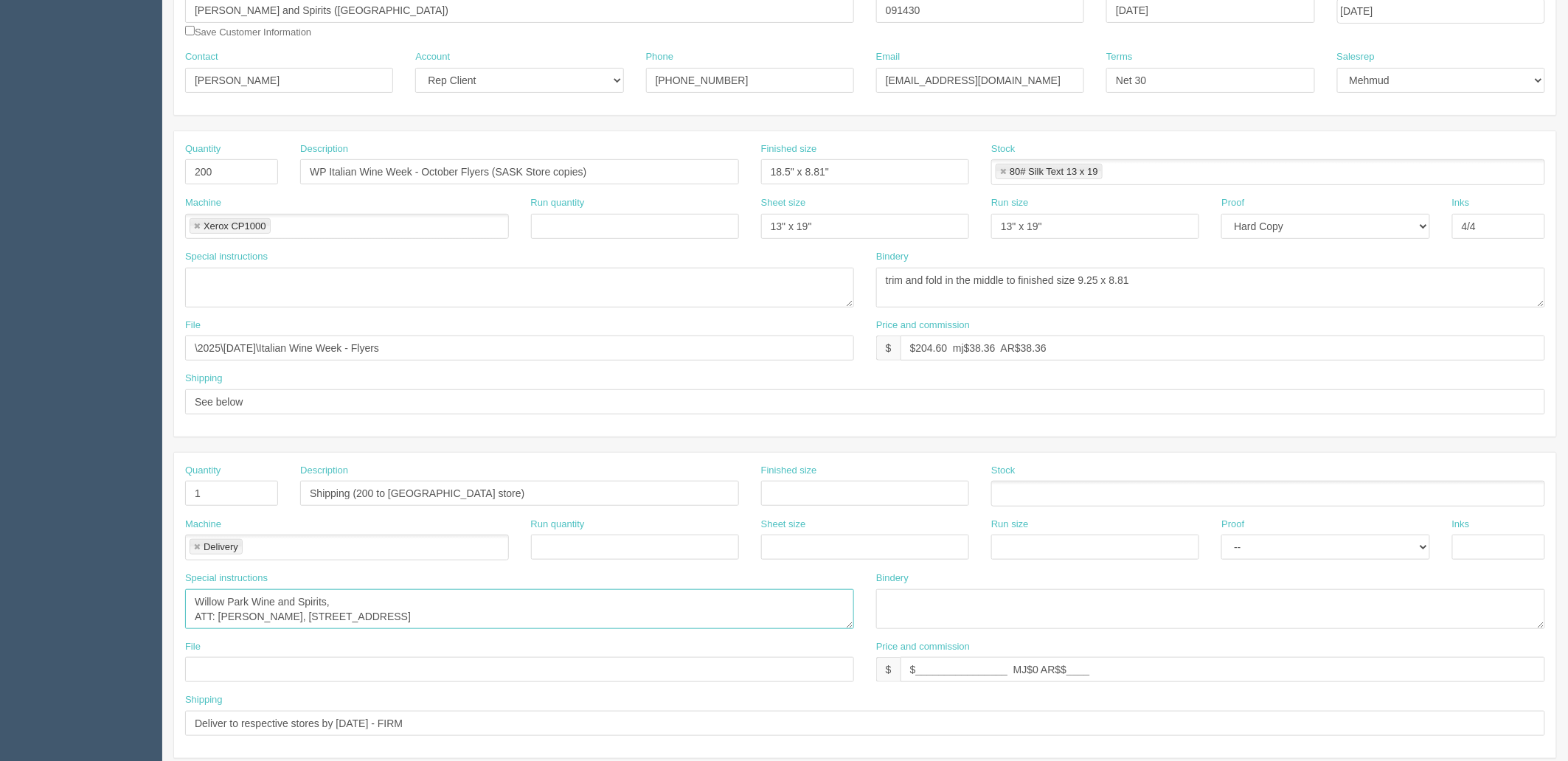
scroll to position [0, 0]
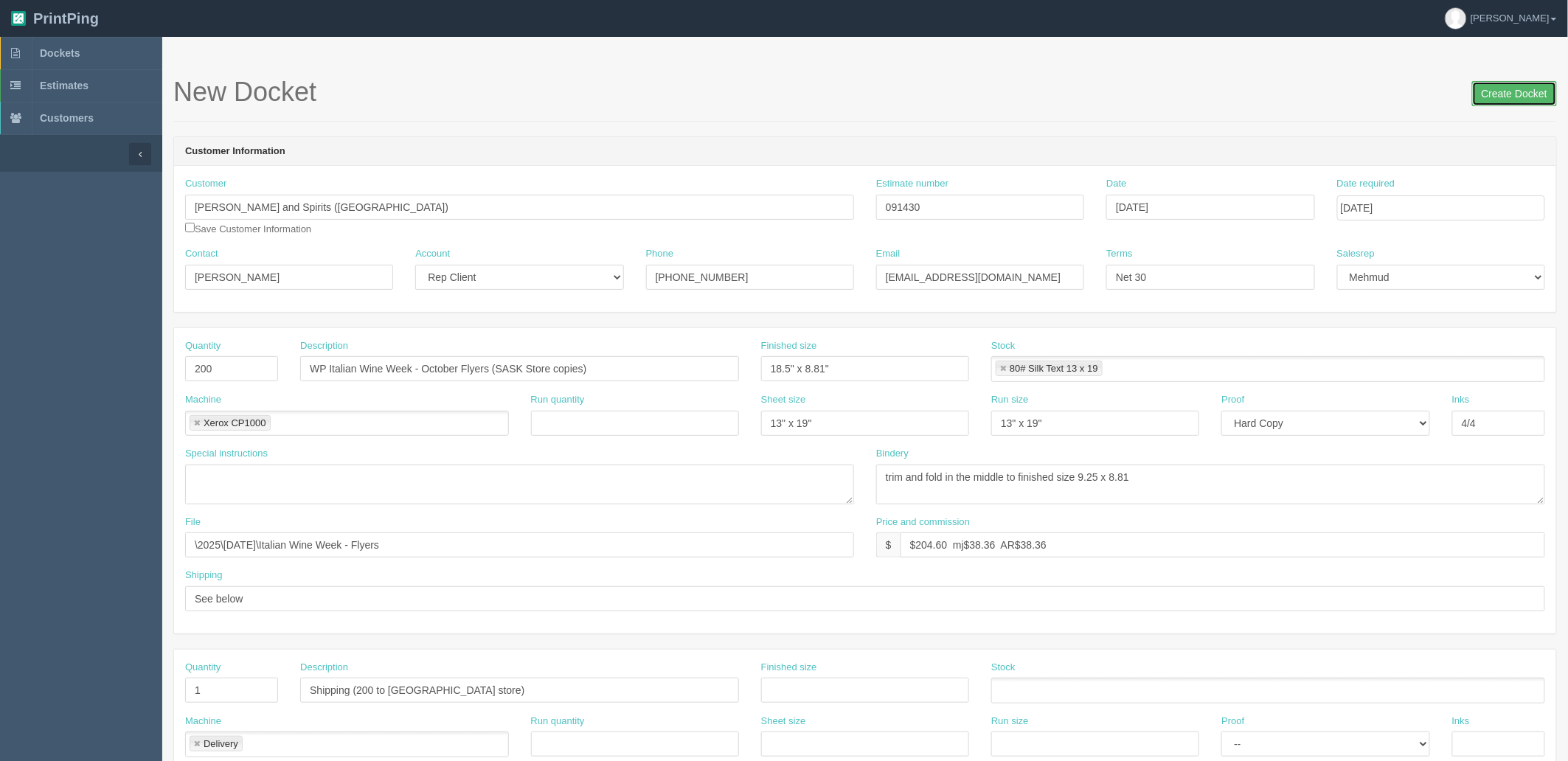
click at [1497, 91] on input "Create Docket" at bounding box center [1514, 94] width 85 height 25
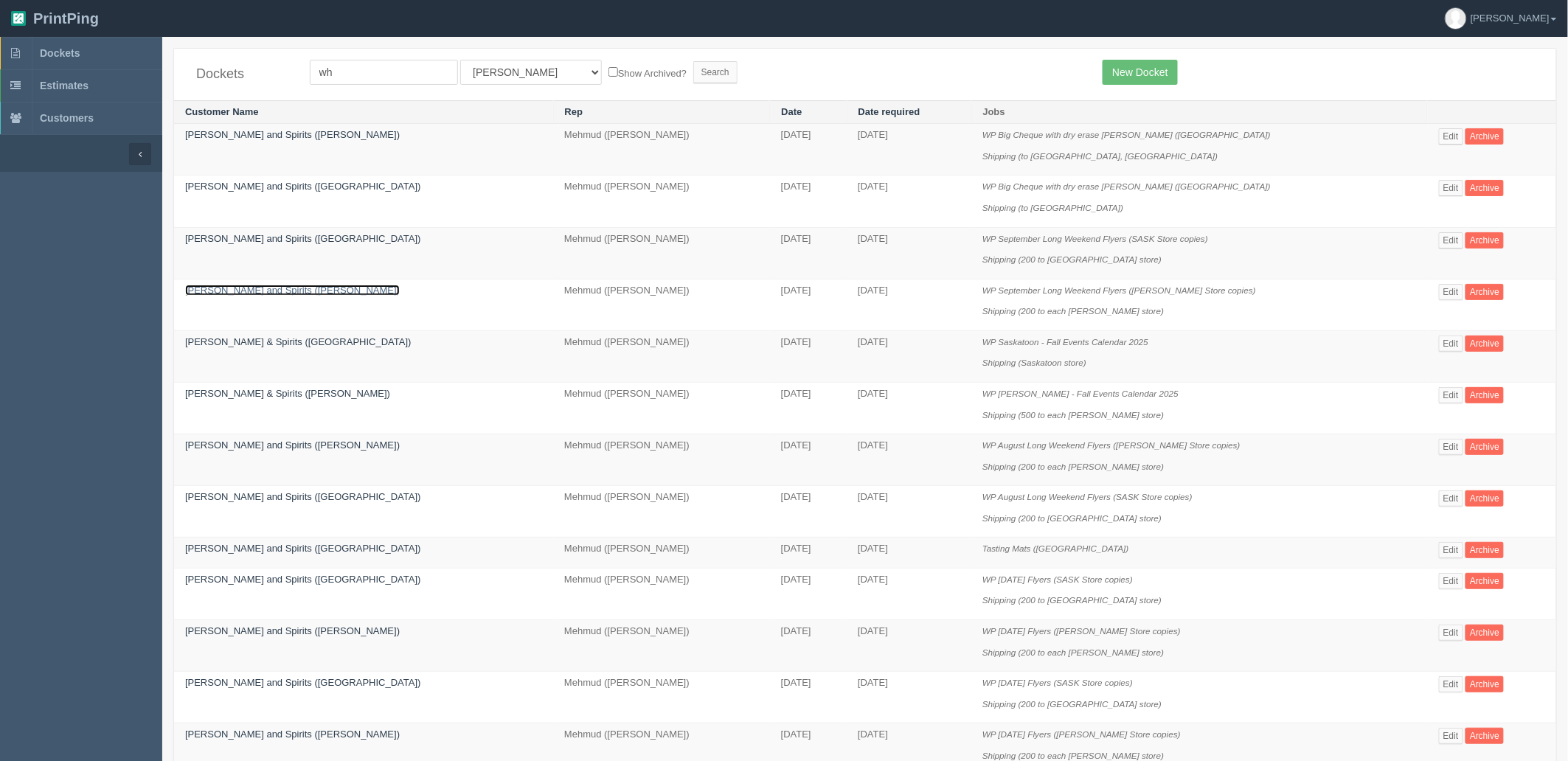
click at [276, 291] on link "[PERSON_NAME] and Spirits ([PERSON_NAME])" at bounding box center [292, 290] width 214 height 11
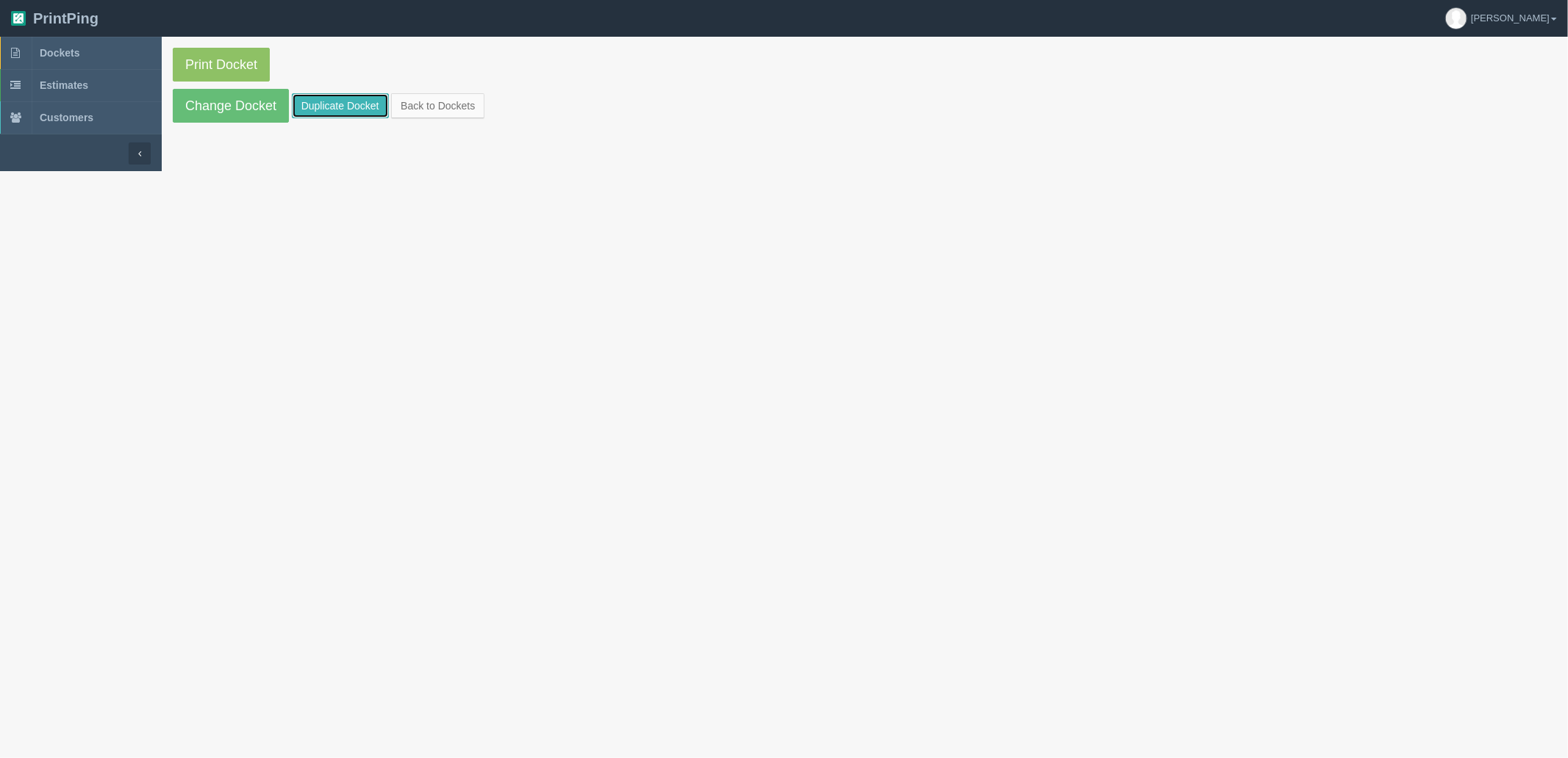
click at [346, 106] on link "Duplicate Docket" at bounding box center [340, 106] width 97 height 25
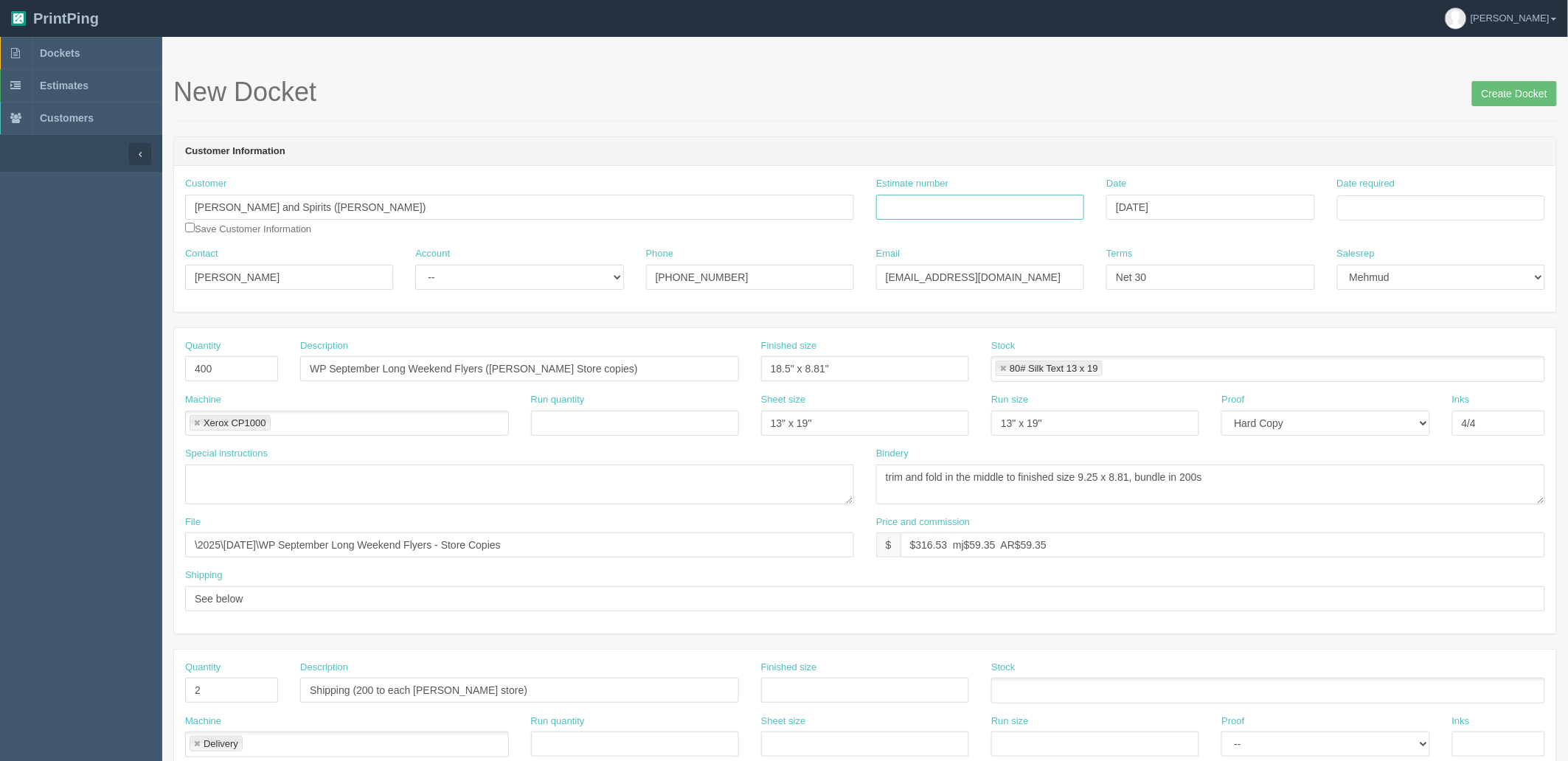
drag, startPoint x: 993, startPoint y: 205, endPoint x: 1094, endPoint y: 205, distance: 101.0
click at [993, 205] on input "Estimate number" at bounding box center [980, 208] width 208 height 25
paste input "091430"
type input "091430"
click at [1361, 204] on input "Date required" at bounding box center [1441, 209] width 208 height 25
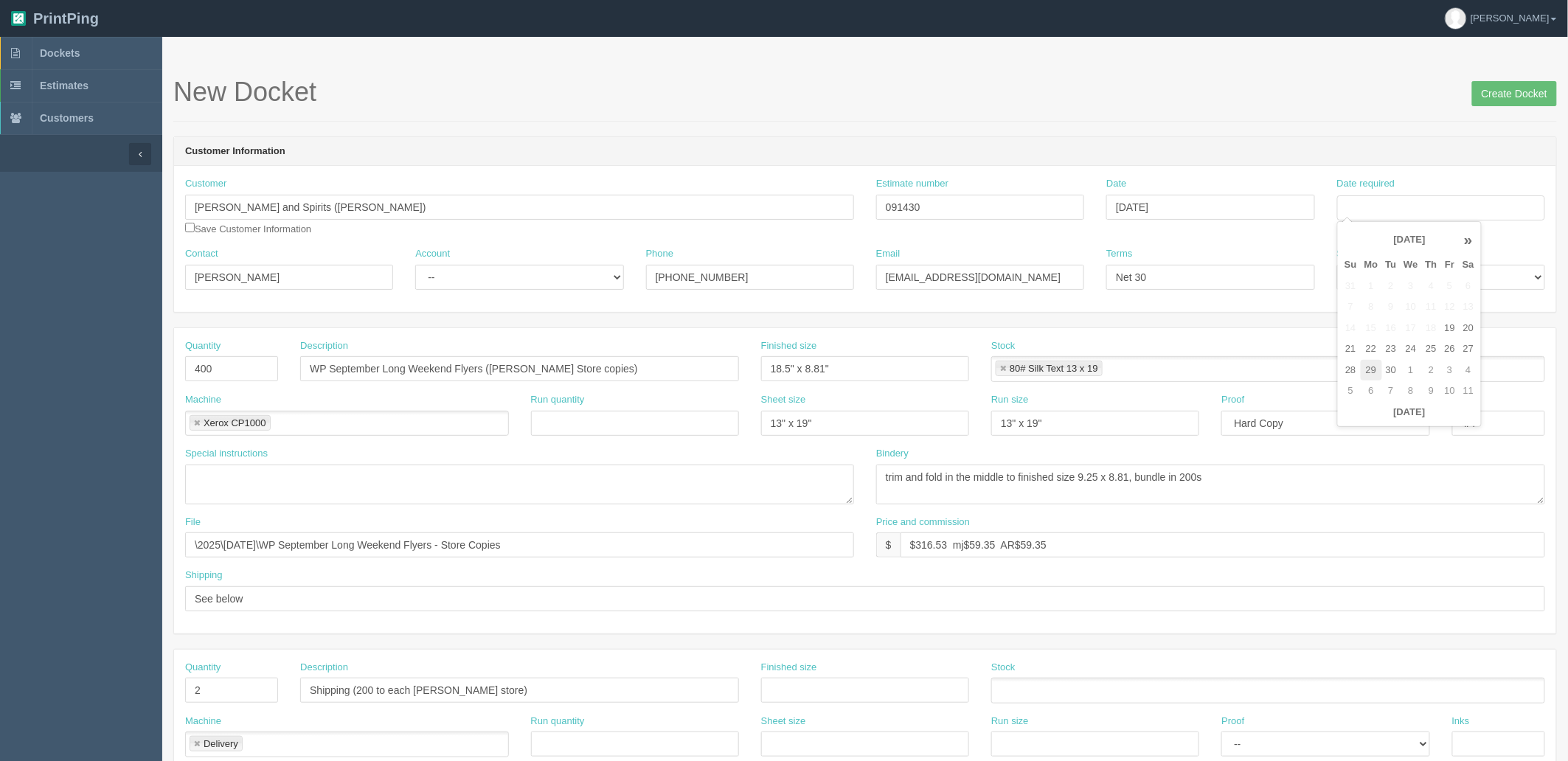
click at [1370, 366] on td "29" at bounding box center [1371, 371] width 22 height 22
click at [1454, 352] on td "26" at bounding box center [1450, 350] width 18 height 22
type input "[DATE]"
click at [1117, 105] on h1 "New Docket Create Docket" at bounding box center [864, 92] width 1383 height 29
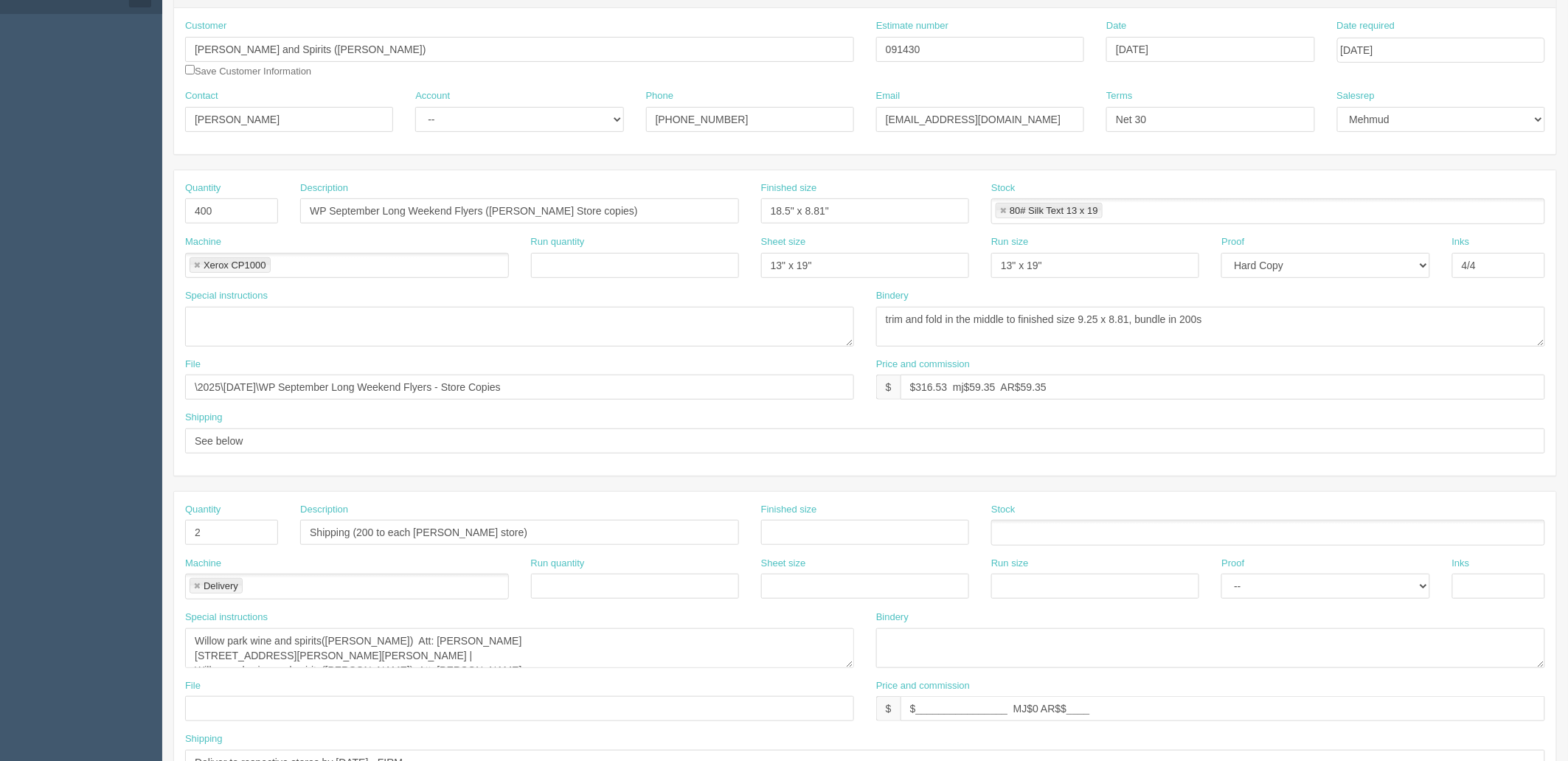
scroll to position [164, 0]
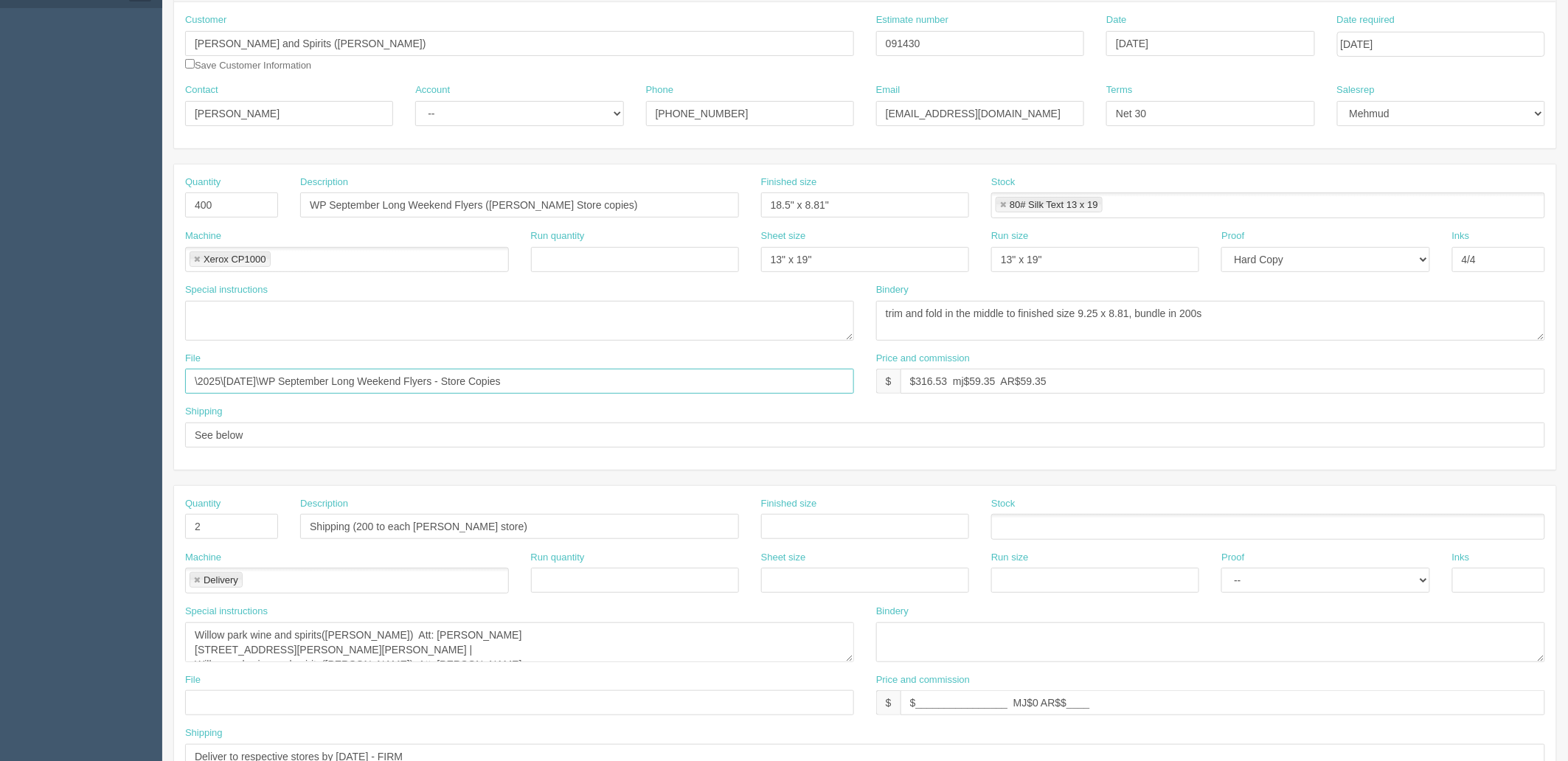
drag, startPoint x: 330, startPoint y: 378, endPoint x: 0, endPoint y: 375, distance: 330.0
click at [0, 375] on section "Dockets Estimates Customers" at bounding box center [784, 524] width 1568 height 1303
paste input "Z:\W\Willow Park Wines and Spirit\2025\September 2025\Italian Wine Week - Flyer"
drag, startPoint x: 382, startPoint y: 378, endPoint x: 0, endPoint y: 357, distance: 382.6
click at [0, 357] on section "Dockets Estimates Customers" at bounding box center [784, 524] width 1568 height 1303
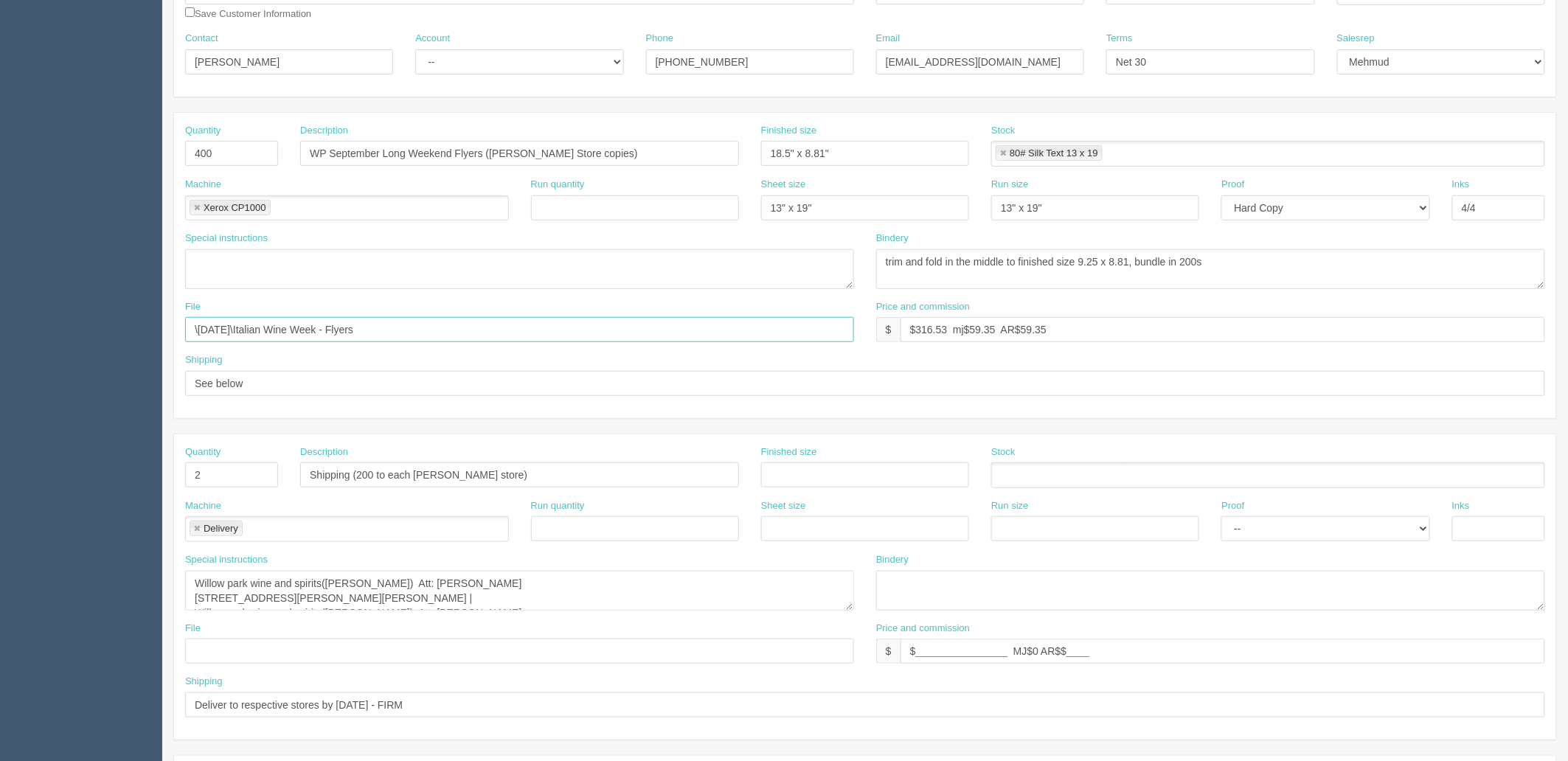
scroll to position [409, 0]
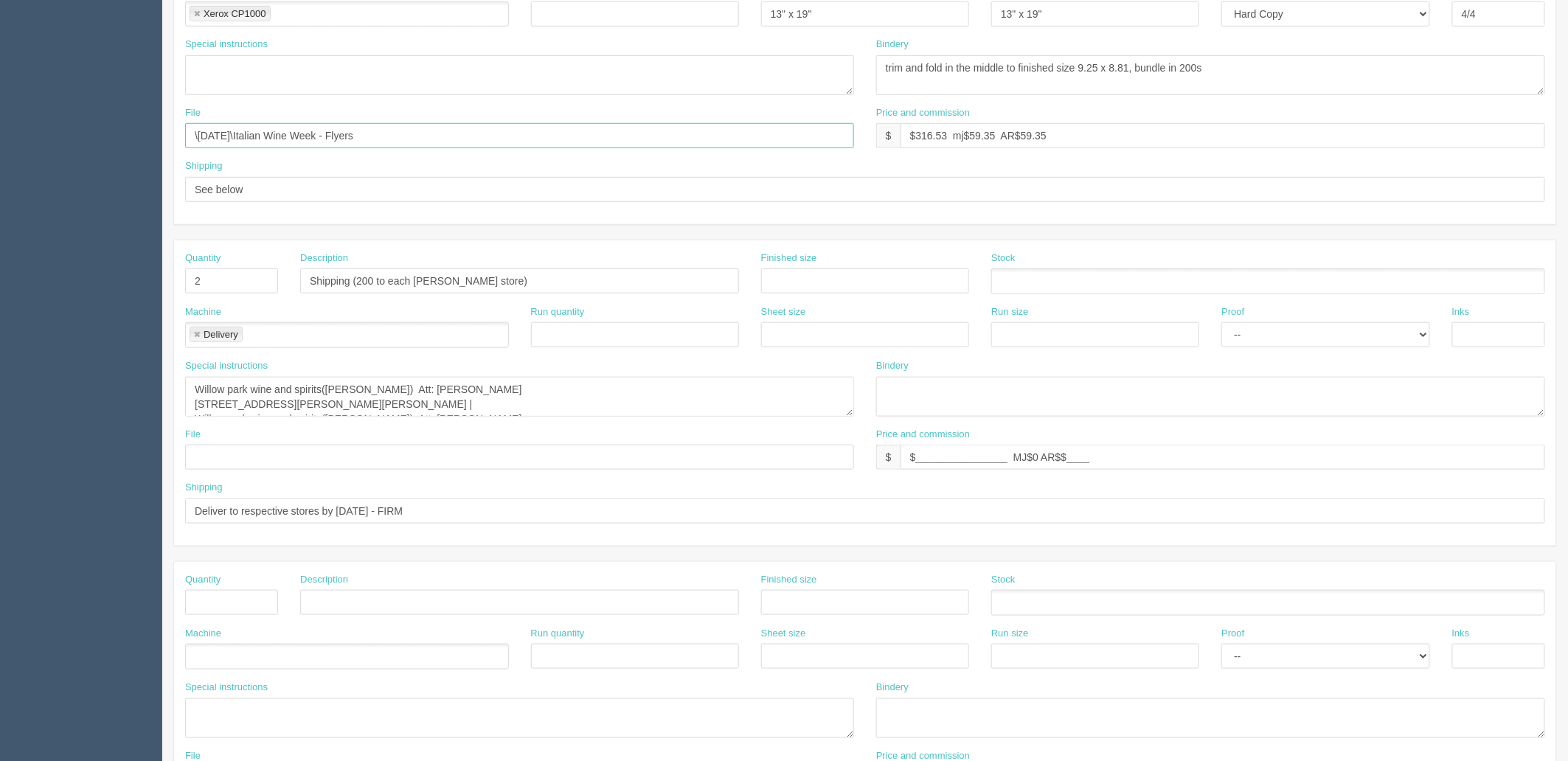
type input "\September 2025\Italian Wine Week - Flyers"
drag, startPoint x: 416, startPoint y: 510, endPoint x: 0, endPoint y: 449, distance: 420.4
click at [0, 449] on section "Dockets Estimates Customers" at bounding box center [784, 279] width 1568 height 1303
paste input "9th Sep"
type input "Deliver to respective stores by [DATE] - FIRM"
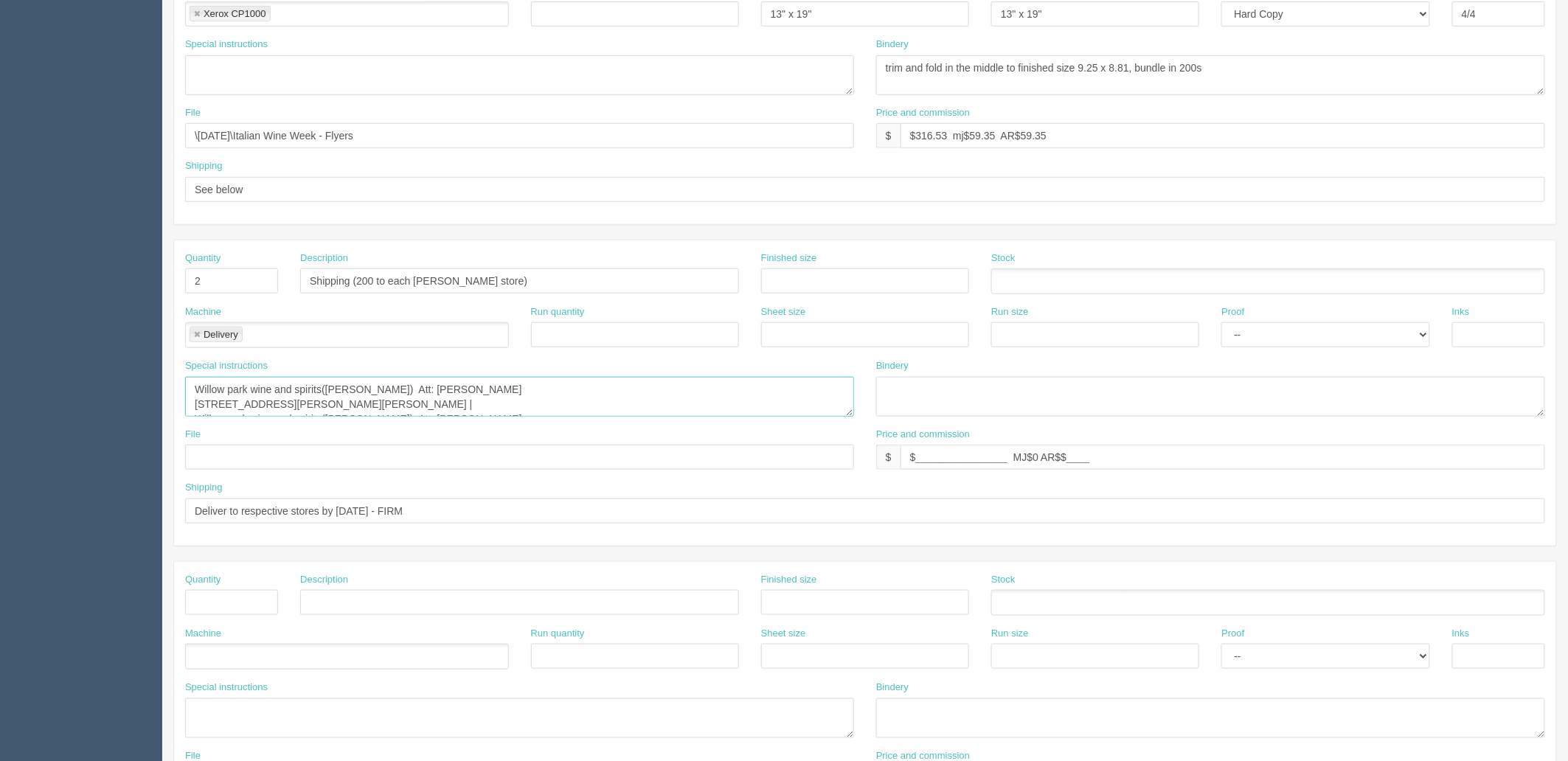
click at [498, 386] on textarea "Willow park wine and spirits(regina) Att: Bogdan Anghel 4715 Gordon Rd #33, Reg…" at bounding box center [519, 397] width 669 height 40
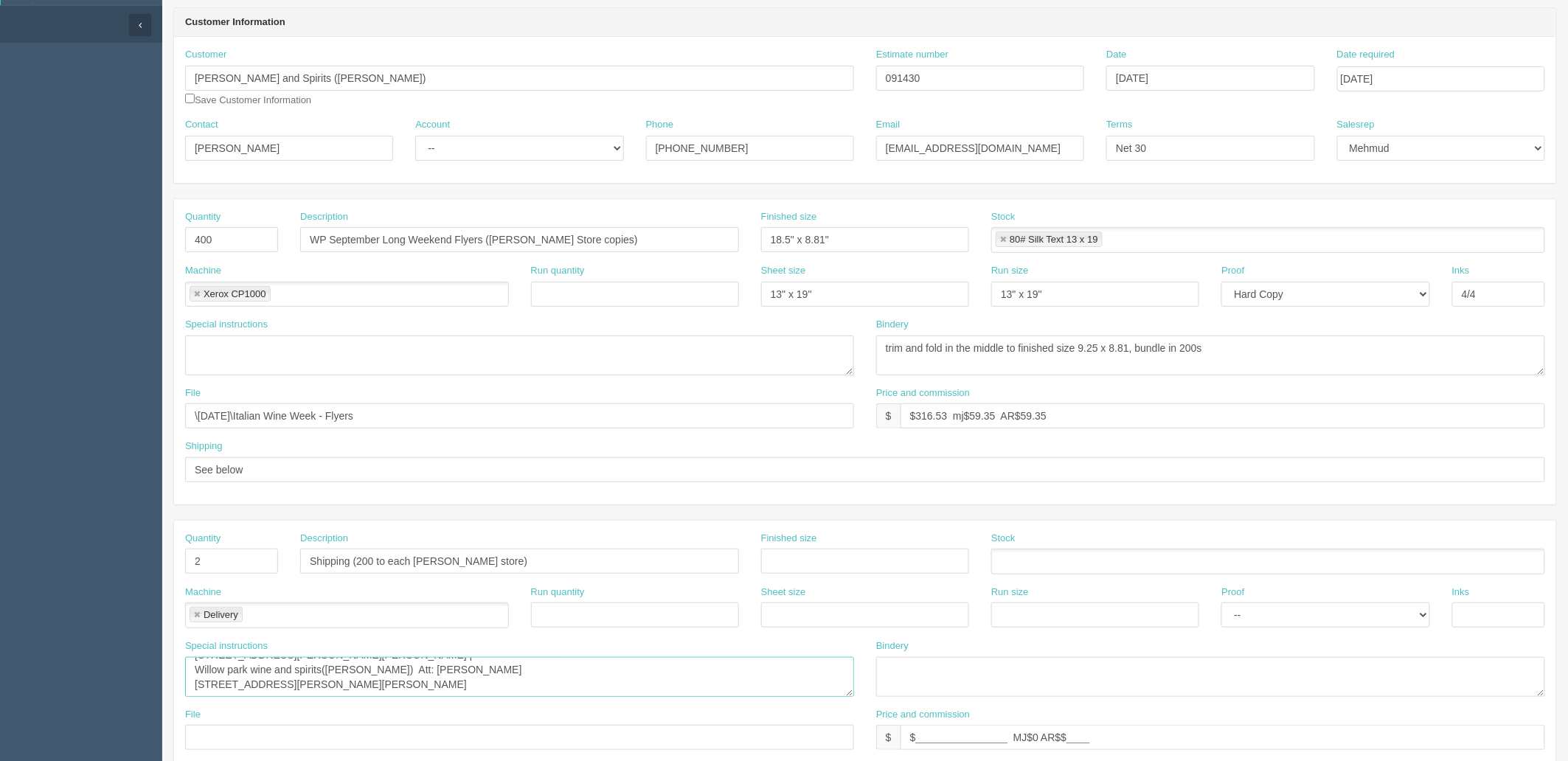
scroll to position [0, 0]
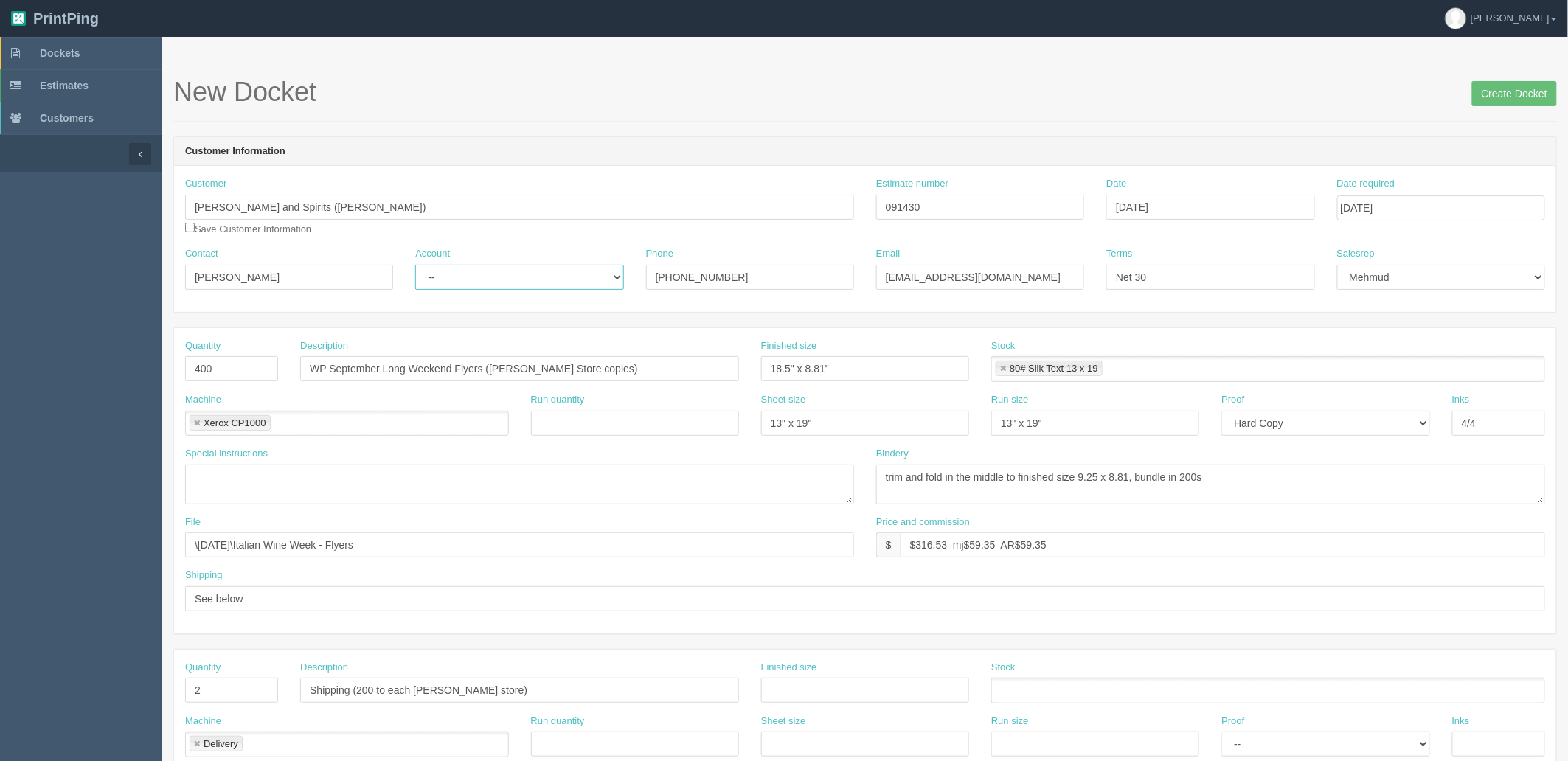
click at [462, 270] on select "-- Existing Client Allrush Client Rep Client" at bounding box center [519, 277] width 208 height 25
select select "Rep Client"
click at [415, 264] on select "-- Existing Client Allrush Client Rep Client" at bounding box center [519, 277] width 208 height 25
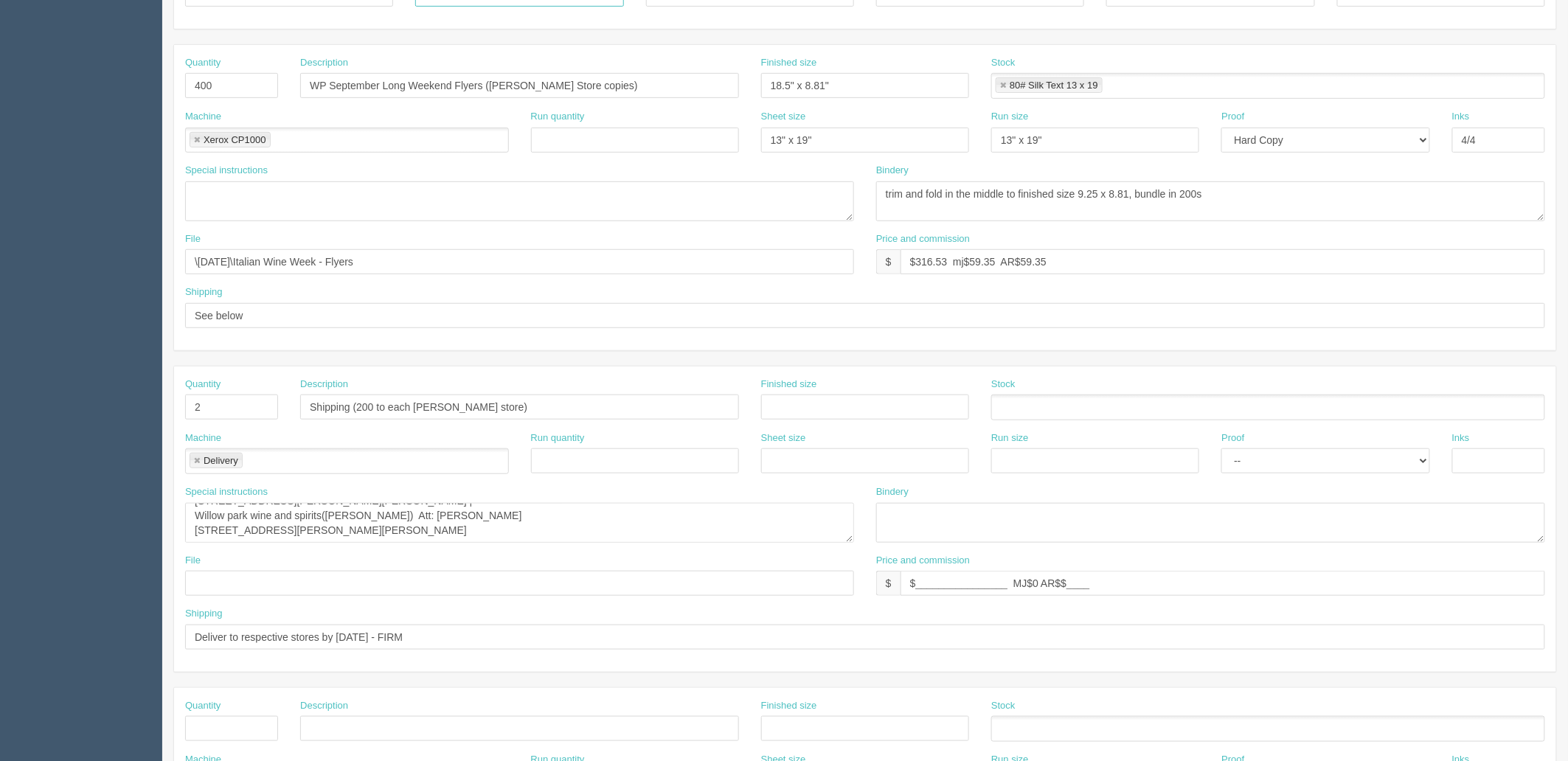
scroll to position [327, 0]
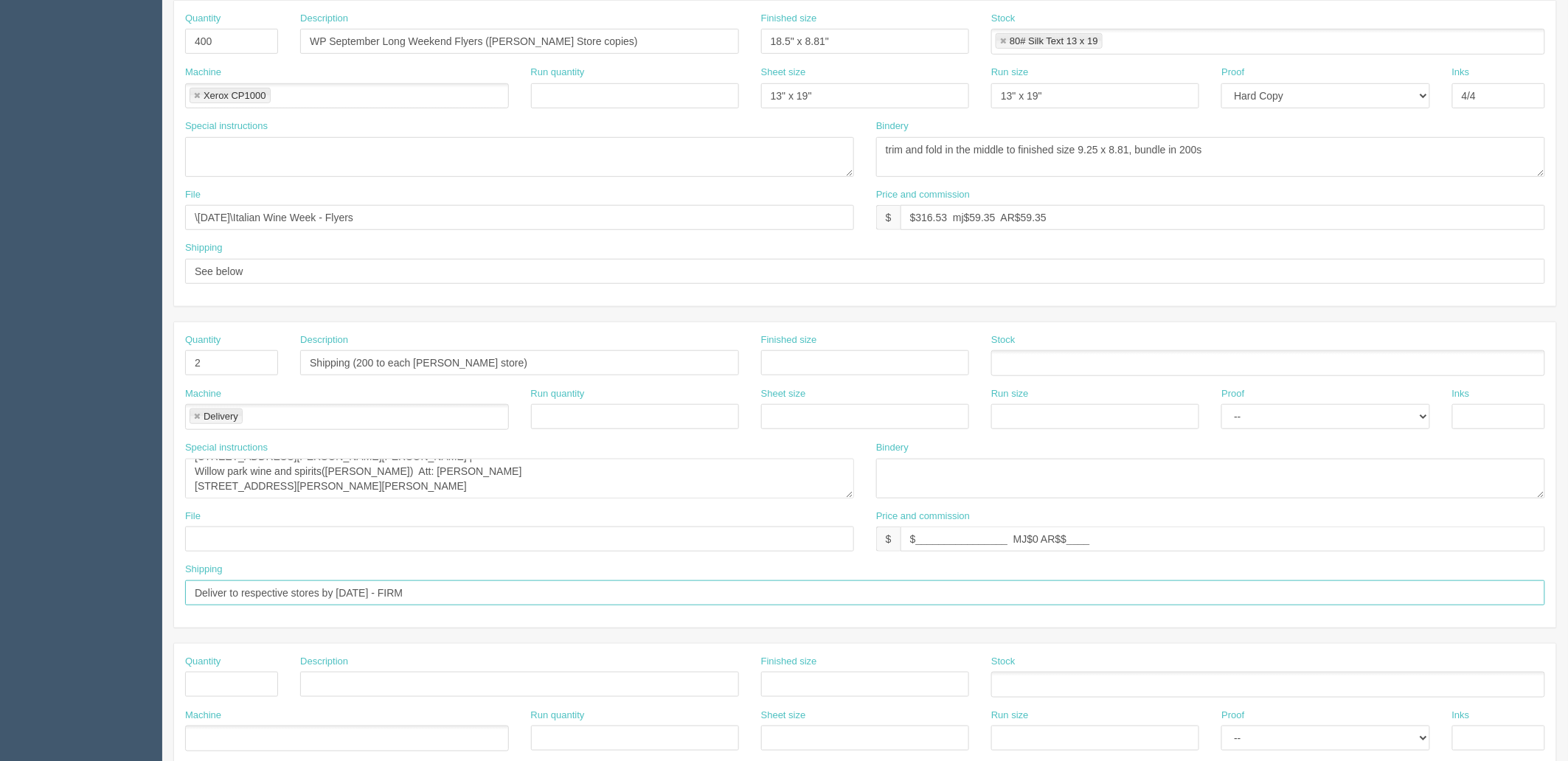
click at [344, 595] on input "Deliver to respective stores by [DATE] - FIRM" at bounding box center [864, 594] width 1360 height 25
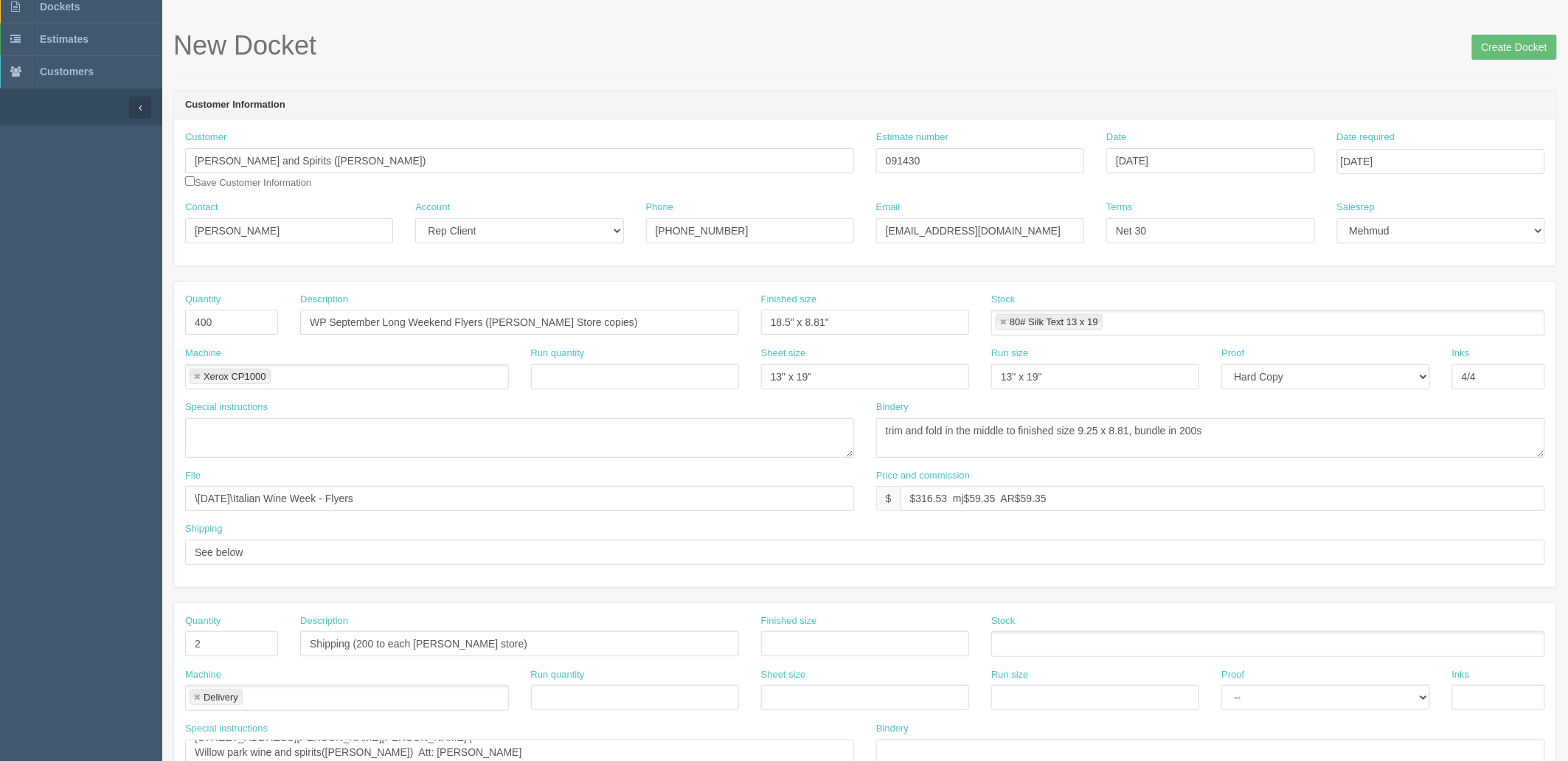
scroll to position [0, 0]
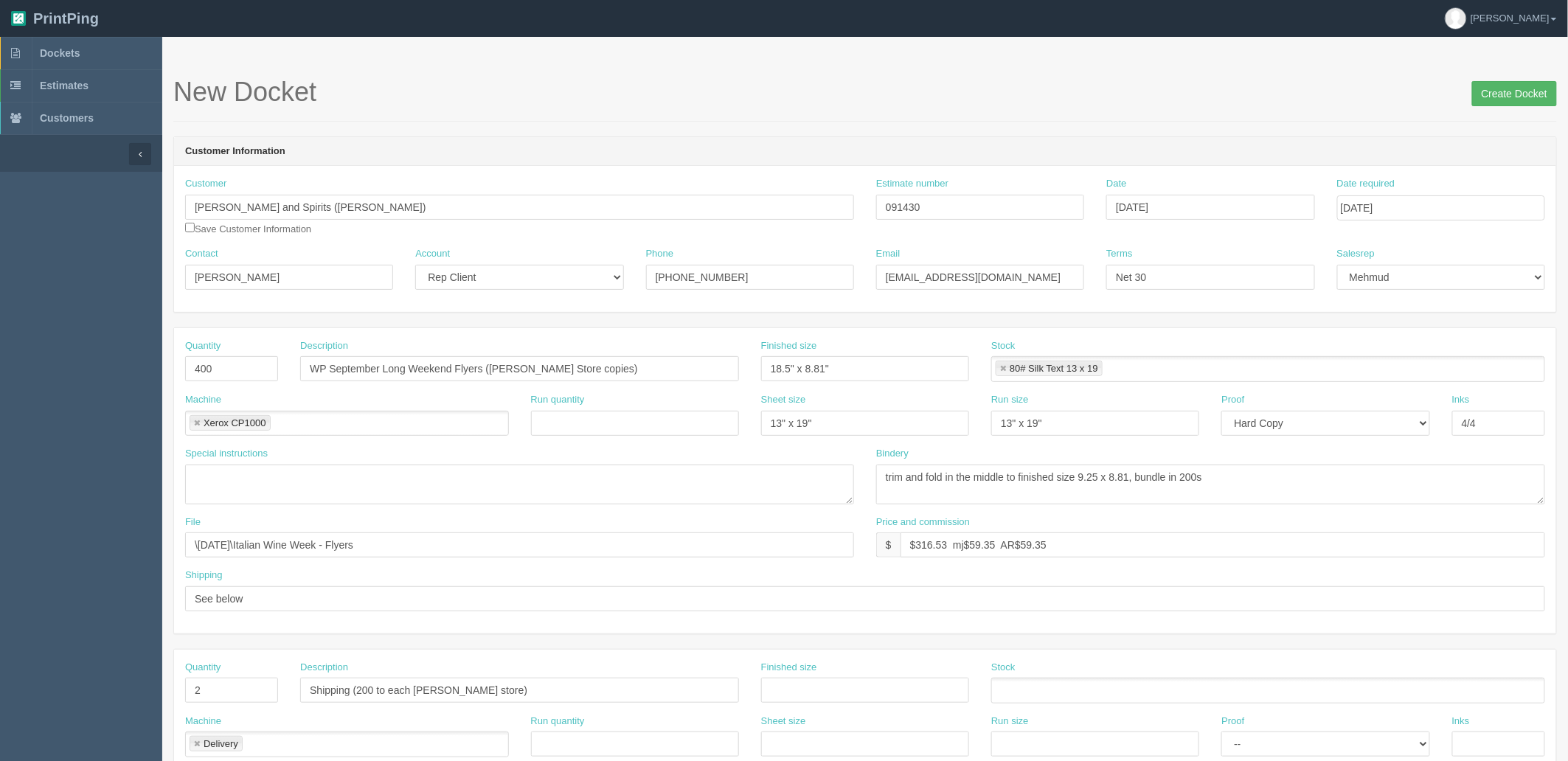
type input "Deliver to respective stores by 30th Sep - FIRM"
click at [1495, 90] on input "Create Docket" at bounding box center [1514, 94] width 85 height 25
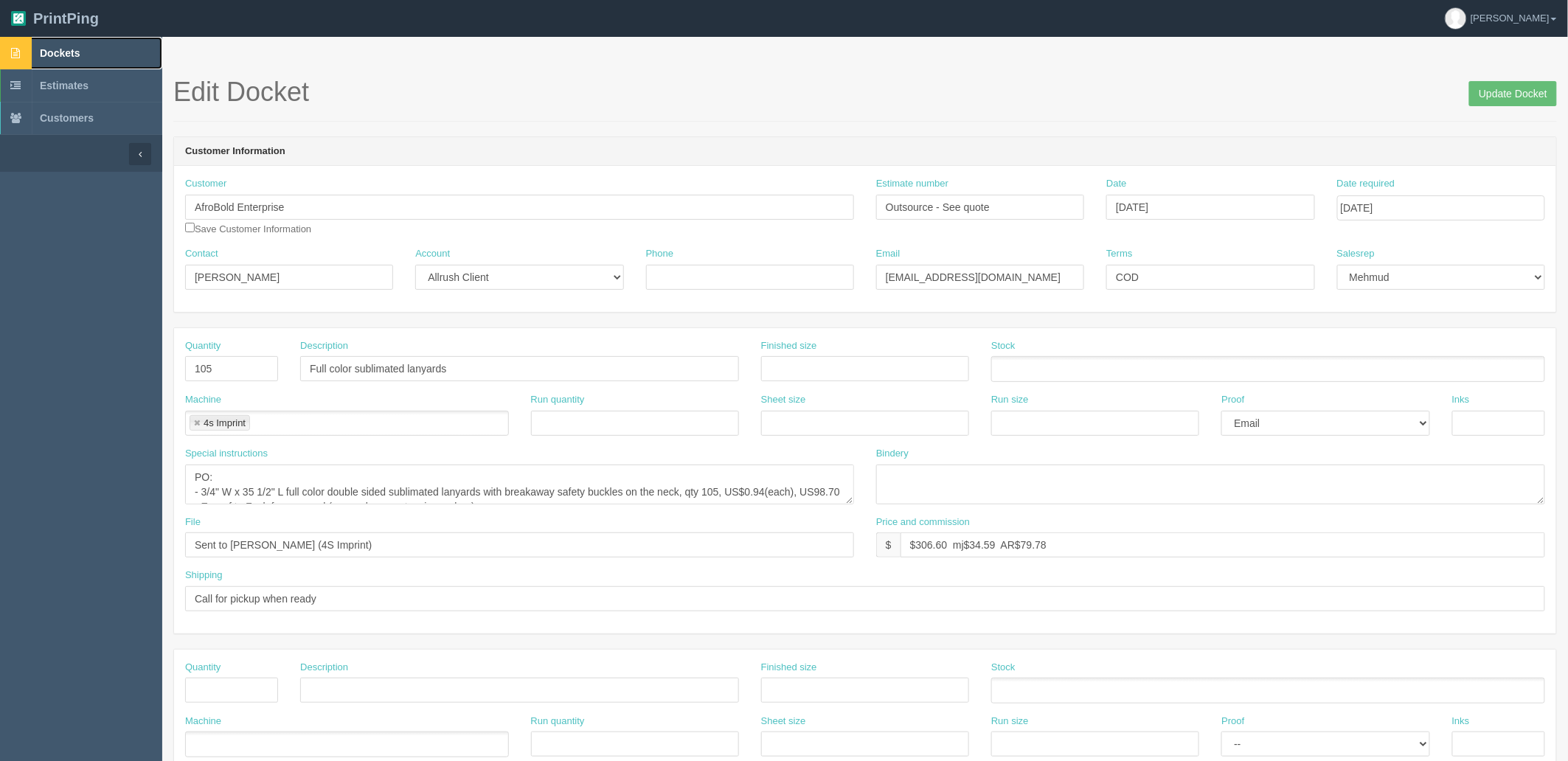
click at [73, 44] on link "Dockets" at bounding box center [81, 53] width 162 height 32
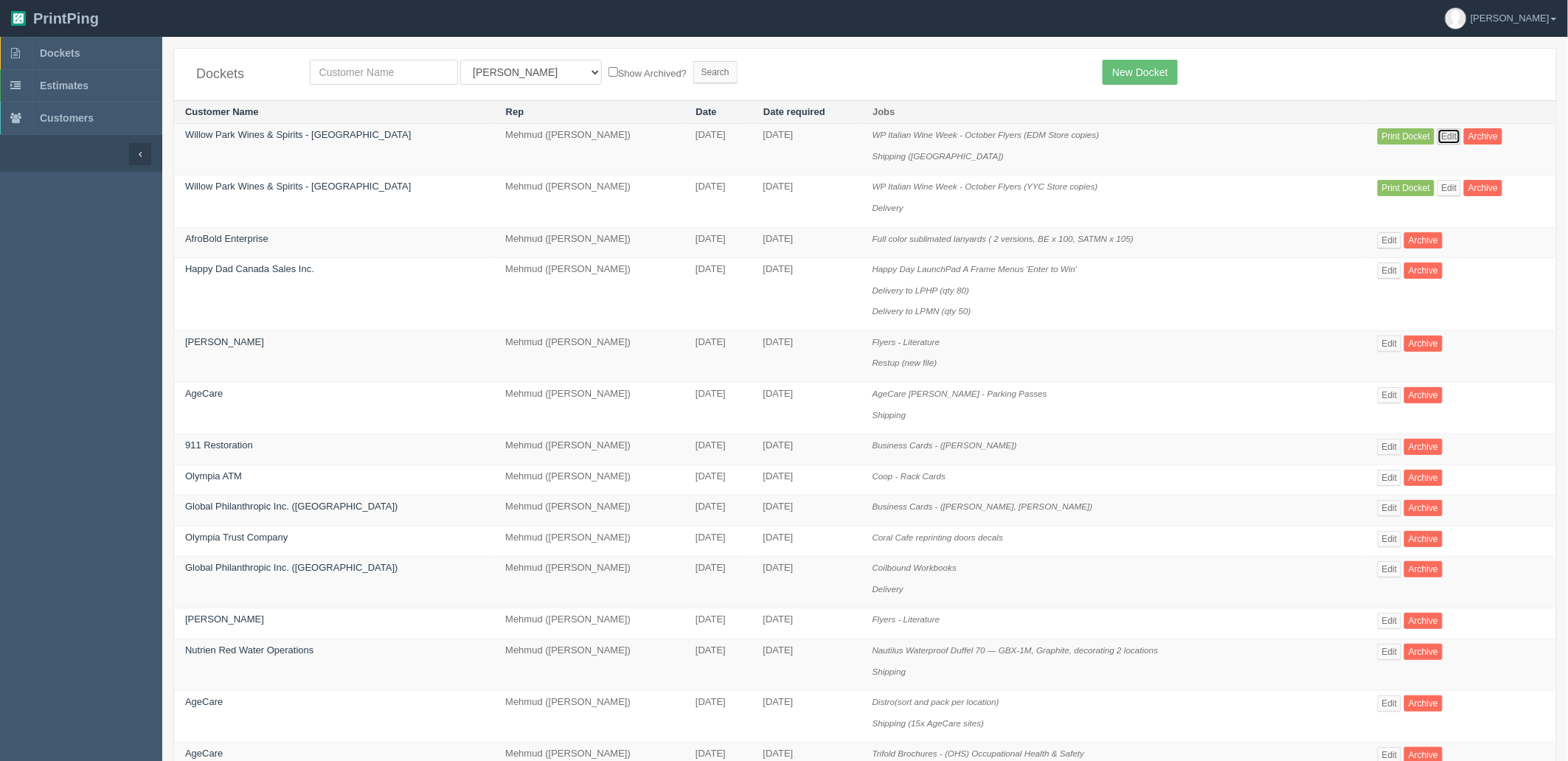
click at [1437, 135] on link "Edit" at bounding box center [1449, 136] width 24 height 17
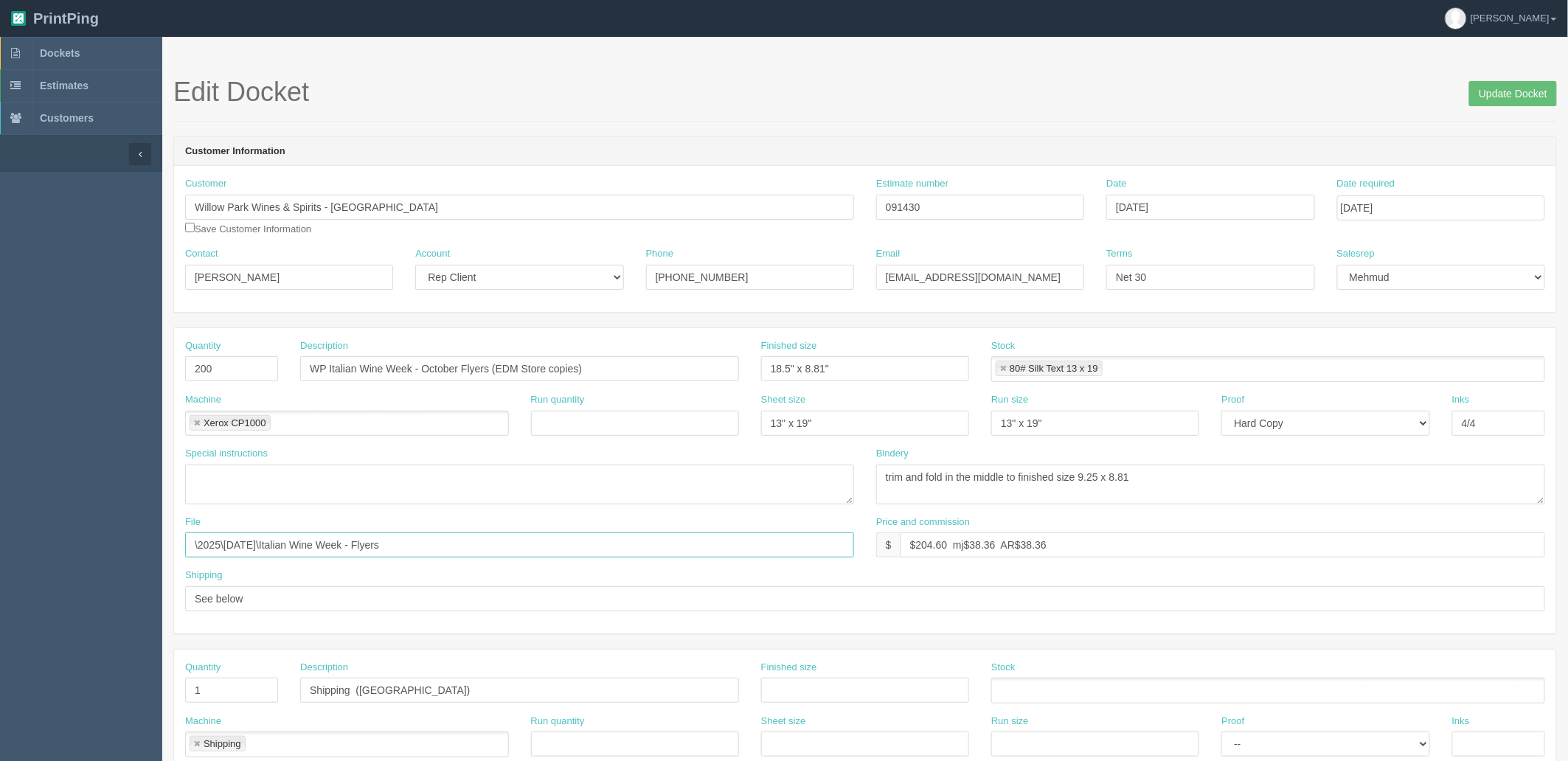
drag, startPoint x: 494, startPoint y: 547, endPoint x: -103, endPoint y: 499, distance: 598.9
click at [0, 499] on html "PrintPing Zack Edit account ( zack@allrush.ca ) Logout Dockets Estimates" at bounding box center [784, 670] width 1568 height 1340
drag, startPoint x: 492, startPoint y: 366, endPoint x: 42, endPoint y: 366, distance: 450.0
click at [68, 366] on section "Dockets Estimates Customers" at bounding box center [784, 689] width 1568 height 1303
drag, startPoint x: 812, startPoint y: 203, endPoint x: 641, endPoint y: 203, distance: 171.0
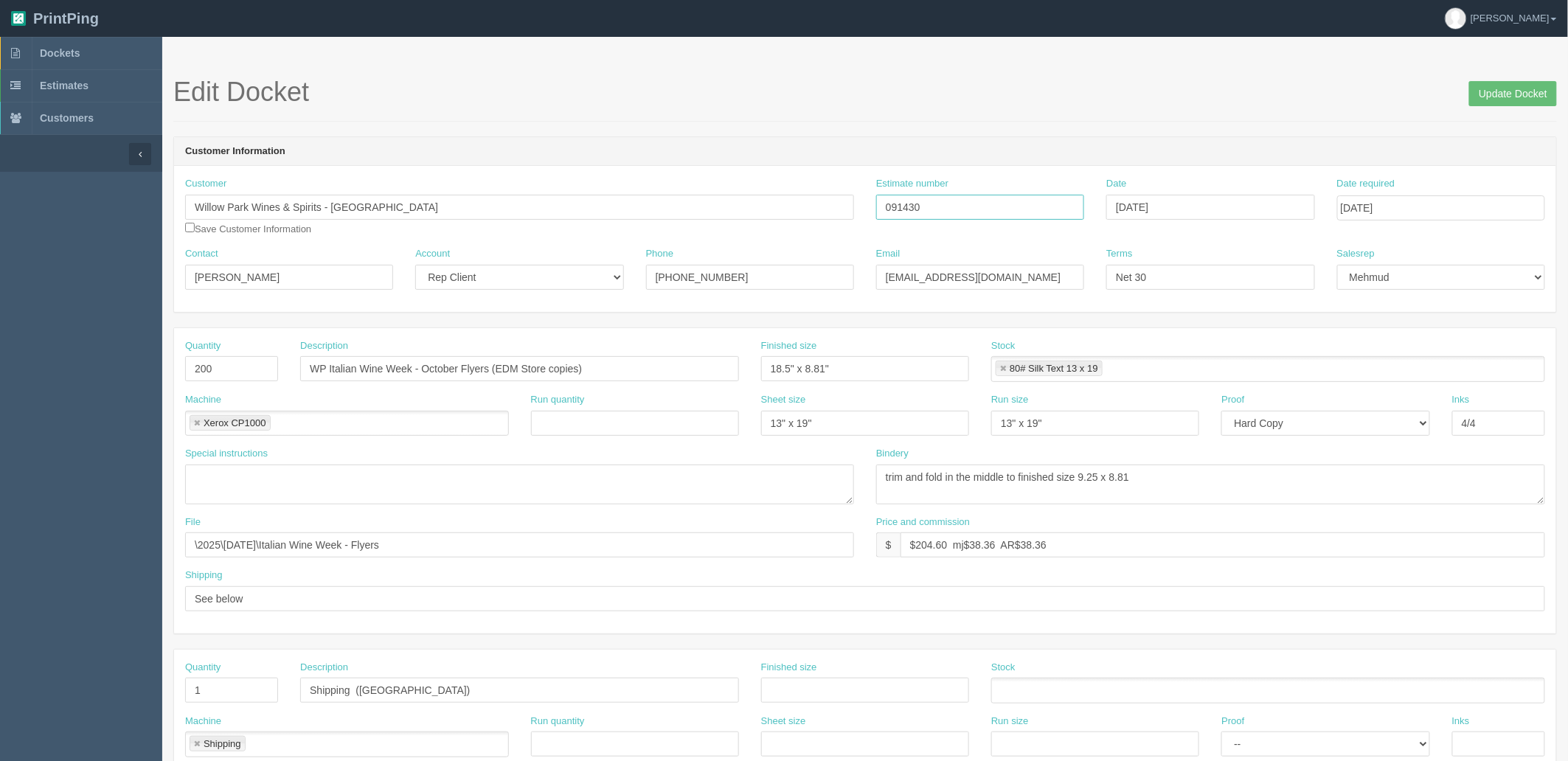
click at [641, 203] on div "Customer Willow Park Wines & Spirits - Edmonton Save Customer Information Estim…" at bounding box center [865, 213] width 1382 height 71
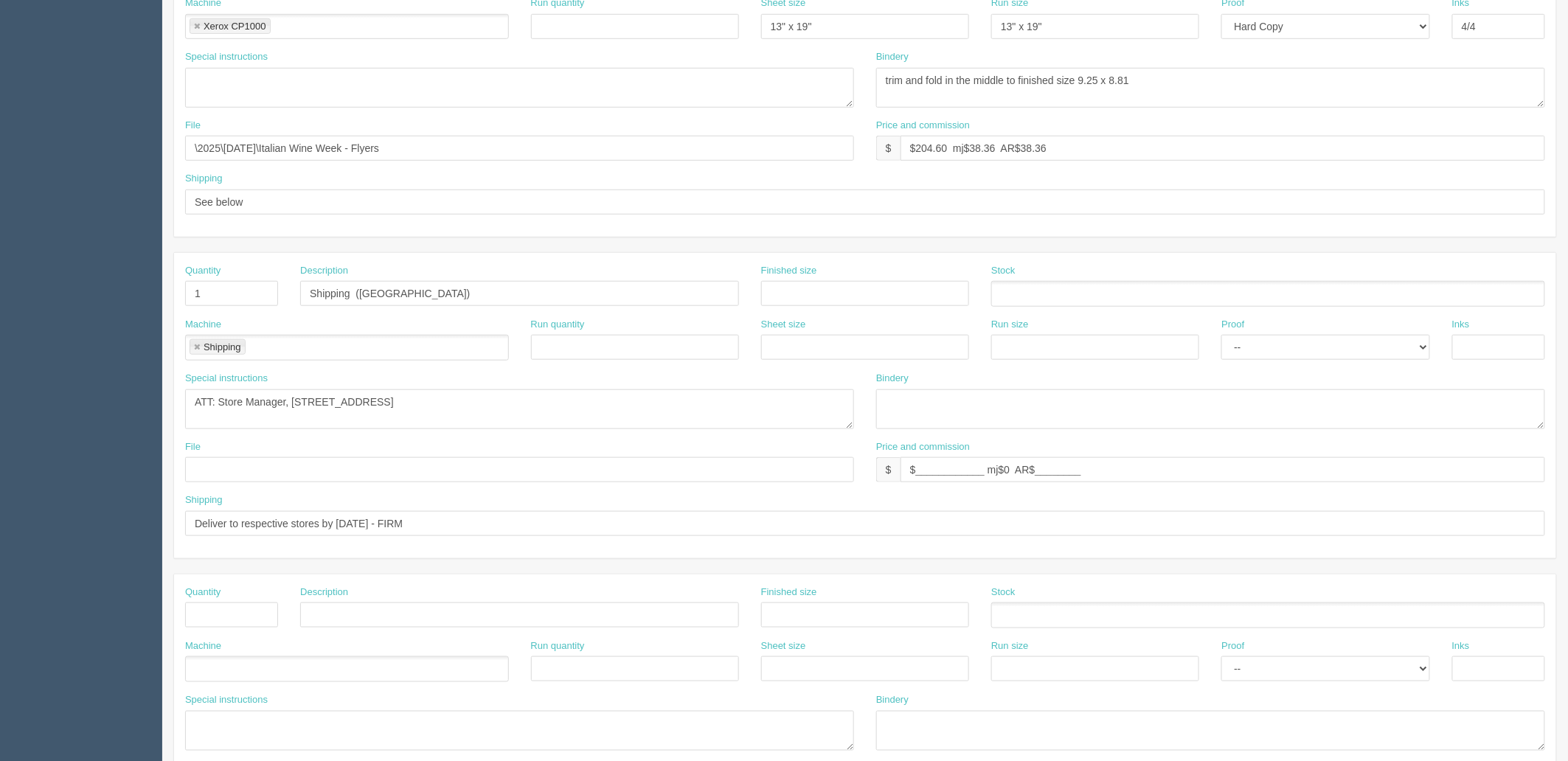
scroll to position [409, 0]
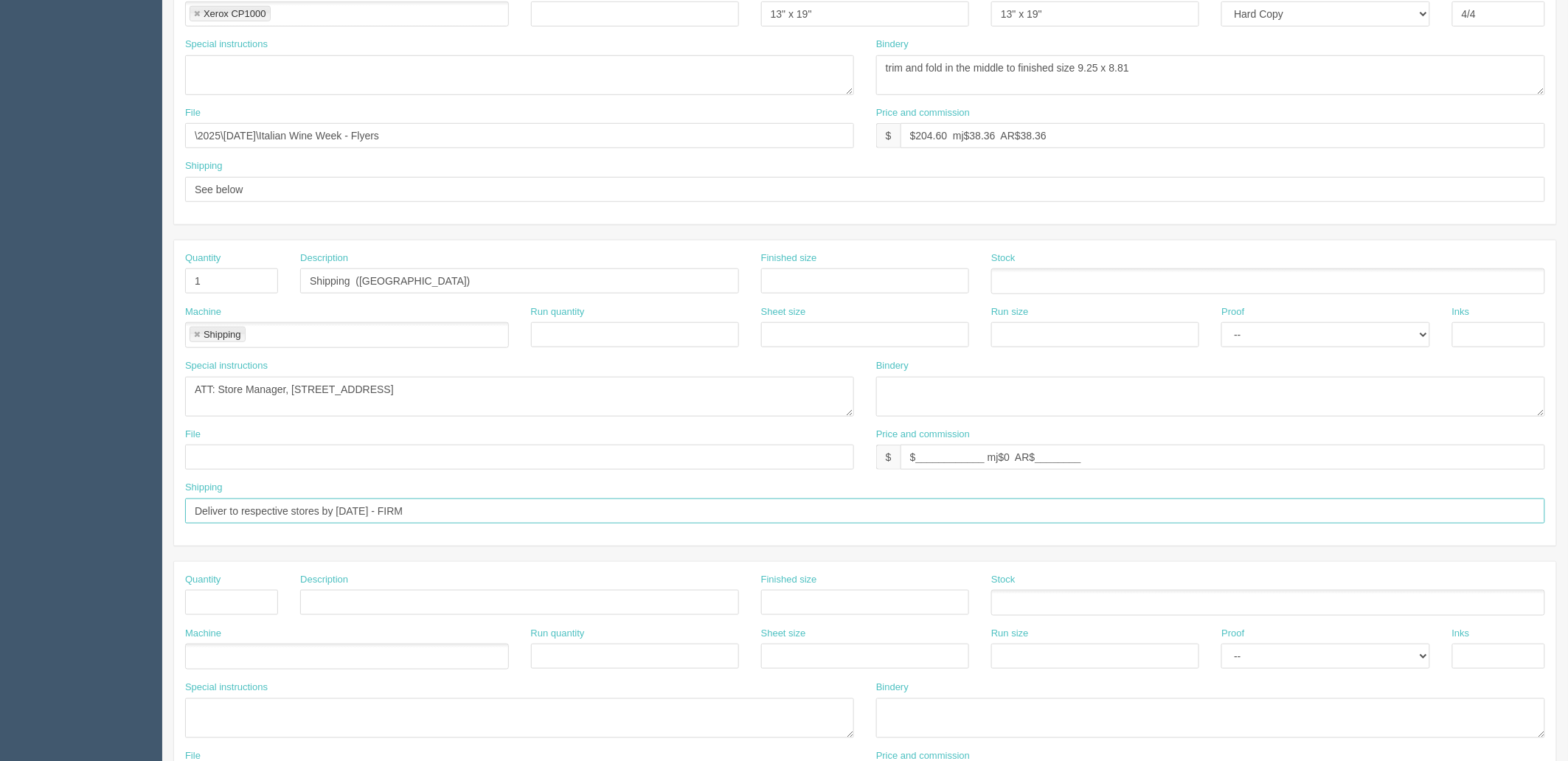
drag, startPoint x: 460, startPoint y: 507, endPoint x: -229, endPoint y: 504, distance: 689.0
click at [0, 504] on html "PrintPing Zack Edit account ( zack@allrush.ca ) Logout Dockets Estimates" at bounding box center [784, 261] width 1568 height 1340
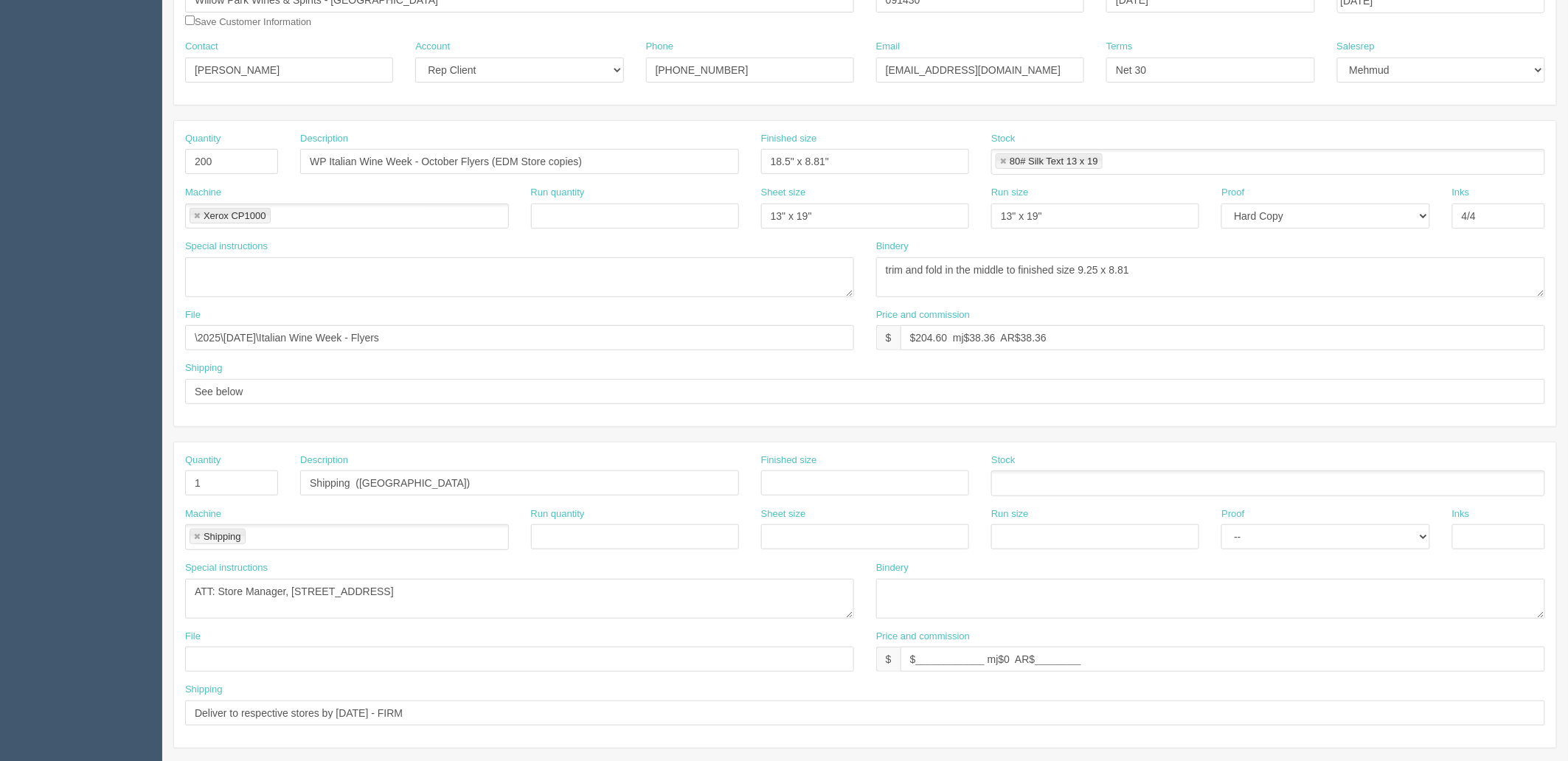
scroll to position [0, 0]
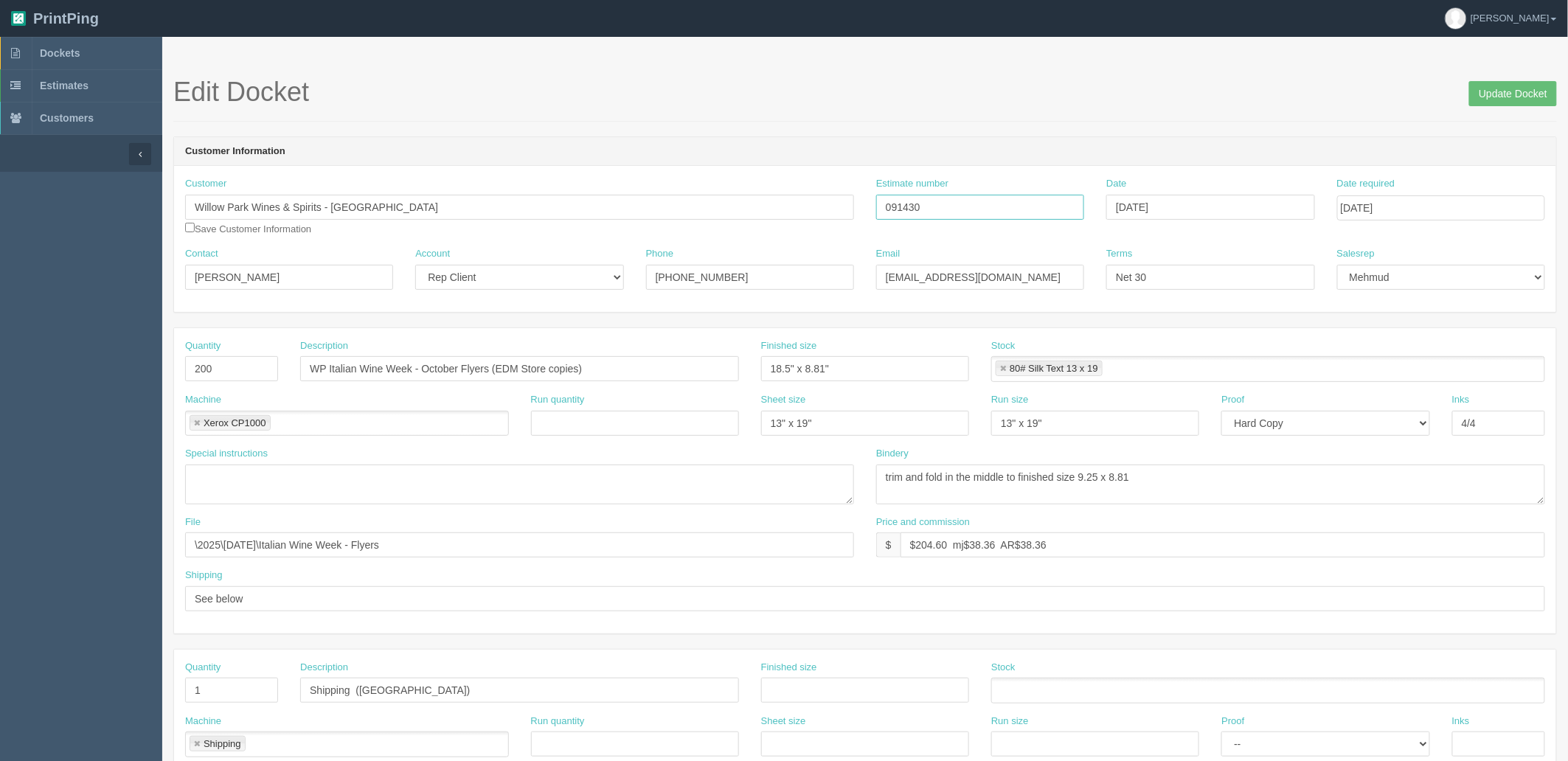
drag, startPoint x: 960, startPoint y: 211, endPoint x: 239, endPoint y: 215, distance: 721.0
click at [595, 200] on div "Customer Willow Park Wines & Spirits - Edmonton Save Customer Information Estim…" at bounding box center [865, 213] width 1382 height 71
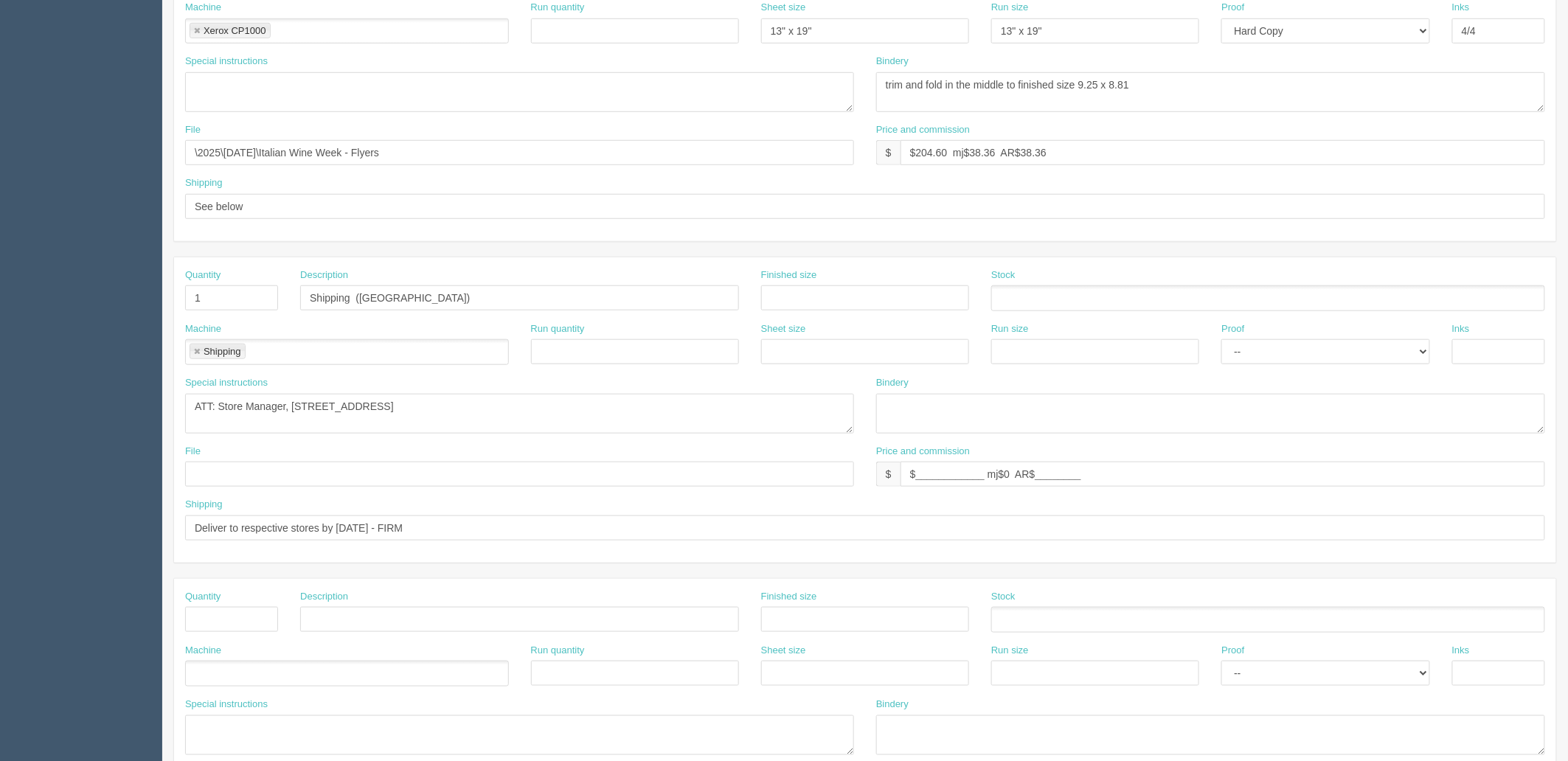
scroll to position [409, 0]
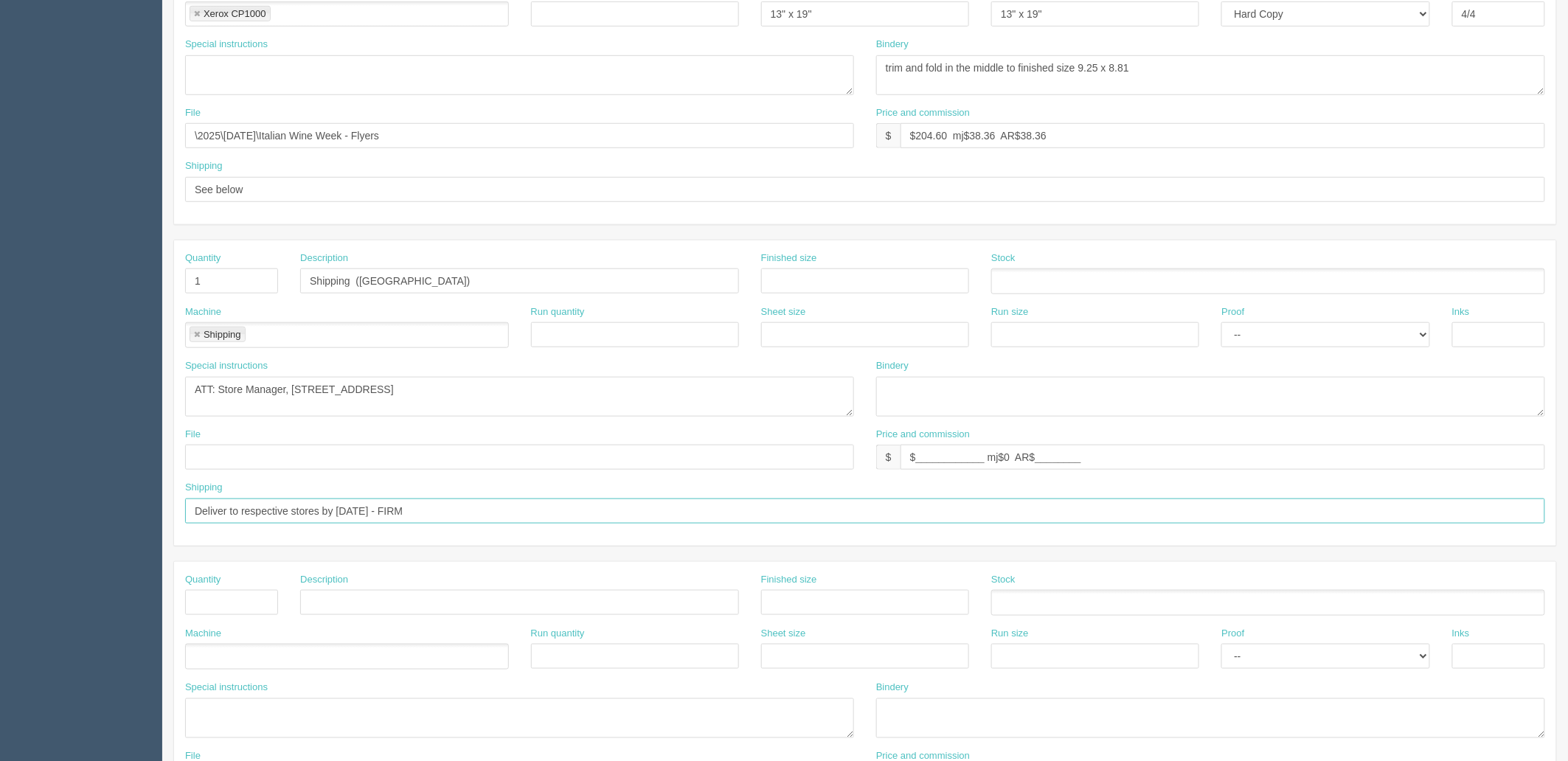
drag, startPoint x: -2, startPoint y: 503, endPoint x: -252, endPoint y: 498, distance: 250.0
click at [0, 498] on html "PrintPing Zack Edit account ( zack@allrush.ca ) Logout Dockets Estimates" at bounding box center [784, 261] width 1568 height 1340
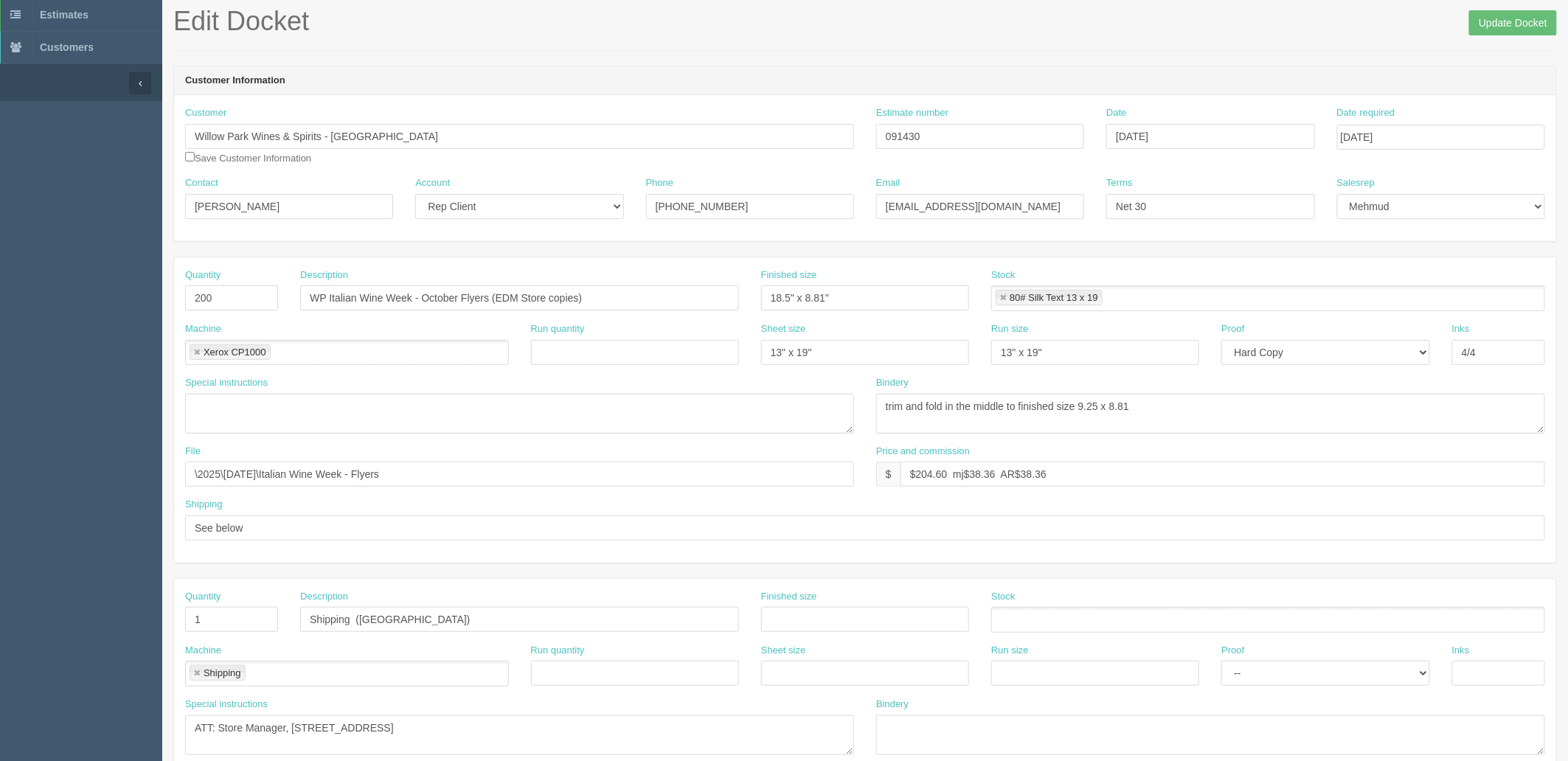
scroll to position [0, 0]
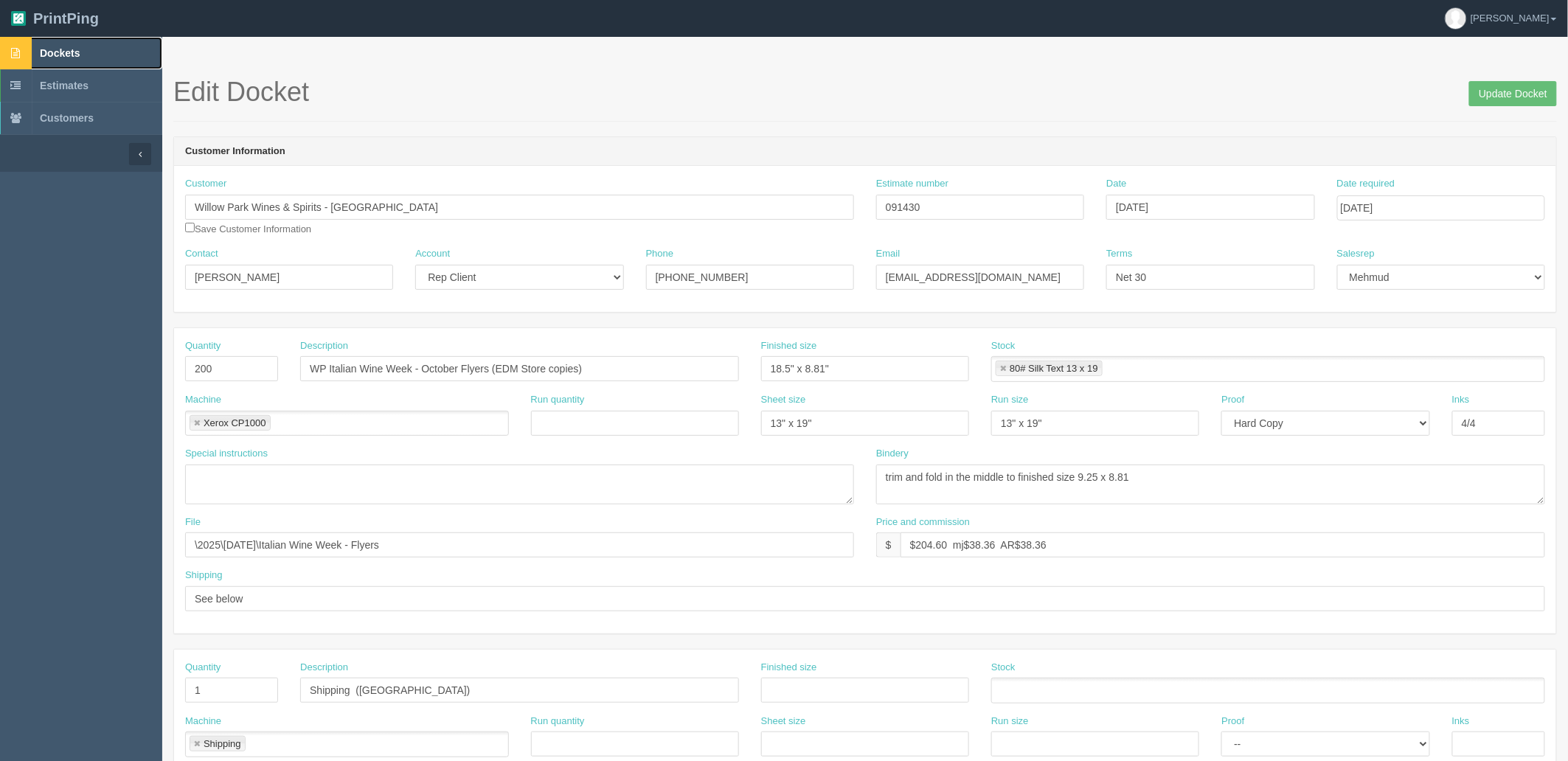
click at [68, 52] on span "Dockets" at bounding box center [60, 53] width 40 height 12
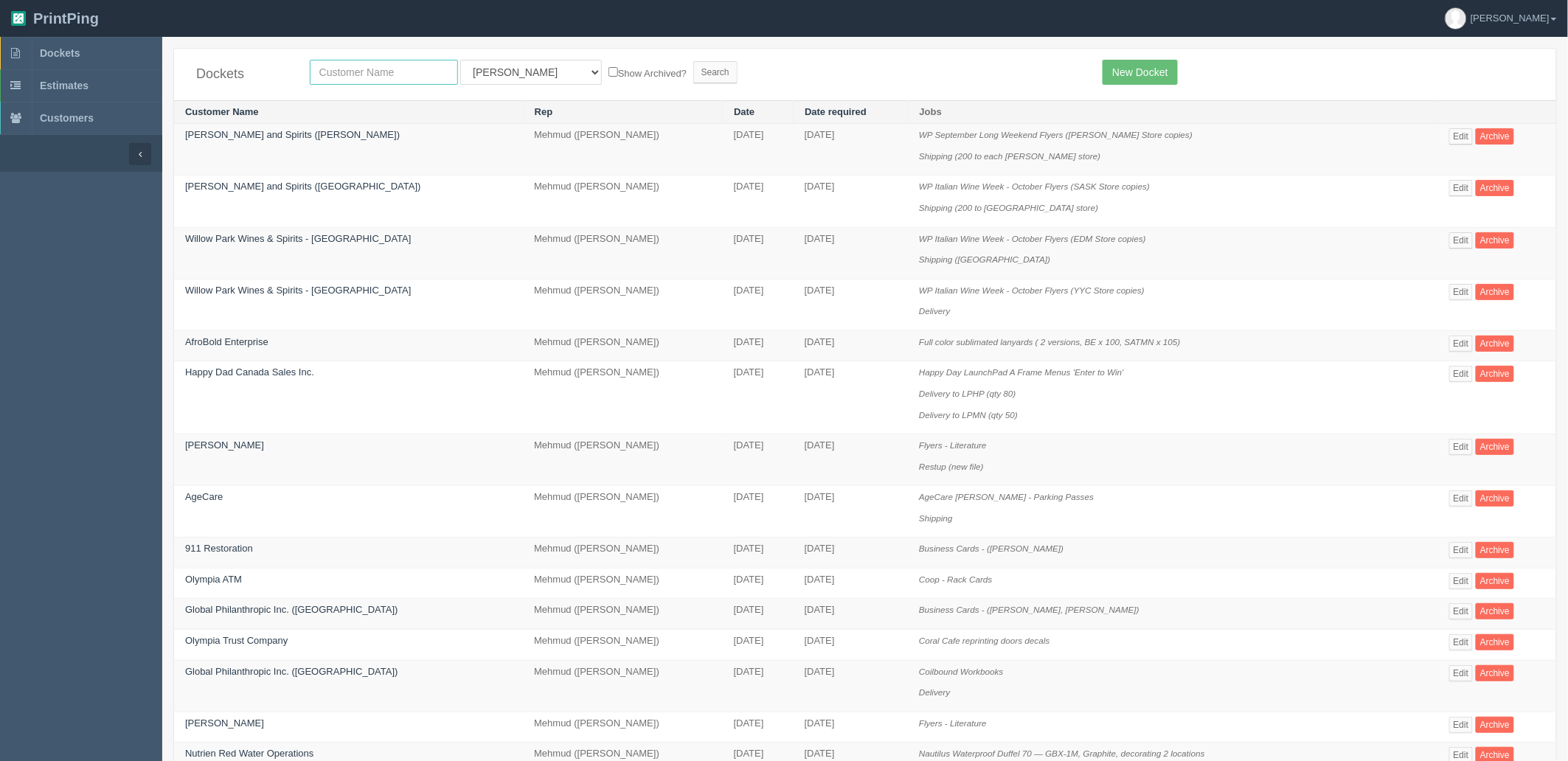
click at [403, 62] on input "text" at bounding box center [383, 72] width 148 height 25
type input "stage"
click at [693, 62] on input "Search" at bounding box center [715, 72] width 44 height 23
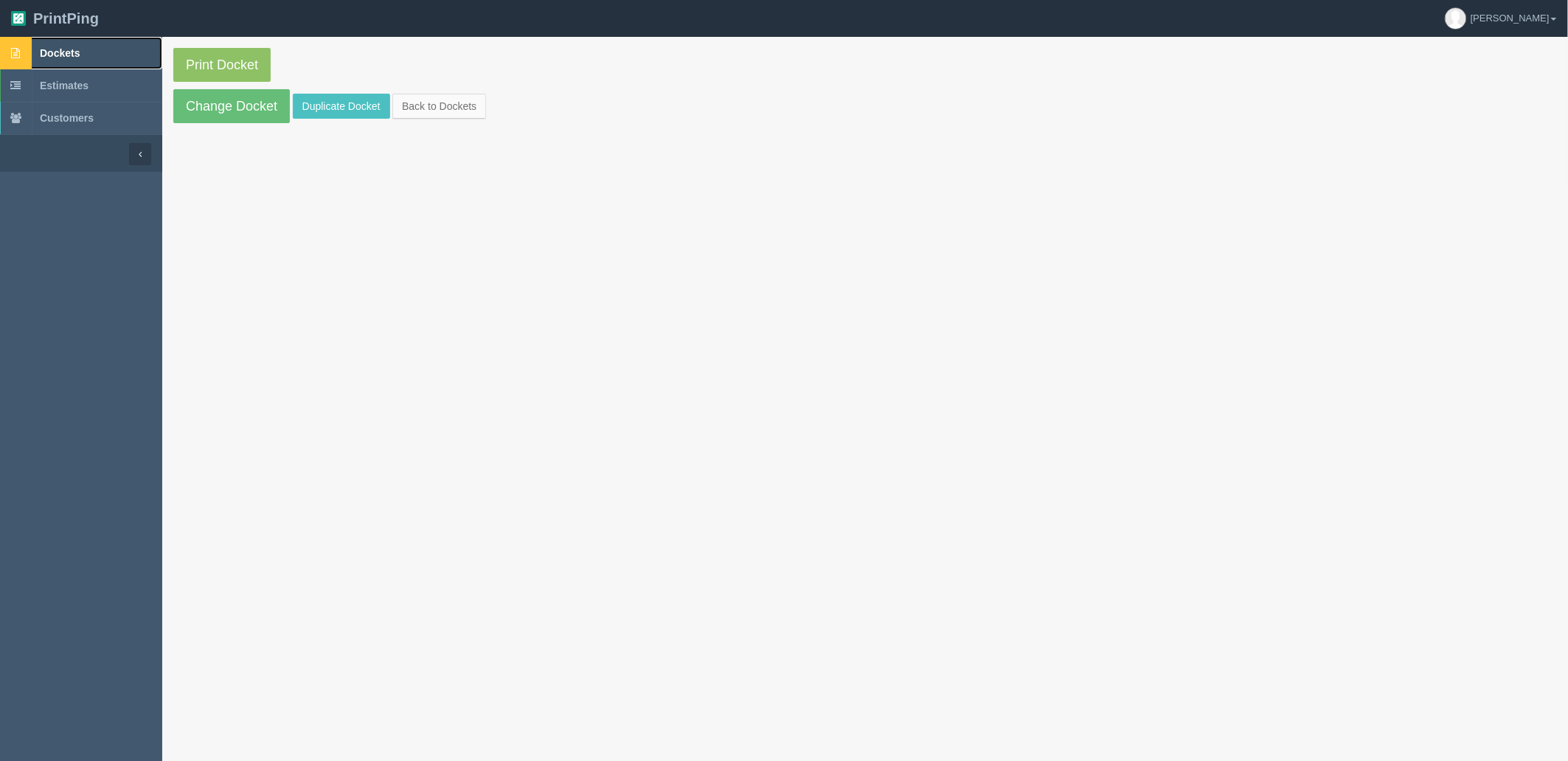
click at [108, 49] on link "Dockets" at bounding box center [81, 53] width 162 height 32
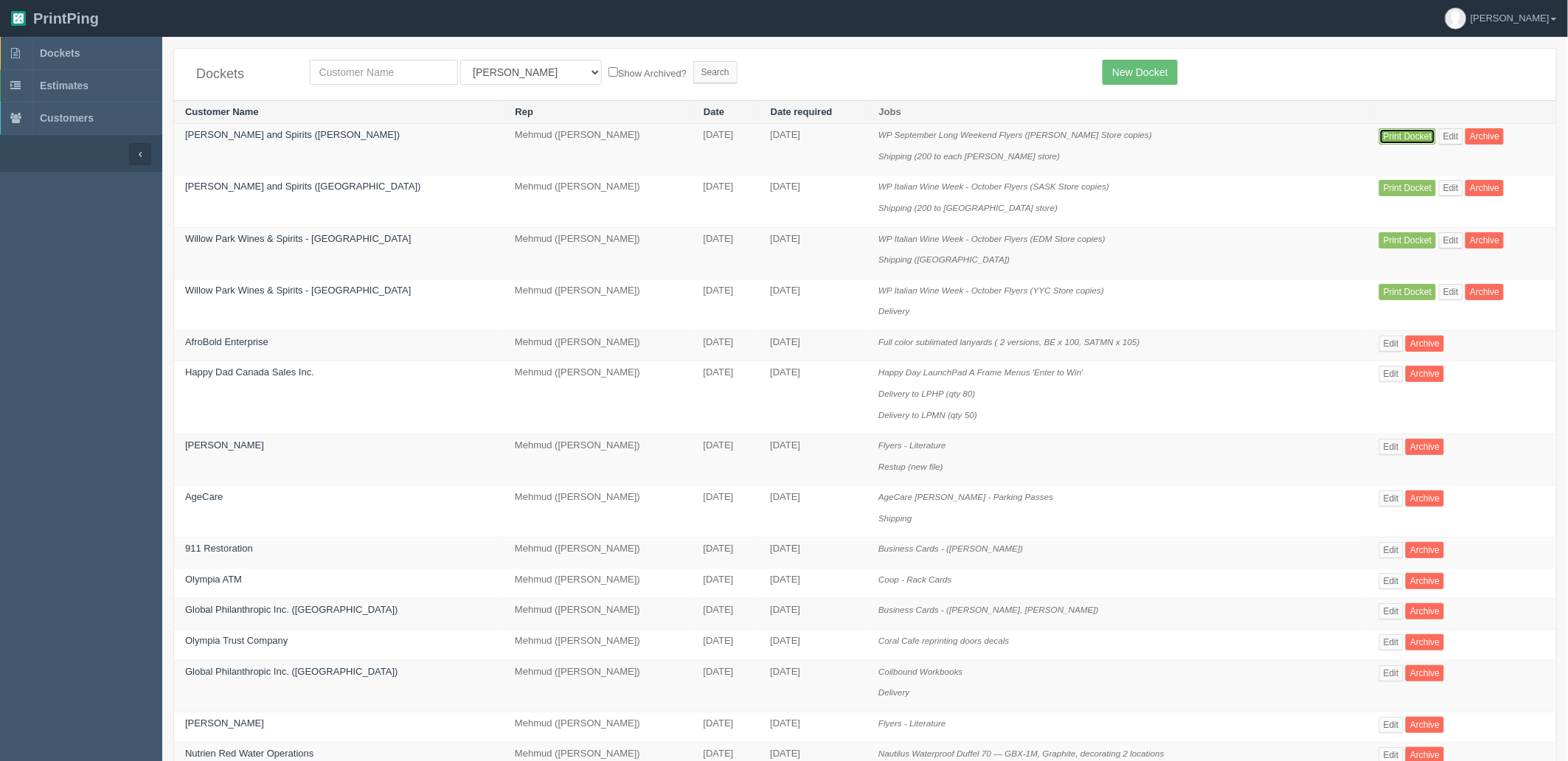
click at [1380, 137] on link "Print Docket" at bounding box center [1407, 136] width 57 height 17
click at [1379, 182] on link "Print Docket" at bounding box center [1407, 188] width 57 height 17
click at [115, 52] on link "Dockets" at bounding box center [81, 53] width 162 height 32
click at [1379, 238] on link "Print Docket" at bounding box center [1407, 240] width 57 height 17
click at [1398, 293] on link "Print Docket" at bounding box center [1407, 292] width 57 height 17
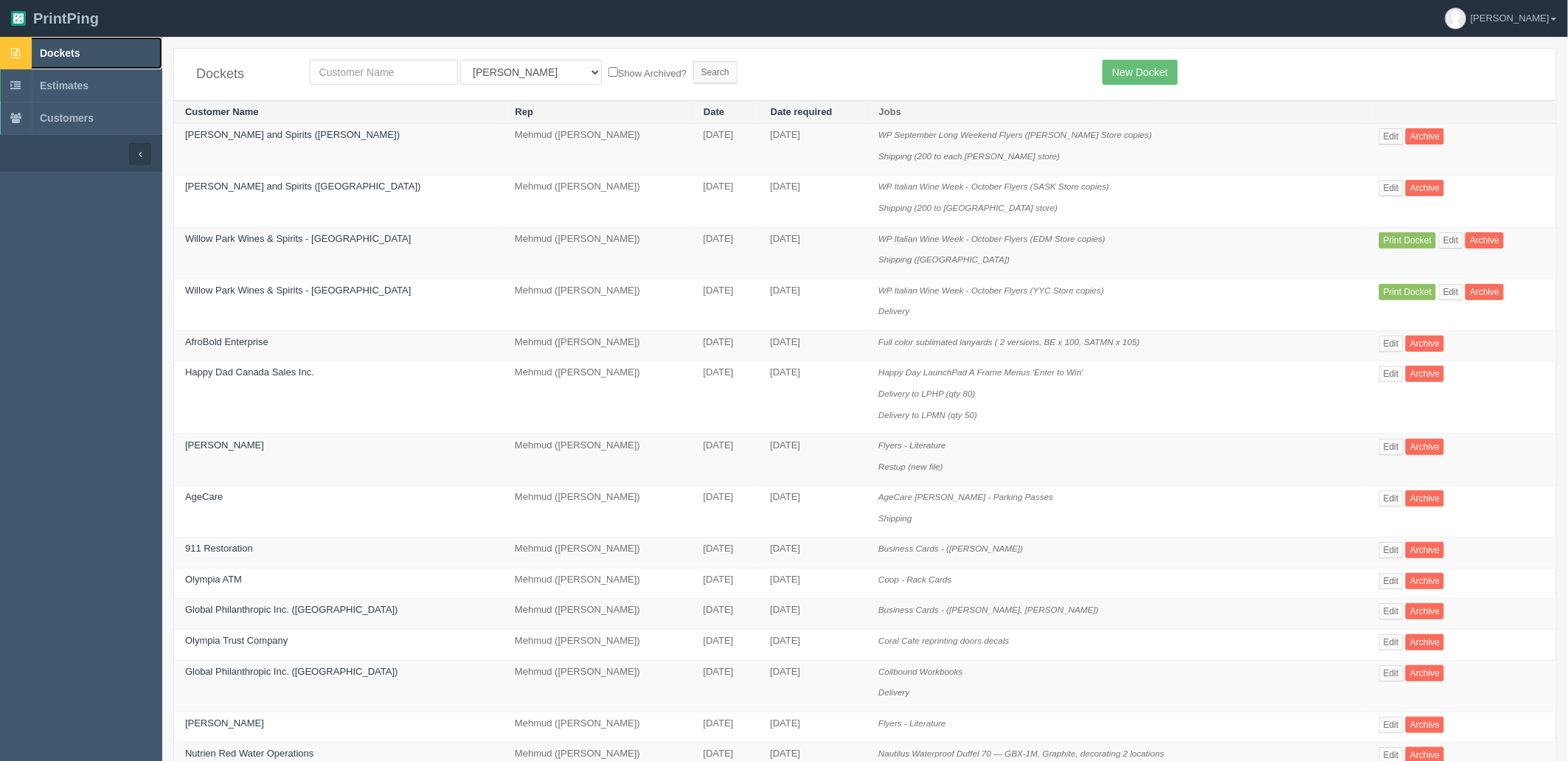
drag, startPoint x: 85, startPoint y: 55, endPoint x: 91, endPoint y: 60, distance: 7.8
click at [85, 55] on link "Dockets" at bounding box center [81, 53] width 162 height 32
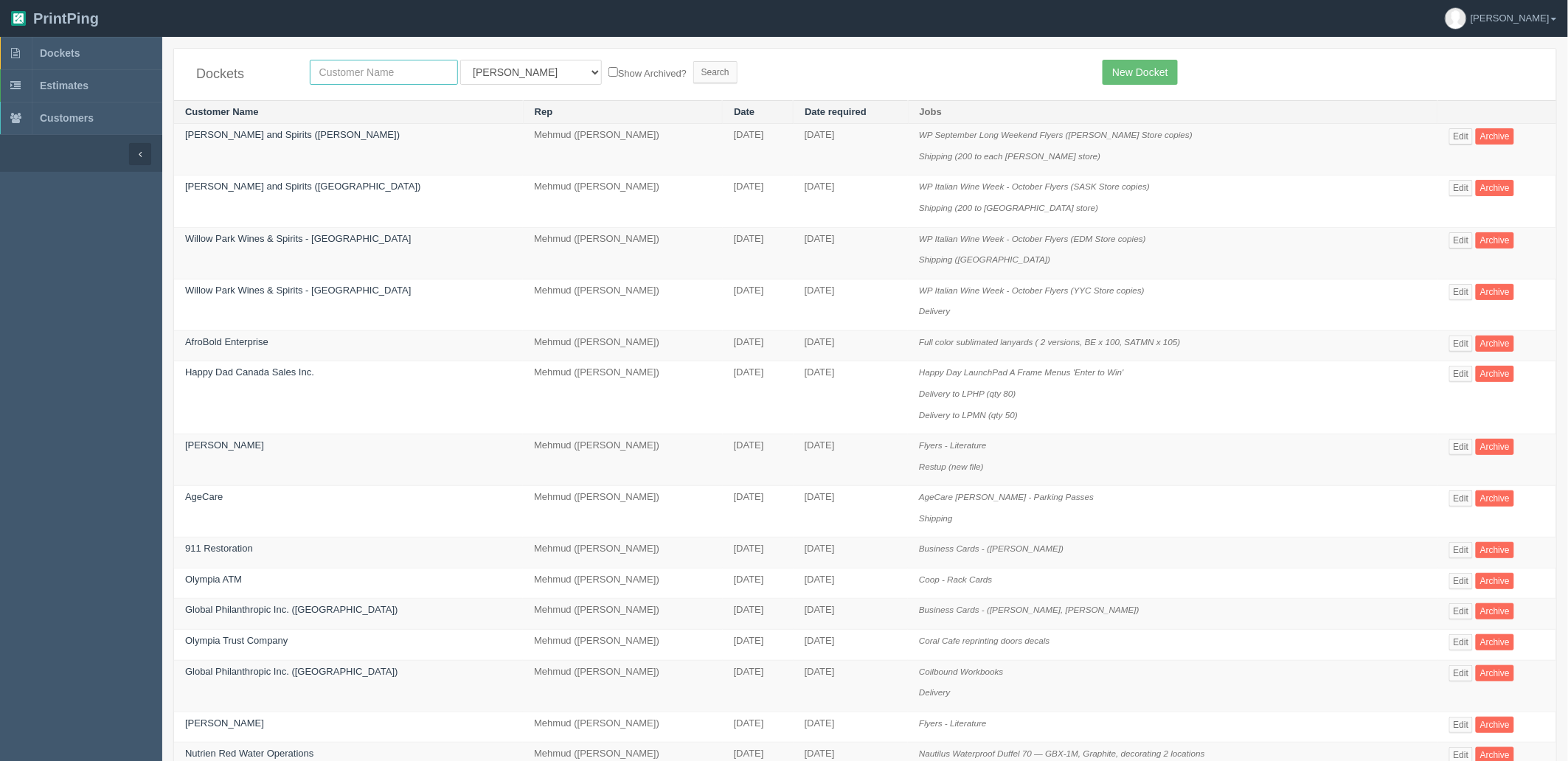
click at [373, 75] on input "text" at bounding box center [383, 72] width 148 height 25
type input "constr"
click at [693, 62] on input "Search" at bounding box center [715, 72] width 44 height 23
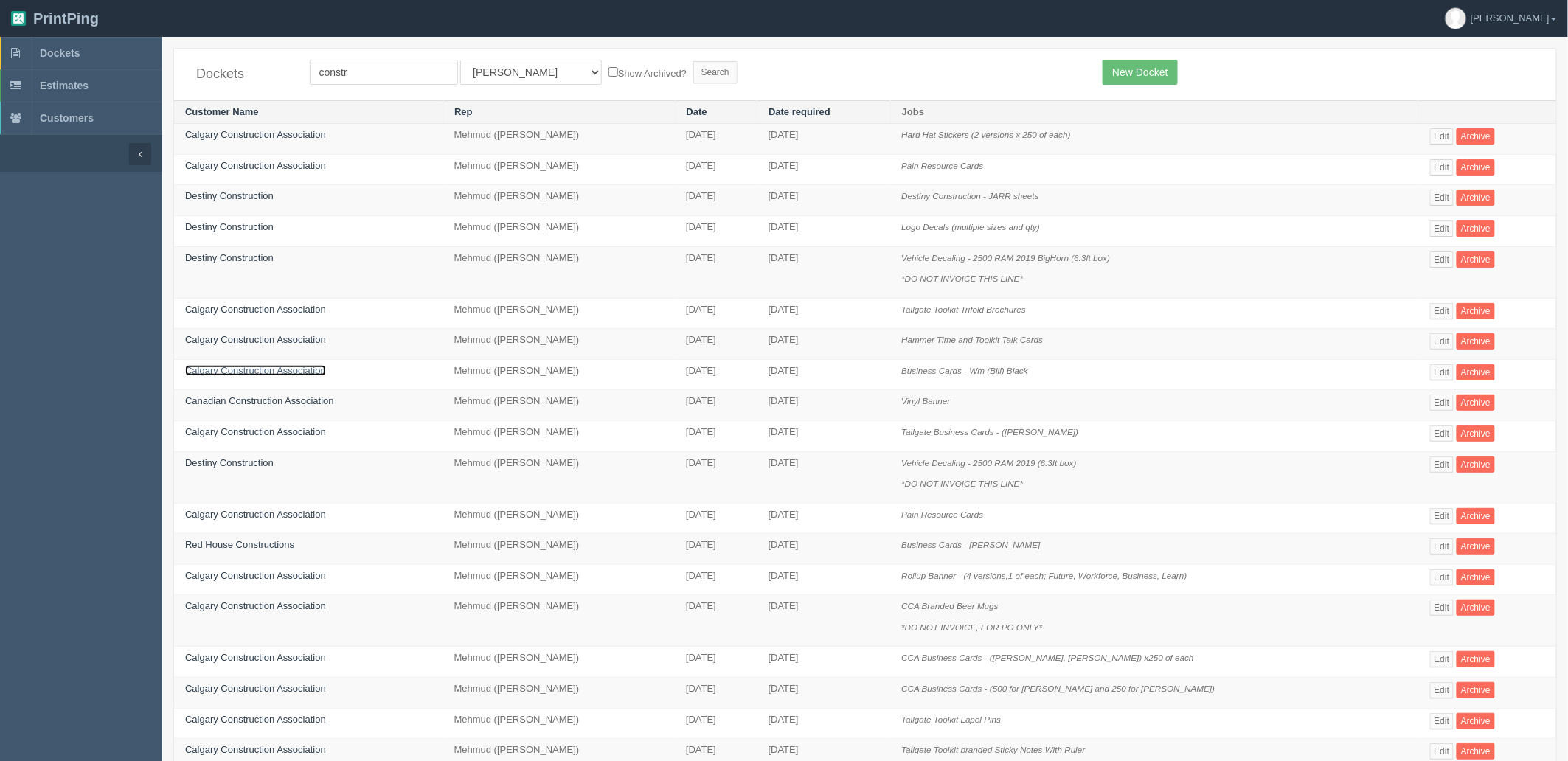
click at [296, 376] on link "Calgary Construction Association" at bounding box center [255, 370] width 141 height 11
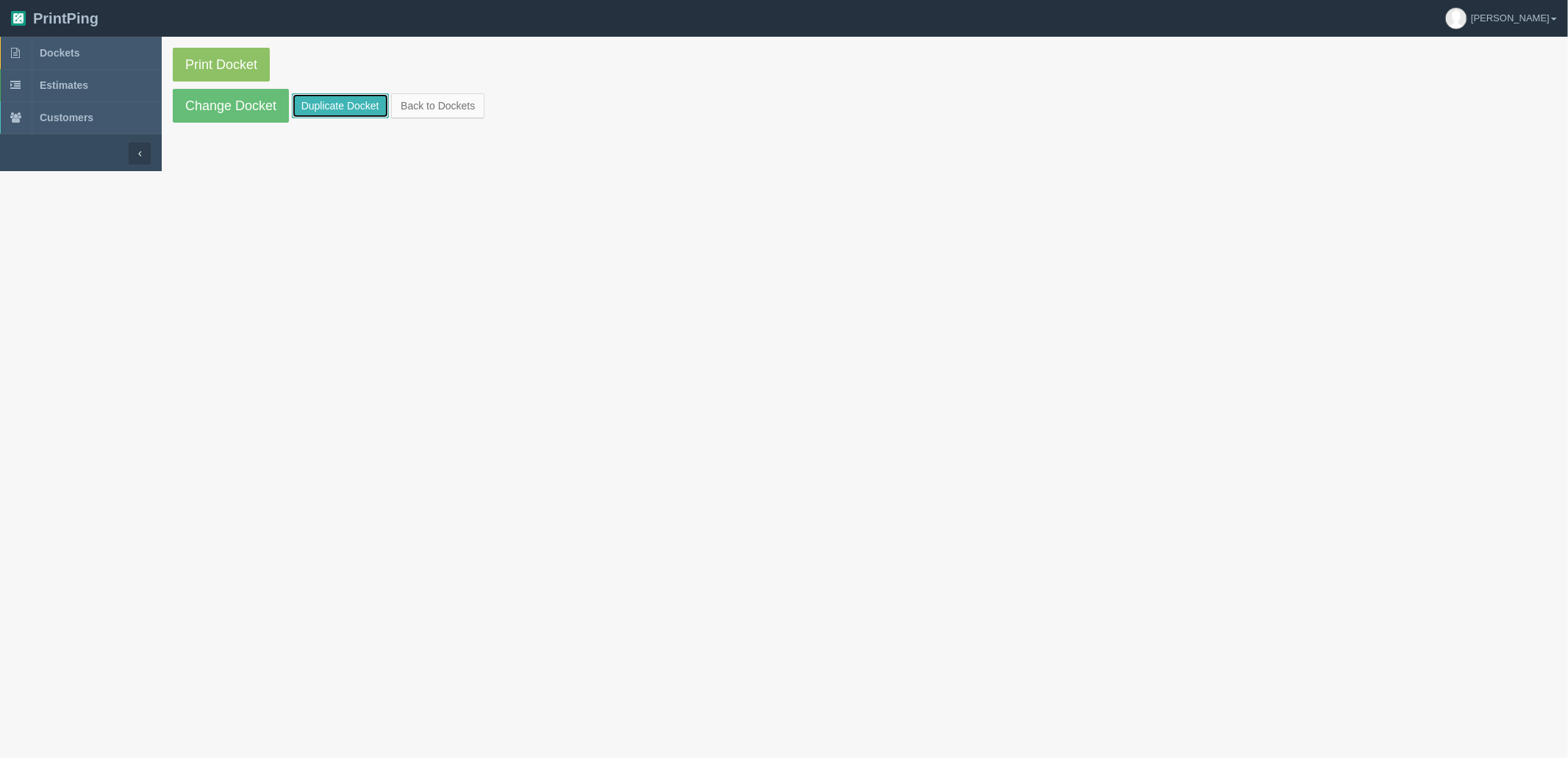
click at [319, 100] on link "Duplicate Docket" at bounding box center [340, 106] width 97 height 25
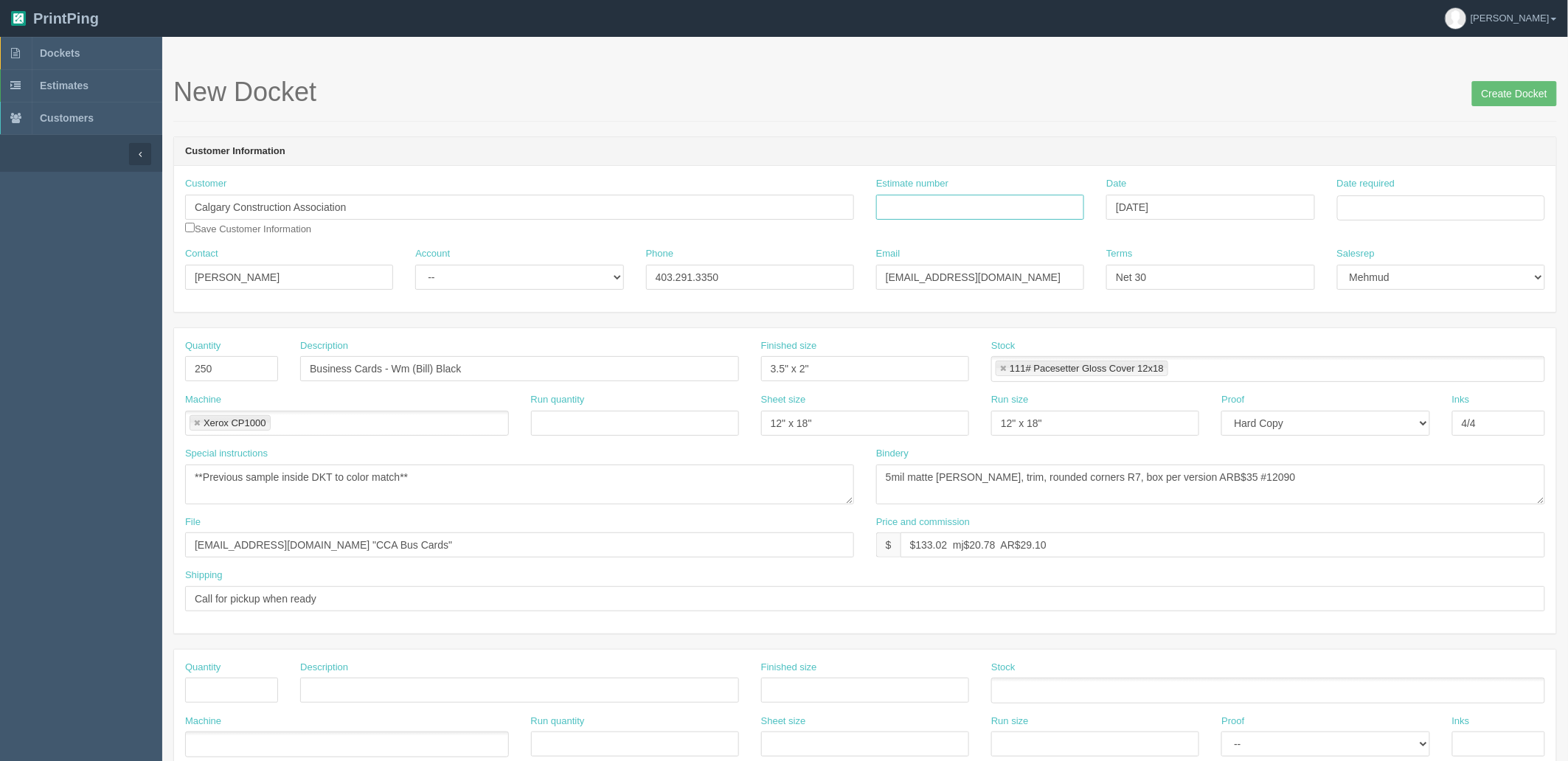
drag, startPoint x: 1023, startPoint y: 202, endPoint x: 1205, endPoint y: 232, distance: 184.5
click at [1023, 202] on input "Estimate number" at bounding box center [980, 208] width 208 height 25
paste input "092597"
type input "092597"
click at [1350, 213] on input "Date required" at bounding box center [1441, 209] width 208 height 25
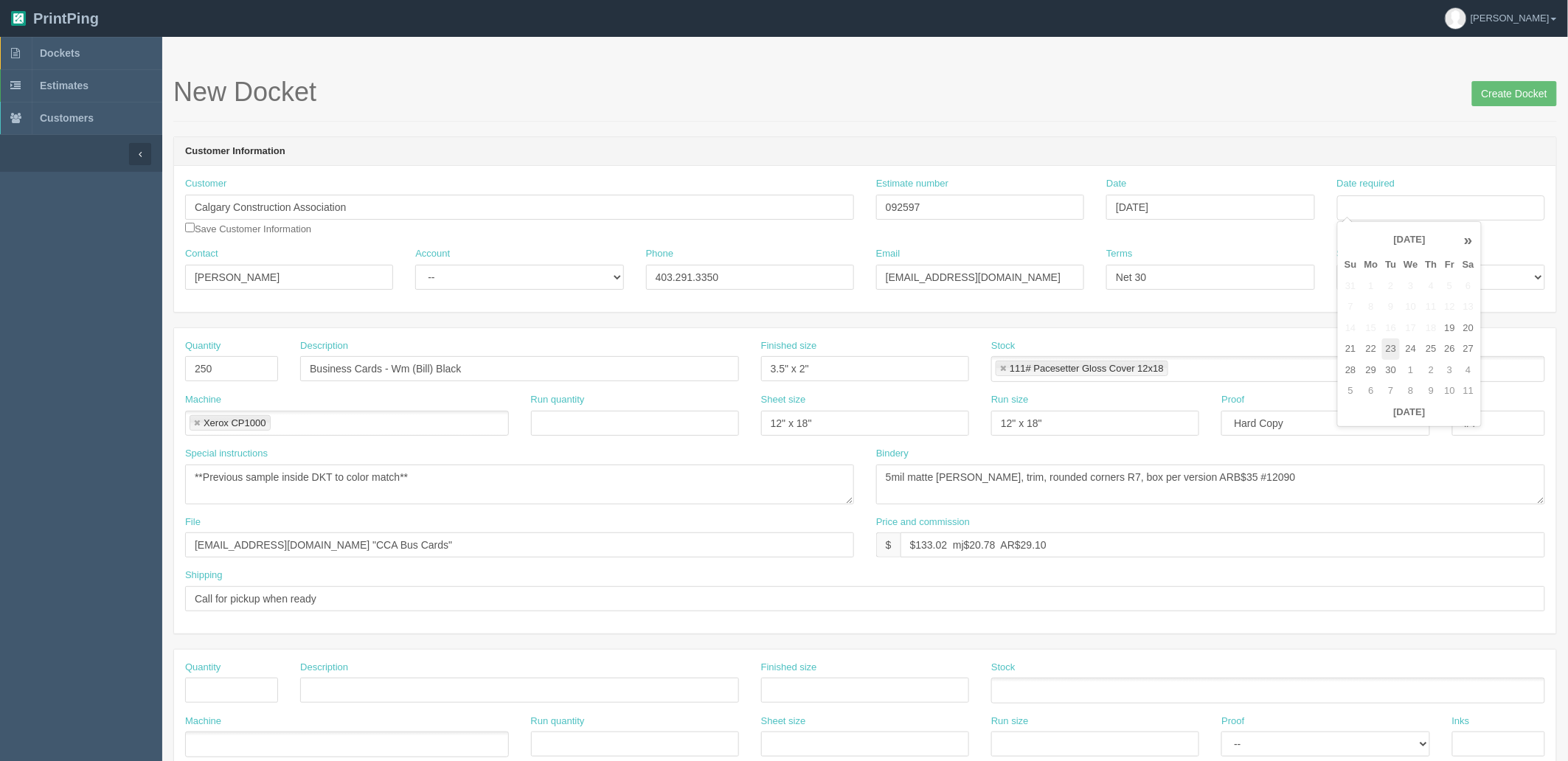
click at [1394, 345] on td "23" at bounding box center [1391, 350] width 19 height 22
click at [1371, 372] on td "29" at bounding box center [1371, 371] width 22 height 22
type input "[DATE]"
click at [964, 117] on div "New Docket Create Docket" at bounding box center [864, 99] width 1383 height 44
click at [525, 276] on select "-- Existing Client Allrush Client Rep Client" at bounding box center [519, 277] width 208 height 25
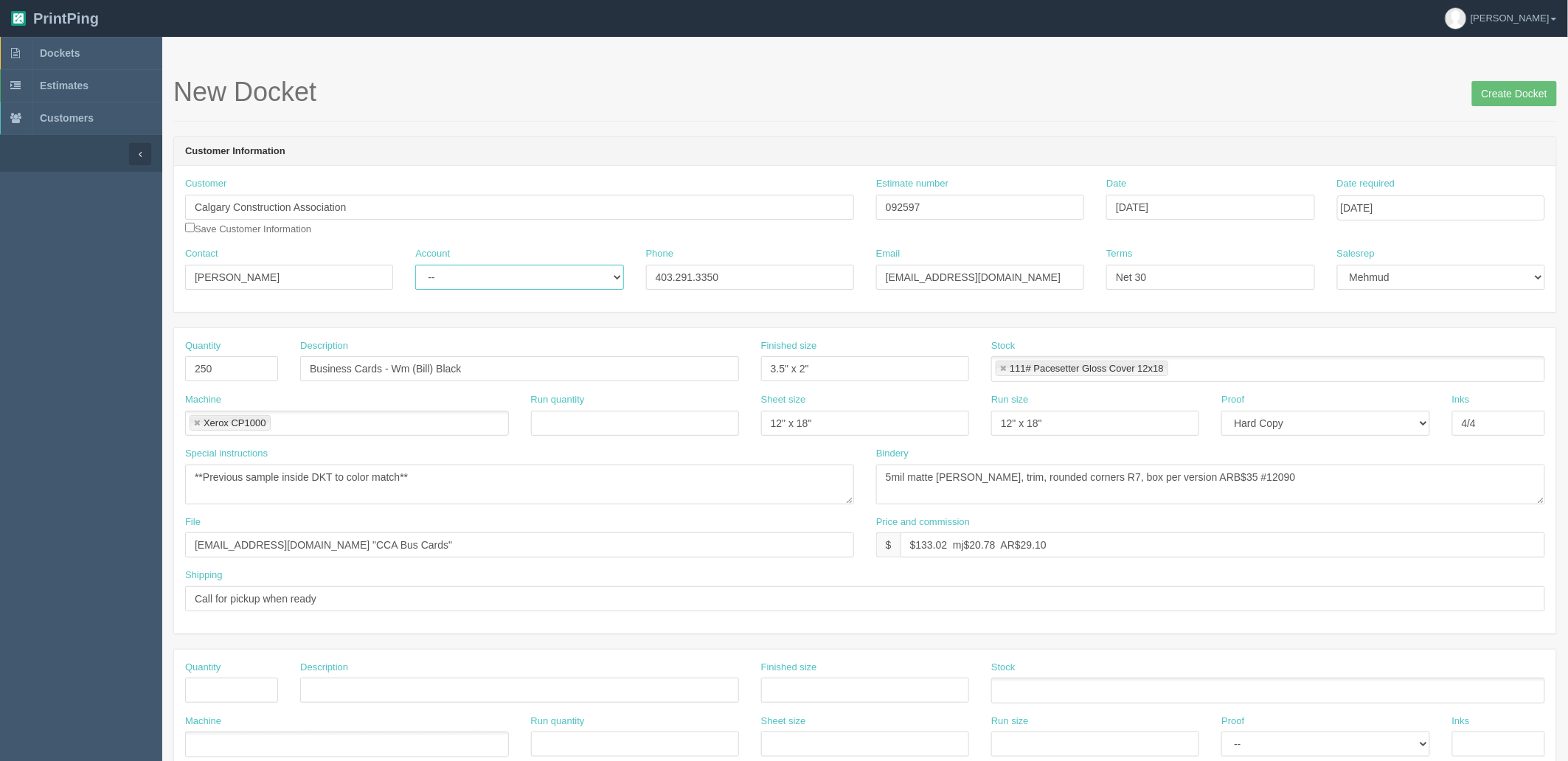
select select "Allrush Client"
click at [415, 264] on select "-- Existing Client Allrush Client Rep Client" at bounding box center [519, 277] width 208 height 25
click at [345, 278] on input "Lena Hogarth" at bounding box center [289, 277] width 208 height 25
paste input "Stacey Petropoulos <staceypetropoulos@cgyca.com>"
type input "Lena Hogarth / Stacey Petropoulos"
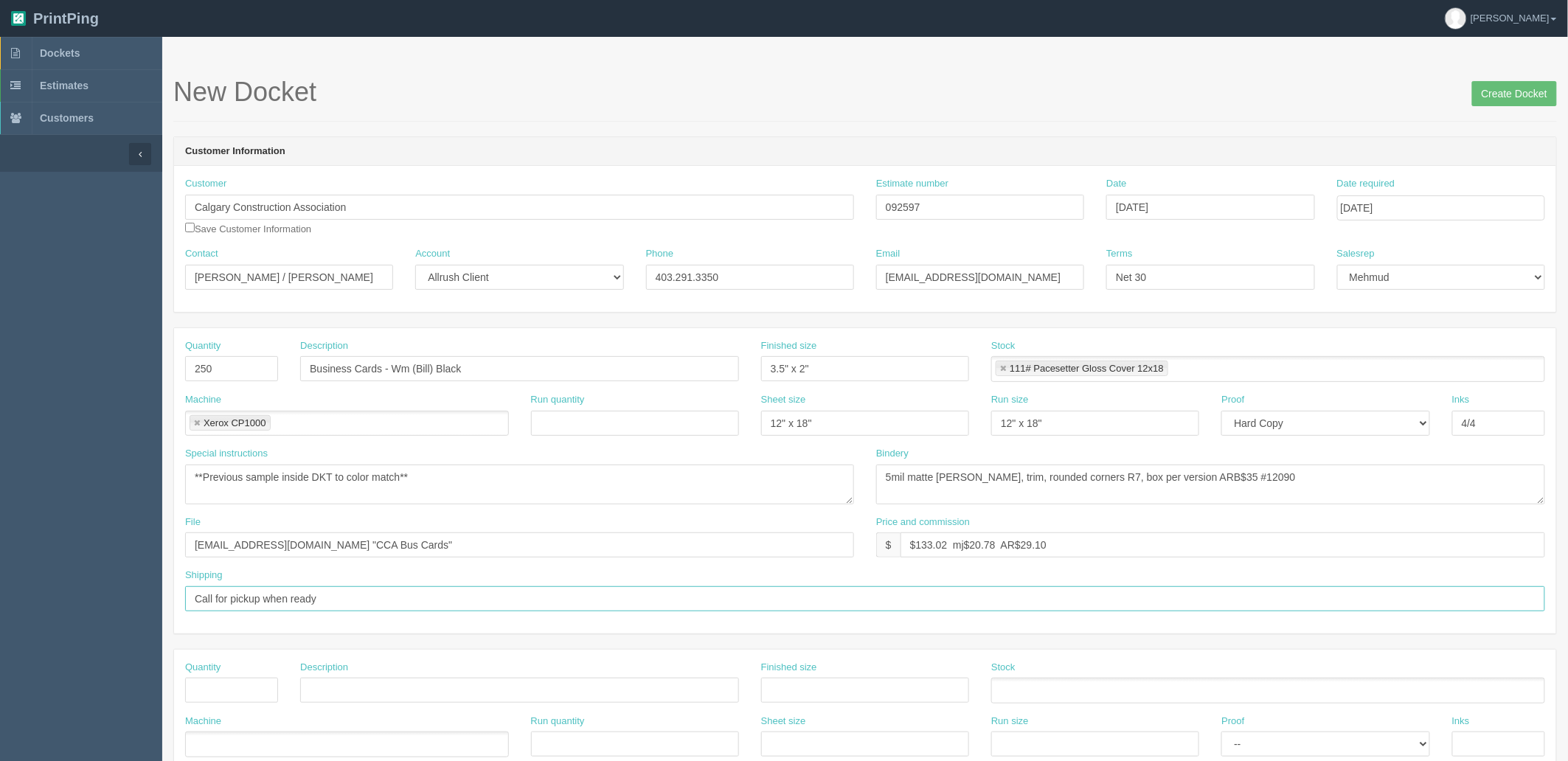
click at [384, 597] on input "Call for pickup when ready" at bounding box center [864, 599] width 1360 height 25
paste input "<staceypetropoulos@cgyca.com>"
type input "Call for pickup when ready | CC invoice to <staceypetropoulos@cgyca.com>"
click at [1031, 274] on input "lenahogarth@cgyca.com" at bounding box center [980, 277] width 208 height 25
paste input "<staceypetropoulos@cgyca.com>"
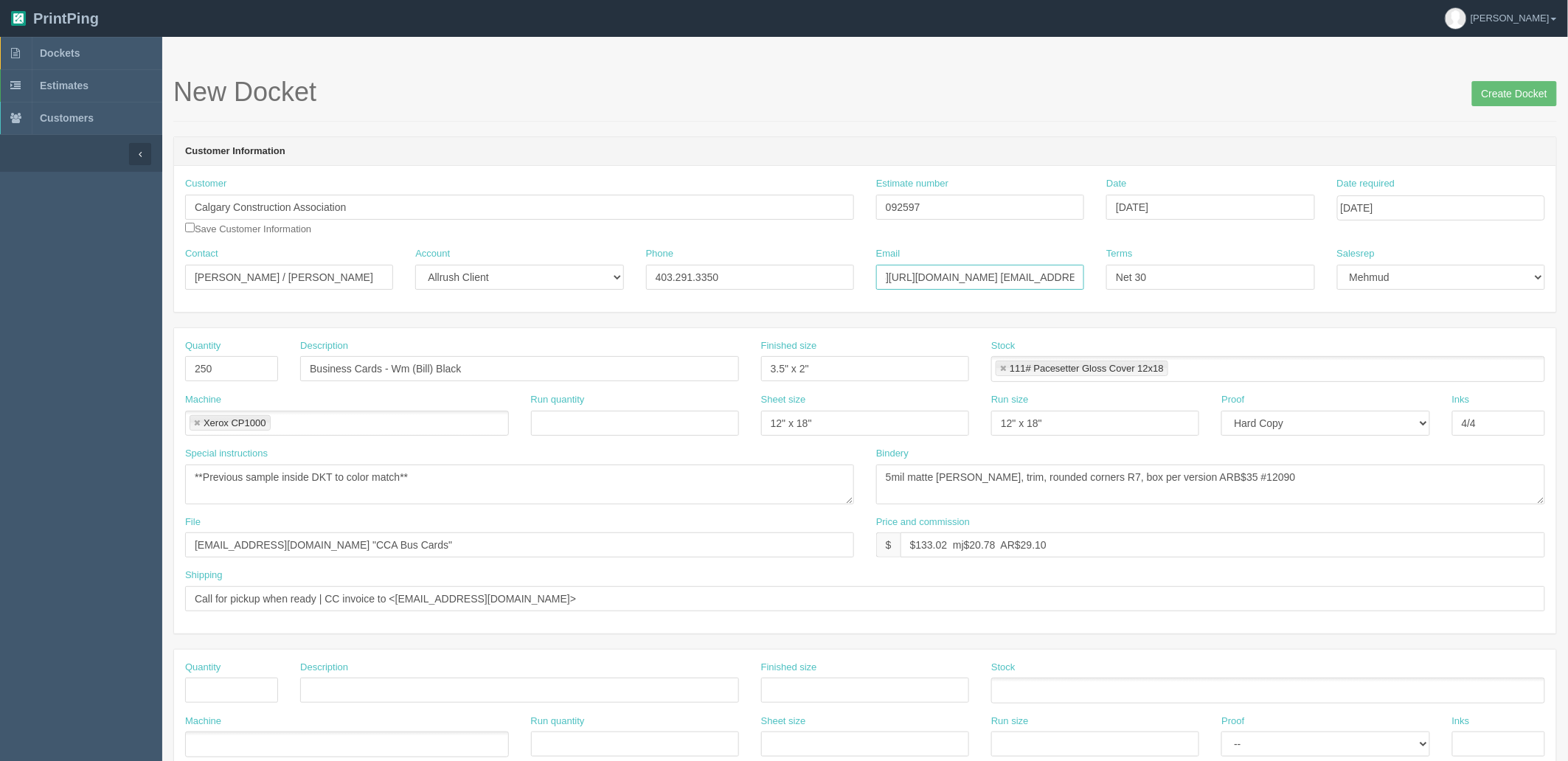
scroll to position [0, 82]
type input "lenahogarth@cgyca.com/ staceypetropoulos@cgyca.com"
drag, startPoint x: 392, startPoint y: 364, endPoint x: 784, endPoint y: 369, distance: 392.0
click at [783, 369] on div "Quantity 250 Description Business Cards - Wm (Bill) Black Finished size 3.5" x …" at bounding box center [865, 366] width 1382 height 54
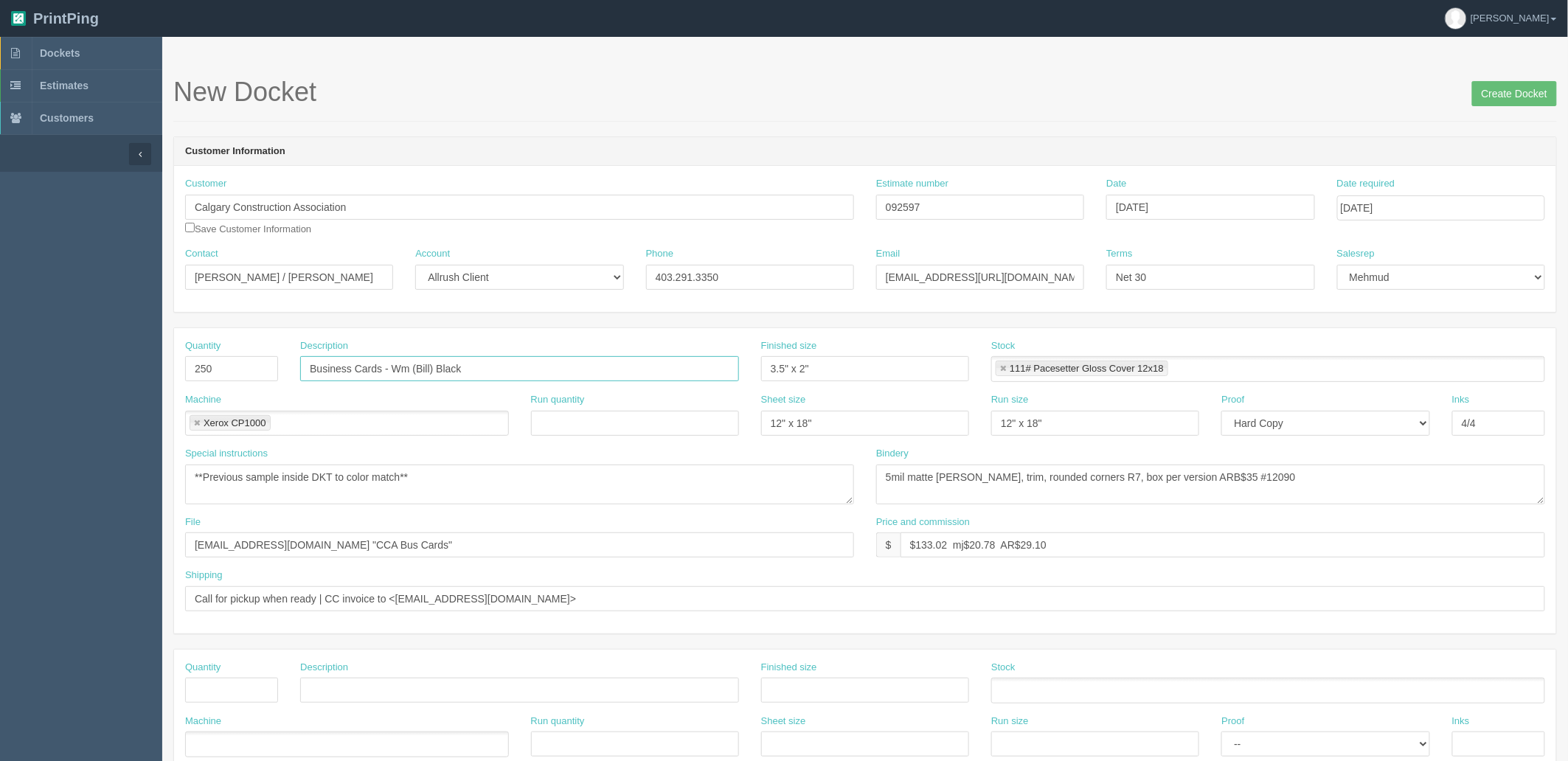
paste input "Annie Morrison"
type input "Business Cards - Annie Morrison"
click at [442, 548] on input "files@allrush.ca "CCA Bus Cards"" at bounding box center [519, 546] width 669 height 25
click at [465, 481] on textarea "**Previous sample inside DKT to color match**" at bounding box center [519, 485] width 669 height 40
click at [1496, 93] on input "Create Docket" at bounding box center [1514, 94] width 85 height 25
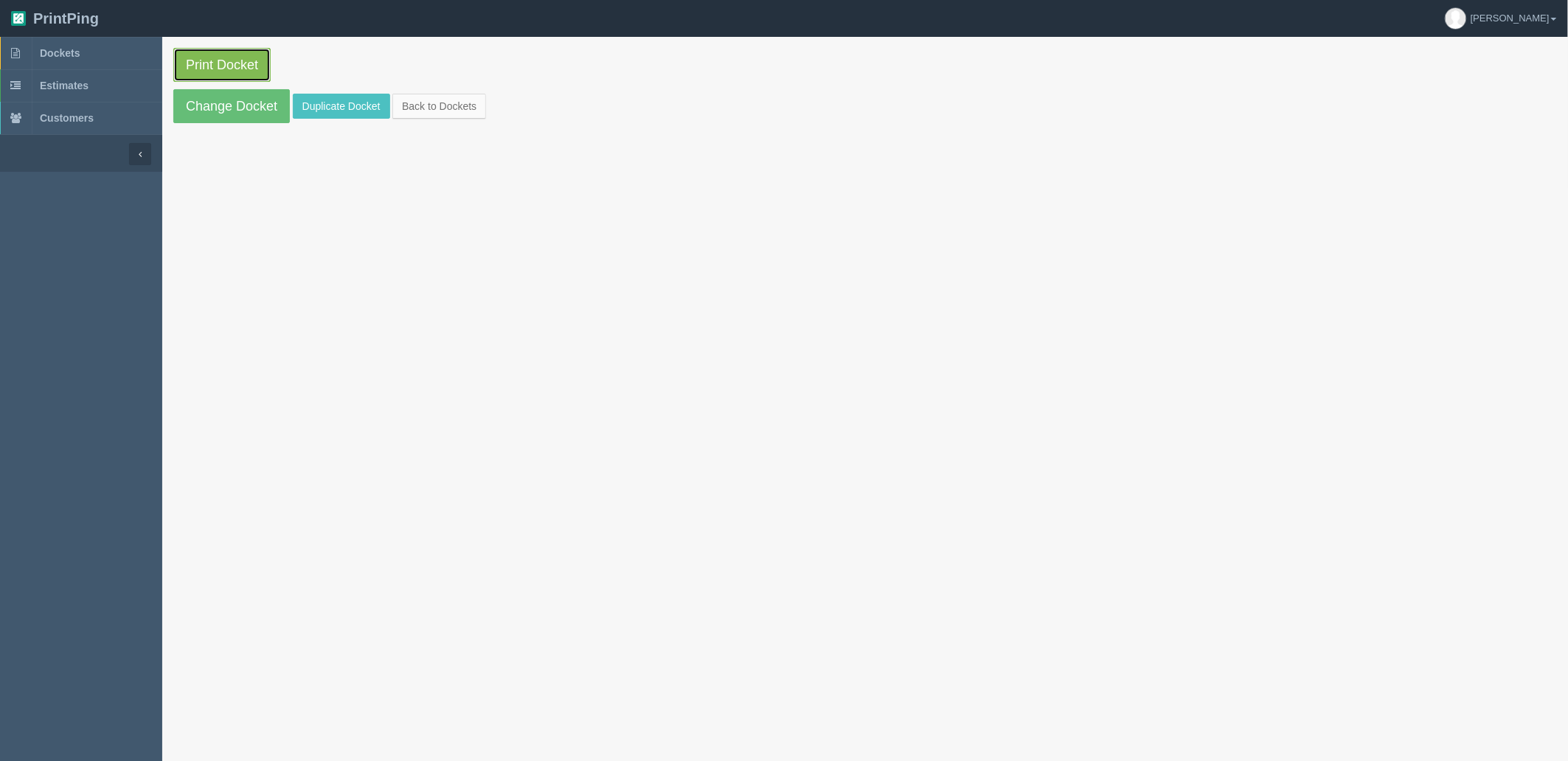
click at [239, 62] on link "Print Docket" at bounding box center [221, 65] width 97 height 34
click at [91, 55] on link "Dockets" at bounding box center [81, 53] width 162 height 32
